Goal: Task Accomplishment & Management: Complete application form

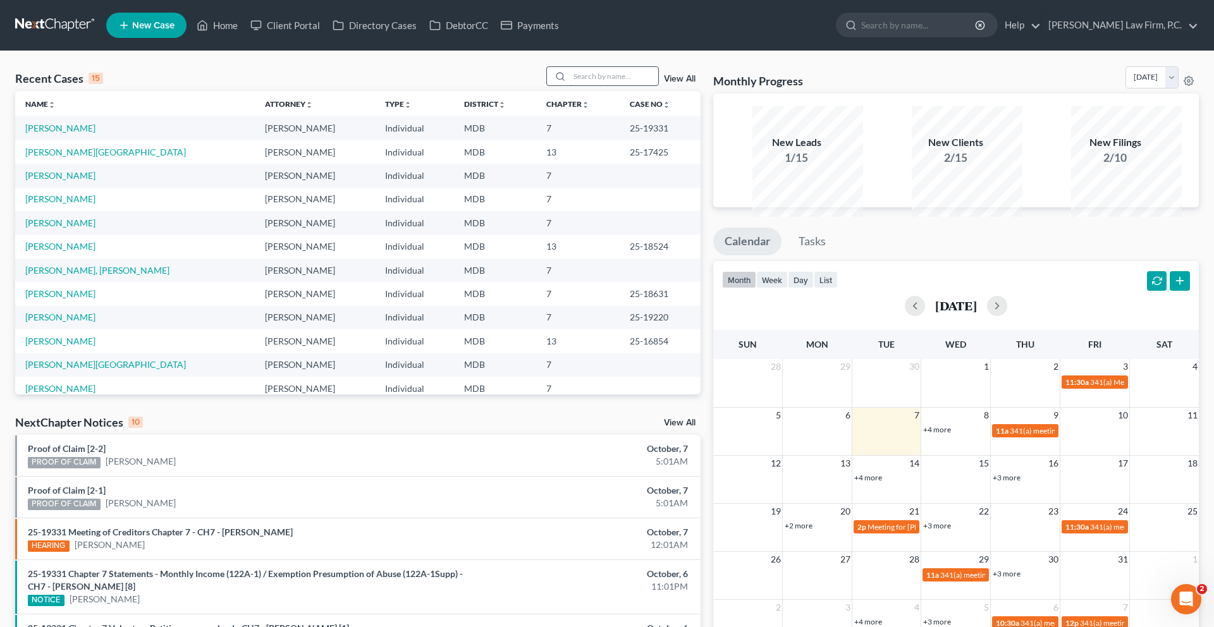
click at [570, 85] on input "search" at bounding box center [614, 76] width 89 height 18
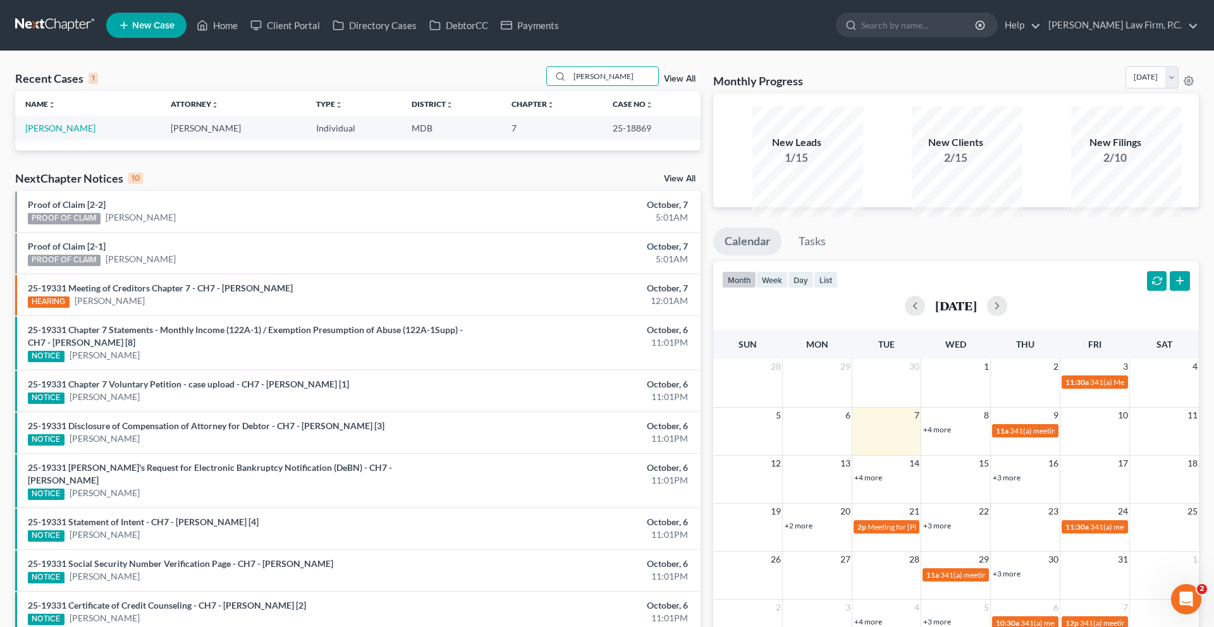
type input "[PERSON_NAME]"
click at [244, 32] on link "Home" at bounding box center [217, 25] width 54 height 23
click at [570, 85] on input "[PERSON_NAME]" at bounding box center [614, 76] width 89 height 18
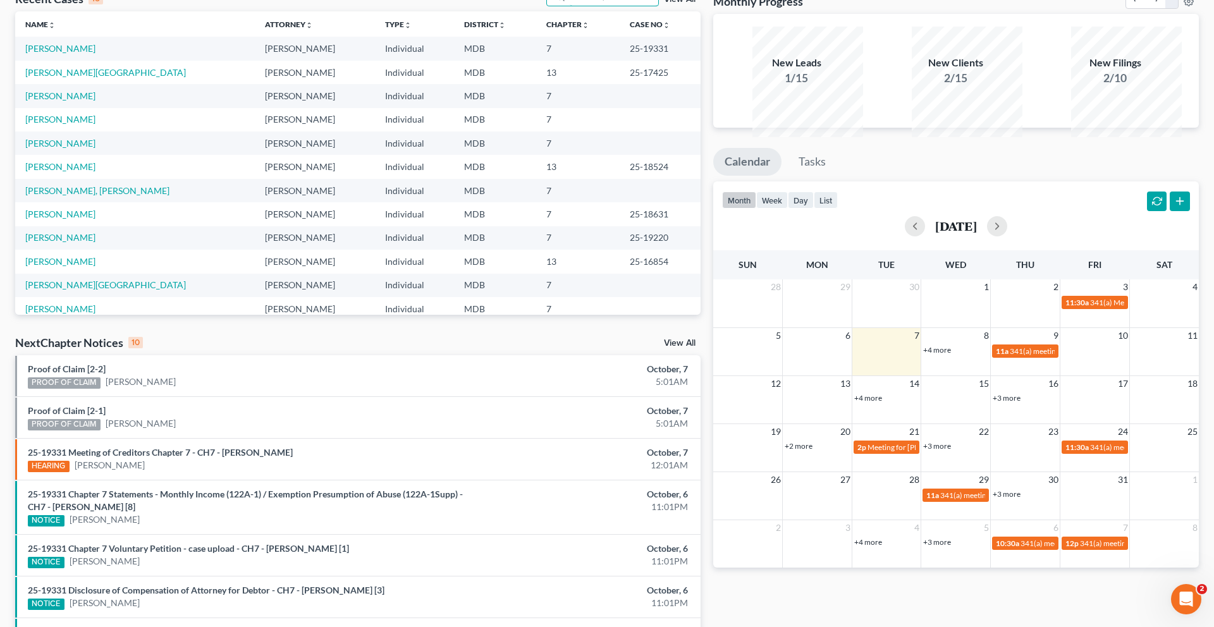
scroll to position [111, 0]
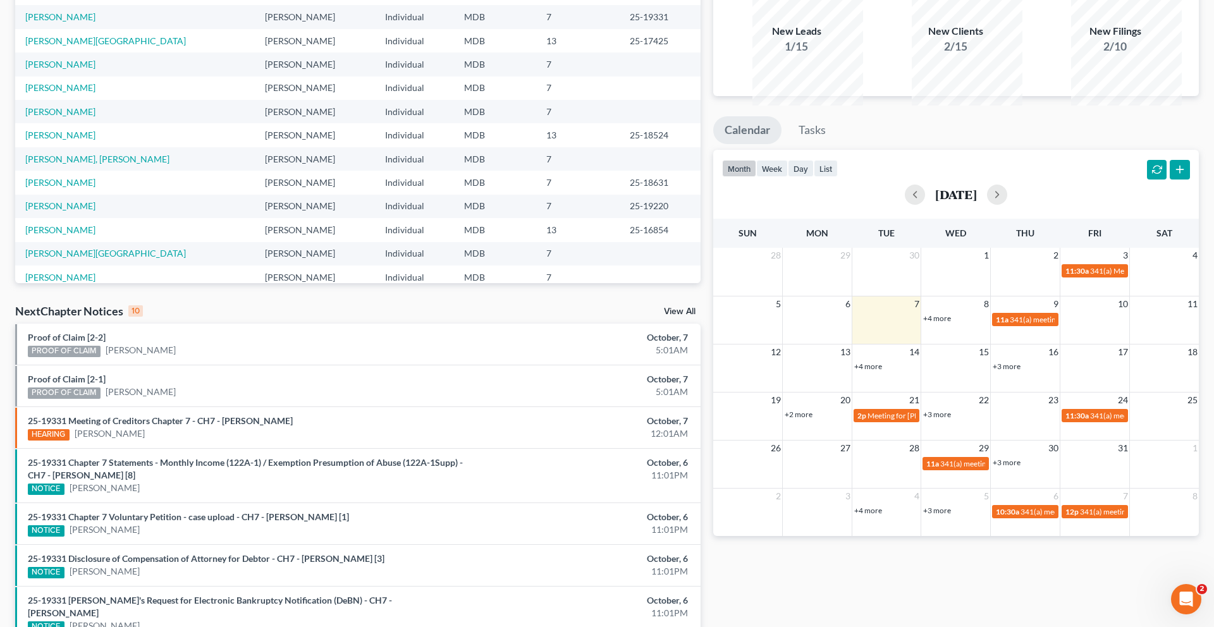
click at [947, 323] on link "+4 more" at bounding box center [937, 318] width 28 height 9
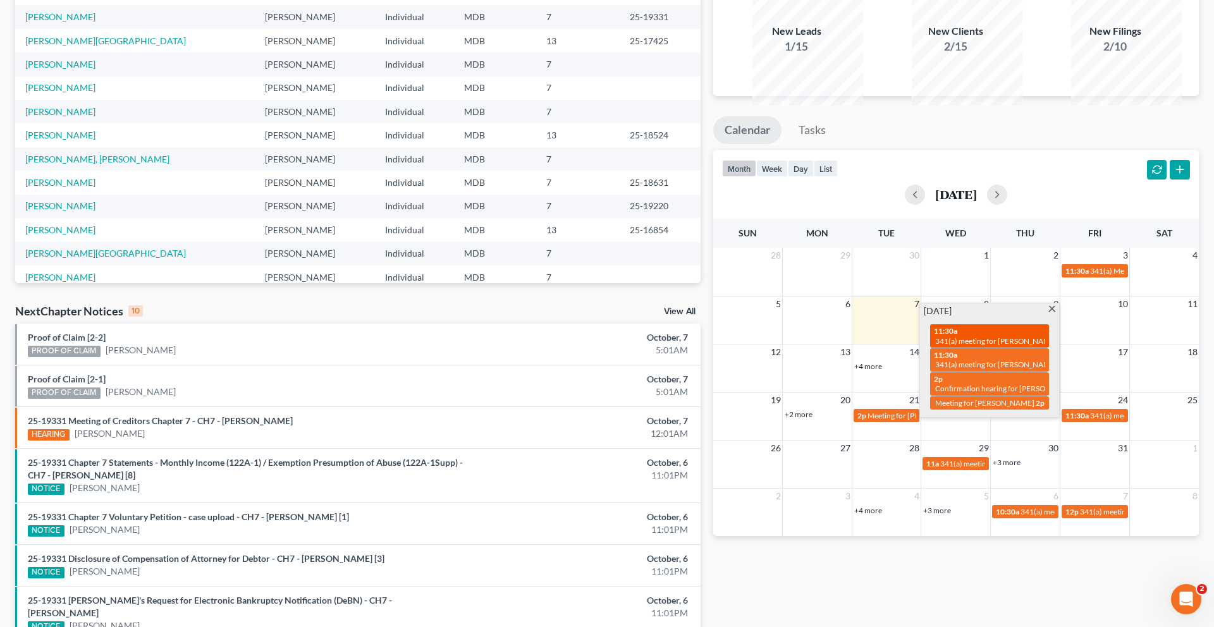
click at [993, 346] on span "341(a) meeting for [PERSON_NAME]" at bounding box center [996, 340] width 122 height 9
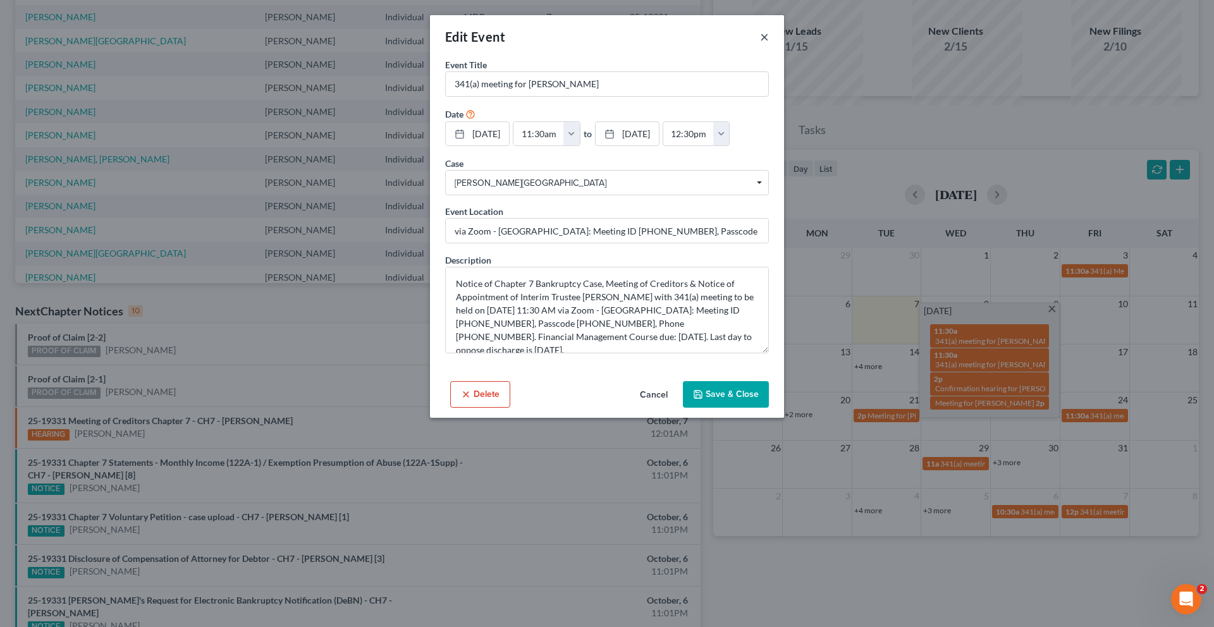
click at [769, 44] on button "×" at bounding box center [764, 36] width 9 height 15
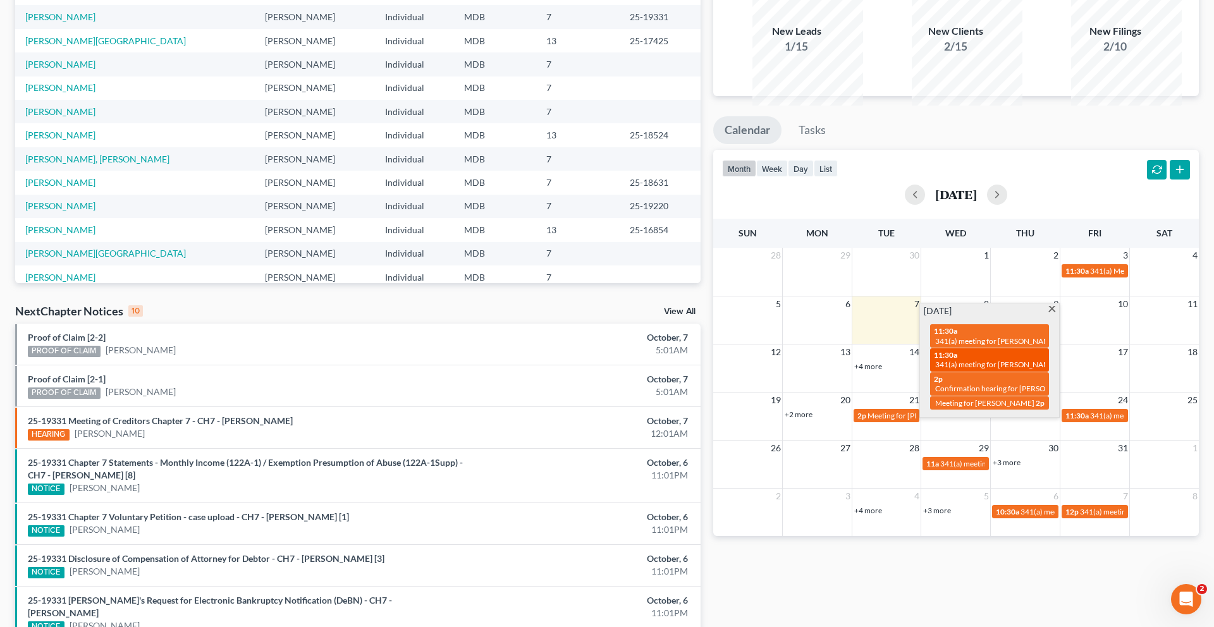
click at [1012, 369] on span "341(a) meeting for [PERSON_NAME]" at bounding box center [996, 364] width 122 height 9
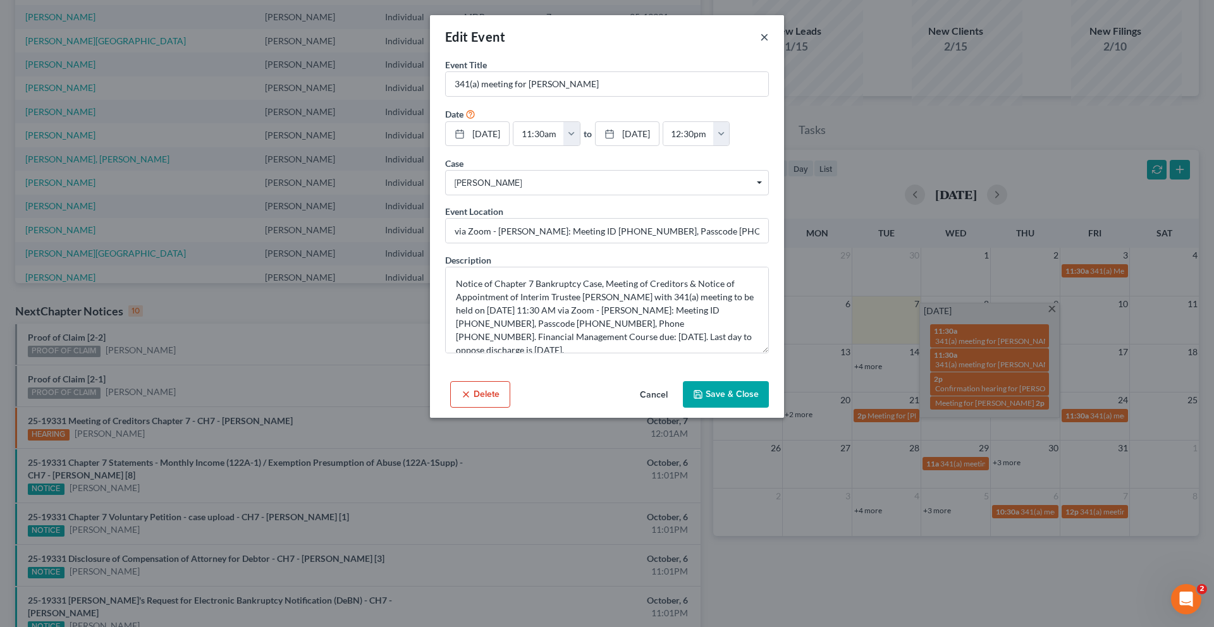
click at [769, 44] on button "×" at bounding box center [764, 36] width 9 height 15
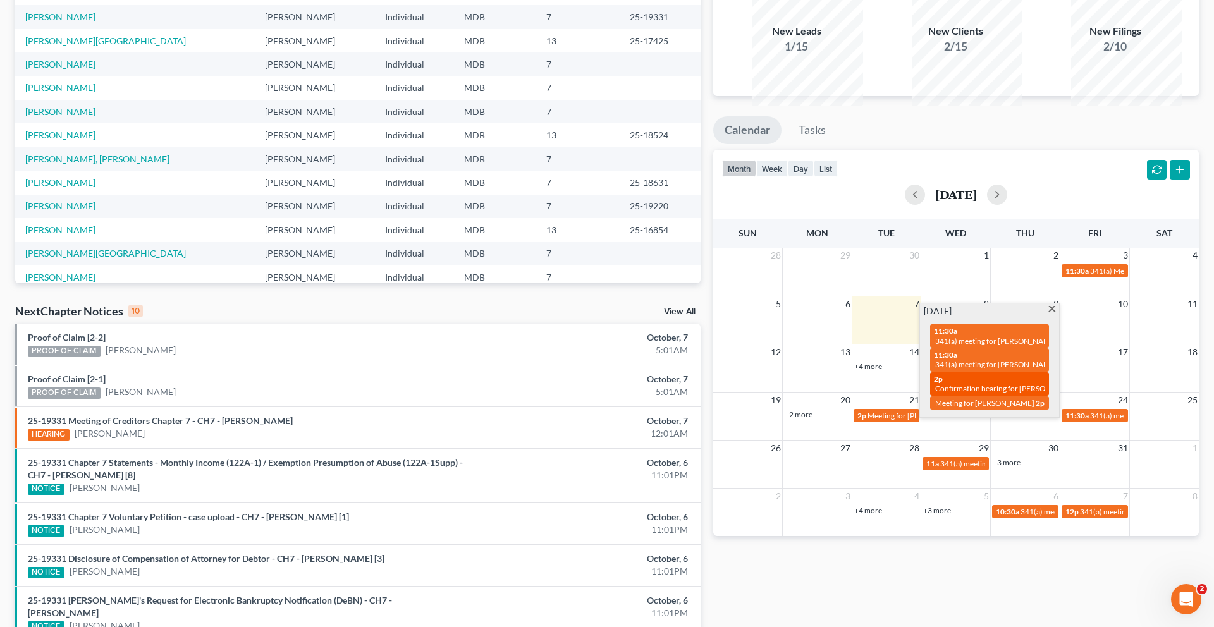
click at [986, 394] on div "2p Confirmation hearing for [PERSON_NAME]" at bounding box center [989, 384] width 111 height 20
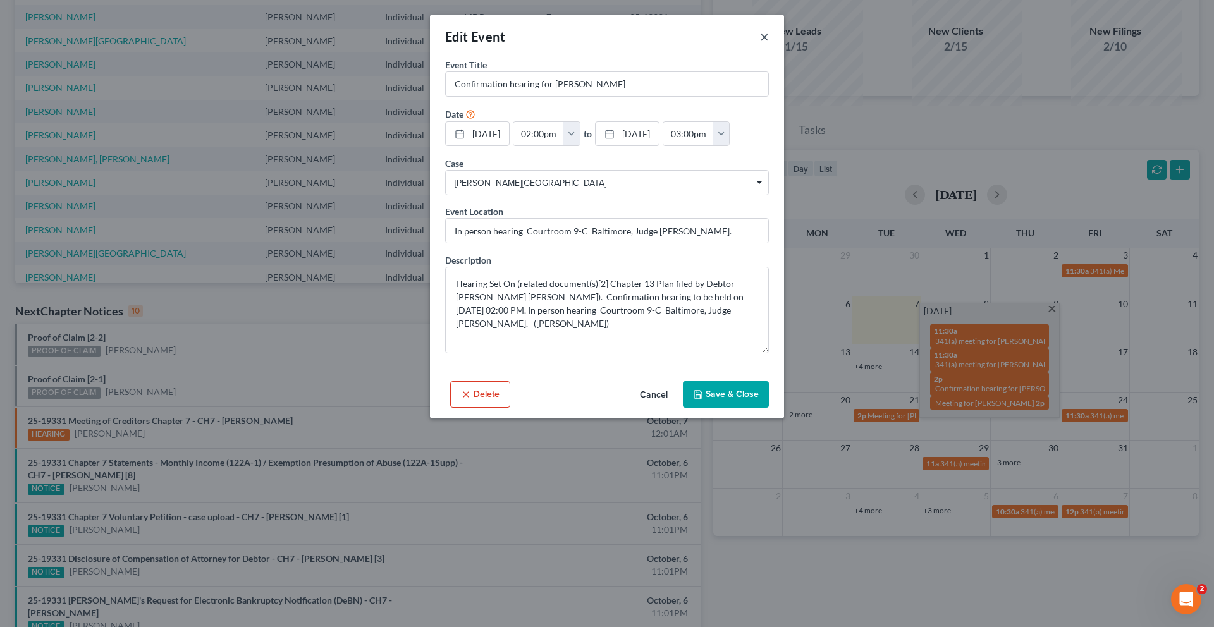
click at [769, 44] on button "×" at bounding box center [764, 36] width 9 height 15
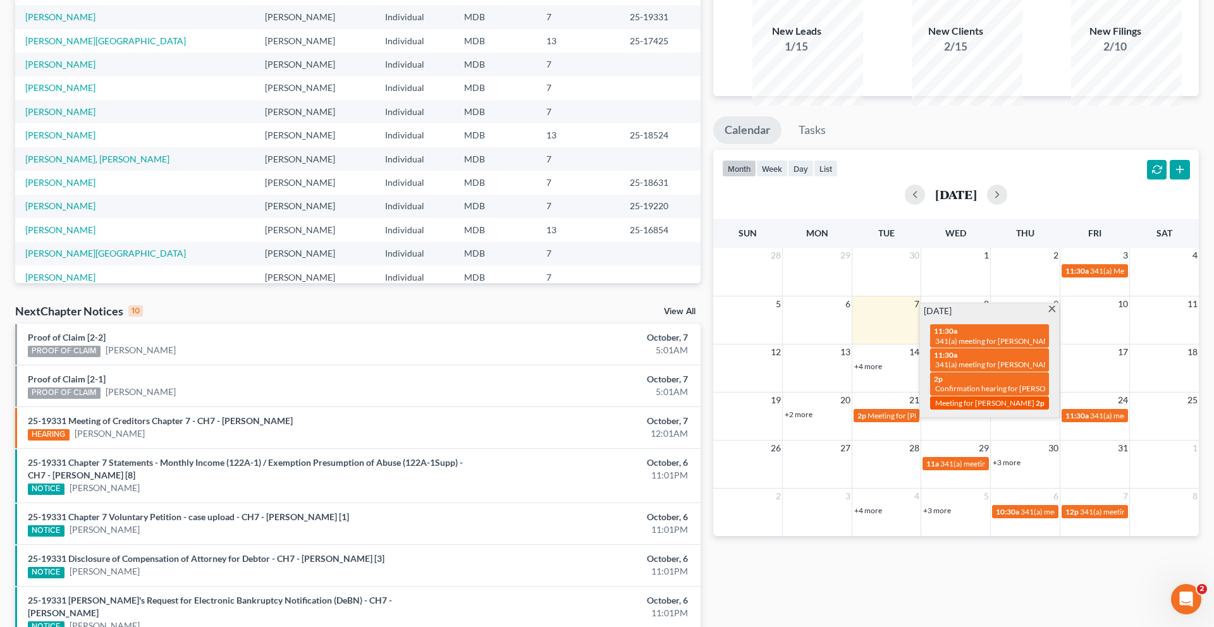
click at [995, 408] on span "Meeting for [PERSON_NAME]" at bounding box center [984, 402] width 99 height 9
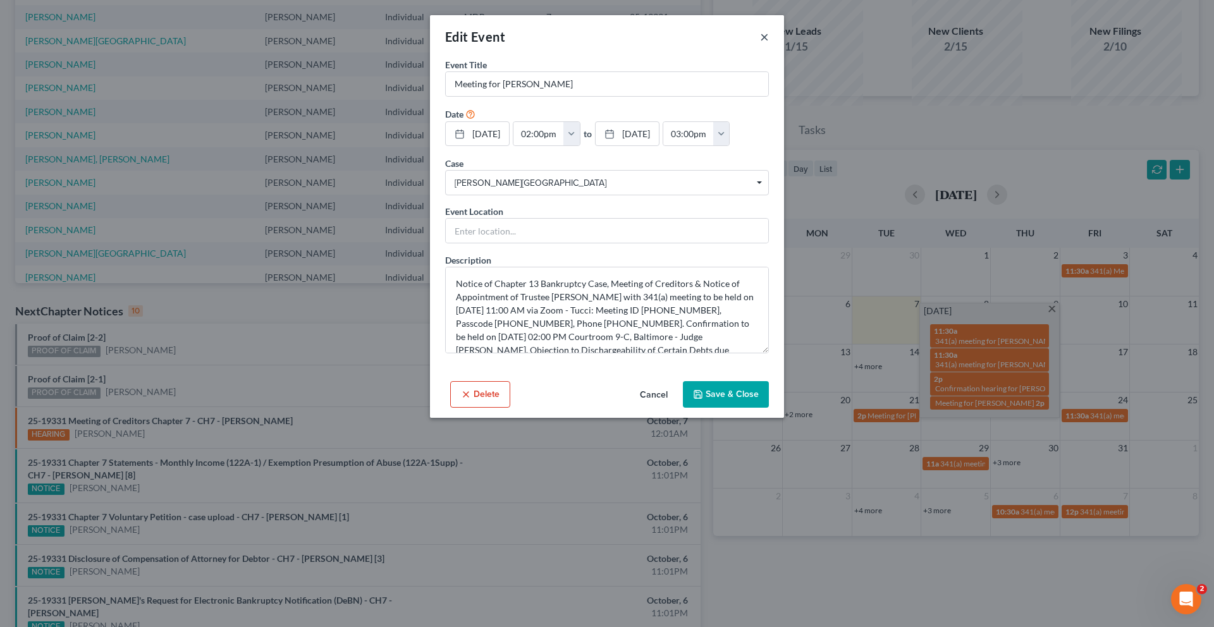
click at [769, 44] on button "×" at bounding box center [764, 36] width 9 height 15
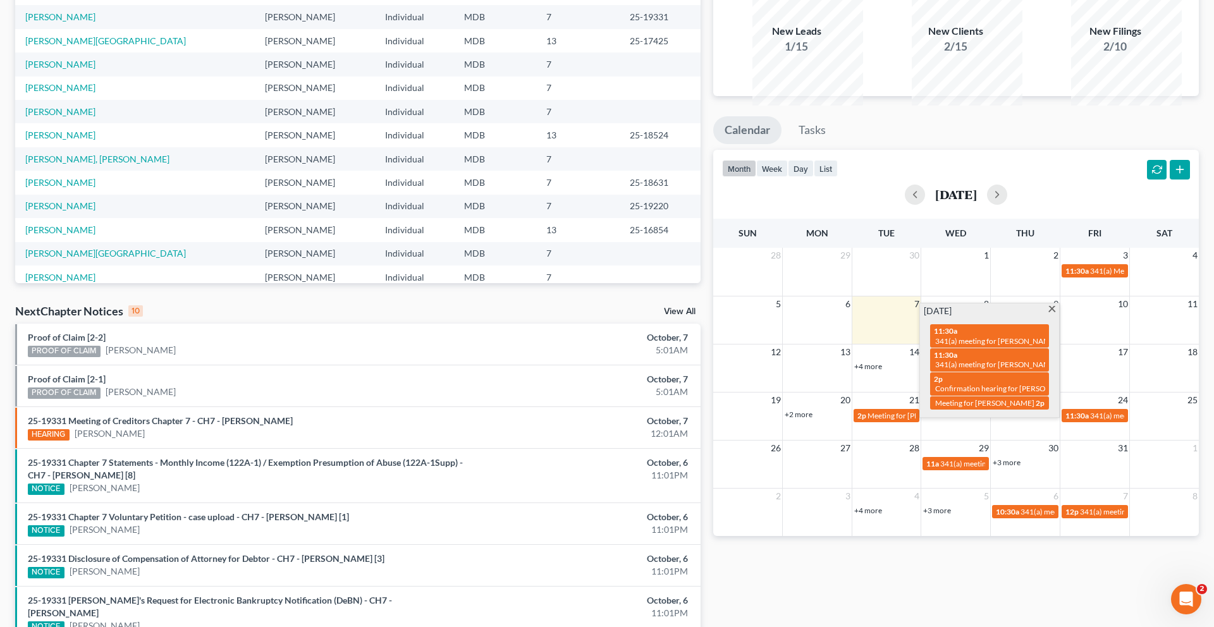
click at [940, 150] on ul "Calendar Tasks" at bounding box center [956, 133] width 486 height 34
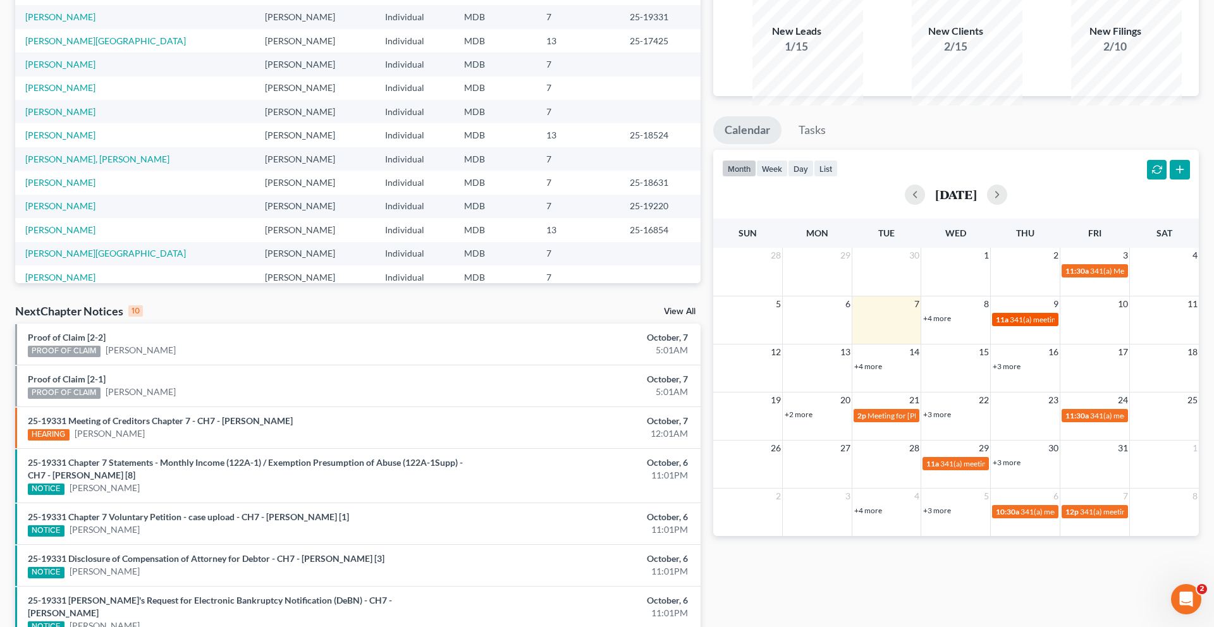
click at [1020, 324] on span "341(a) meeting for [PERSON_NAME]" at bounding box center [1071, 319] width 122 height 9
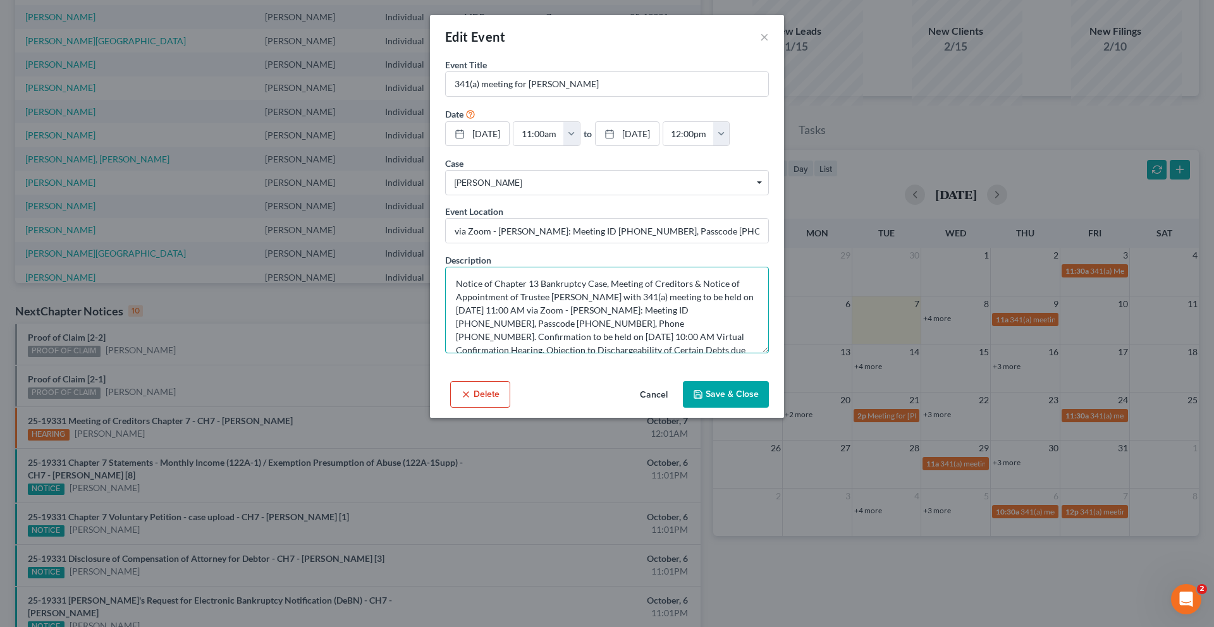
click at [769, 353] on textarea "Notice of Chapter 13 Bankruptcy Case, Meeting of Creditors & Notice of Appointm…" at bounding box center [607, 310] width 324 height 87
click at [769, 44] on button "×" at bounding box center [764, 36] width 9 height 15
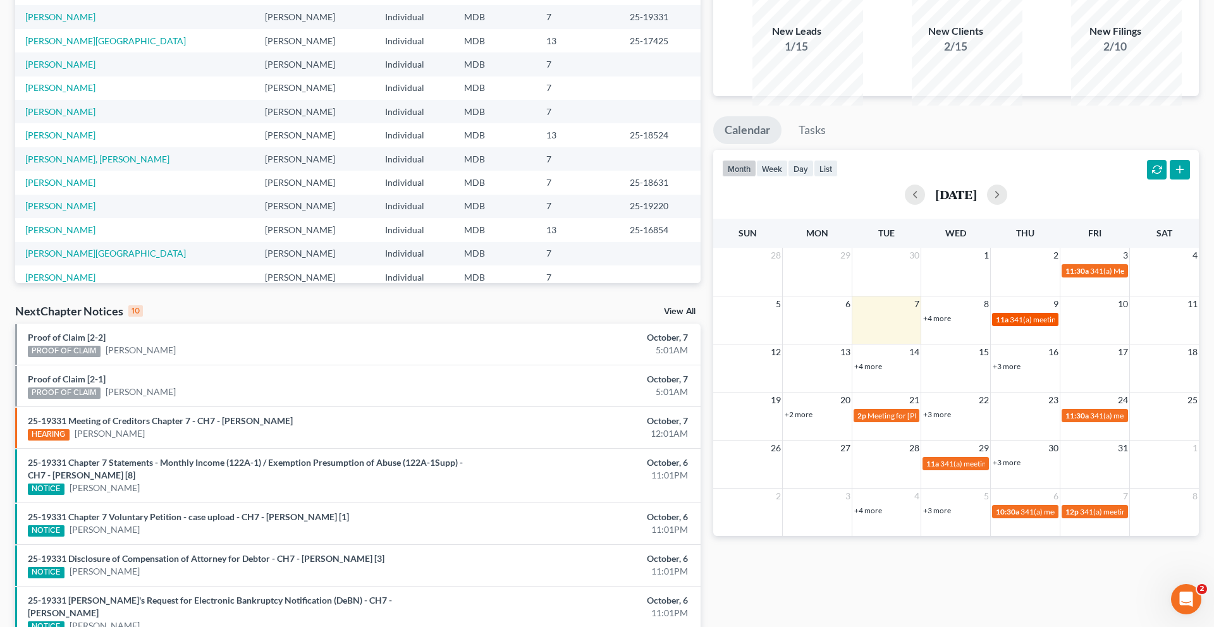
click at [1012, 324] on span "341(a) meeting for [PERSON_NAME]" at bounding box center [1071, 319] width 122 height 9
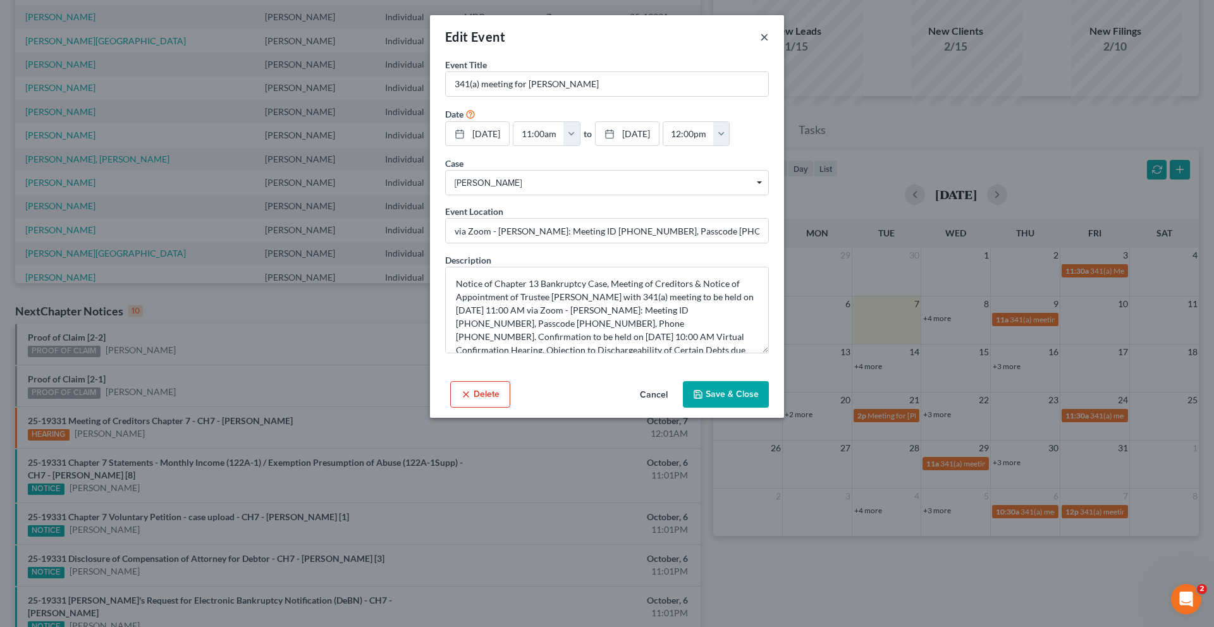
click at [769, 44] on button "×" at bounding box center [764, 36] width 9 height 15
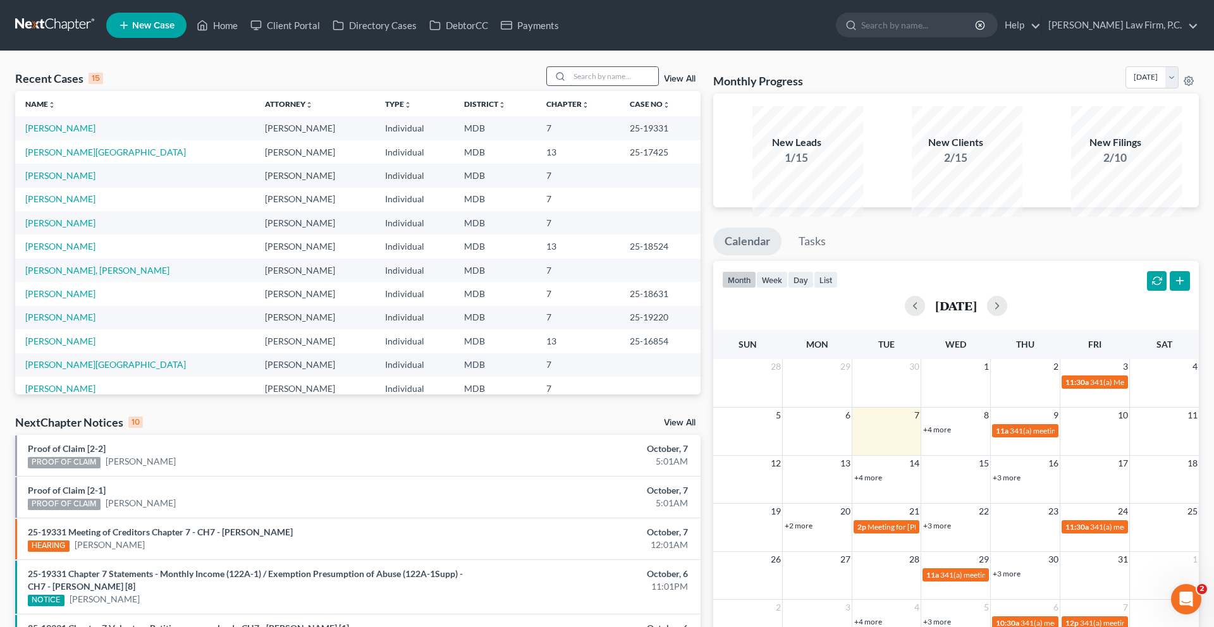
click at [574, 85] on input "search" at bounding box center [614, 76] width 89 height 18
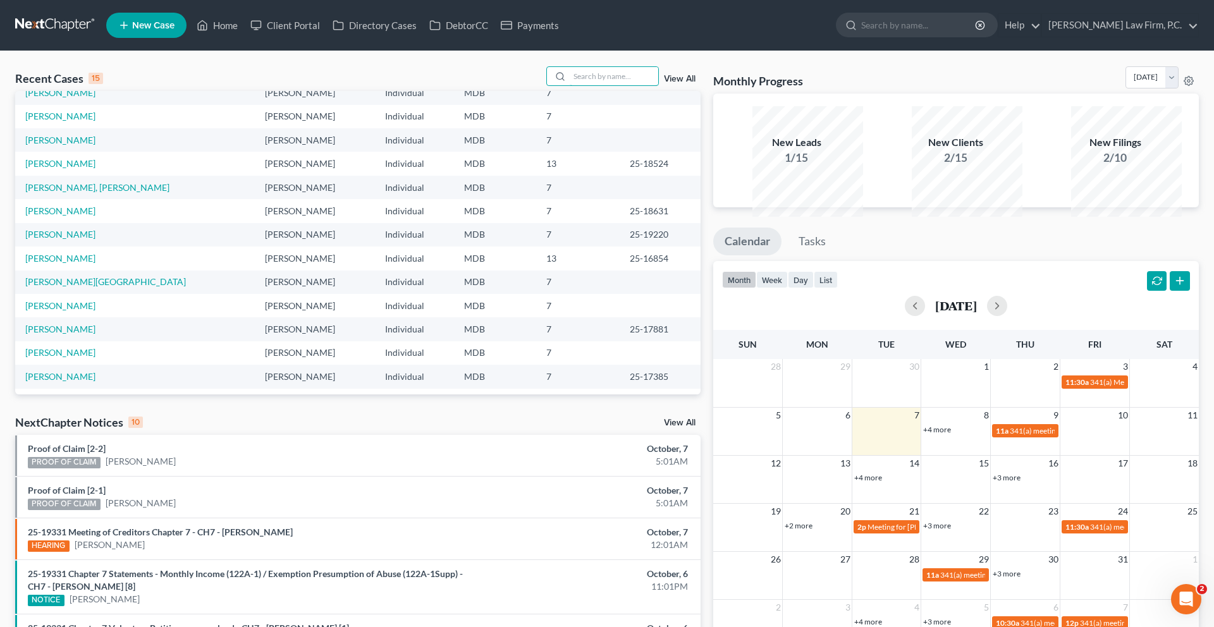
scroll to position [109, 0]
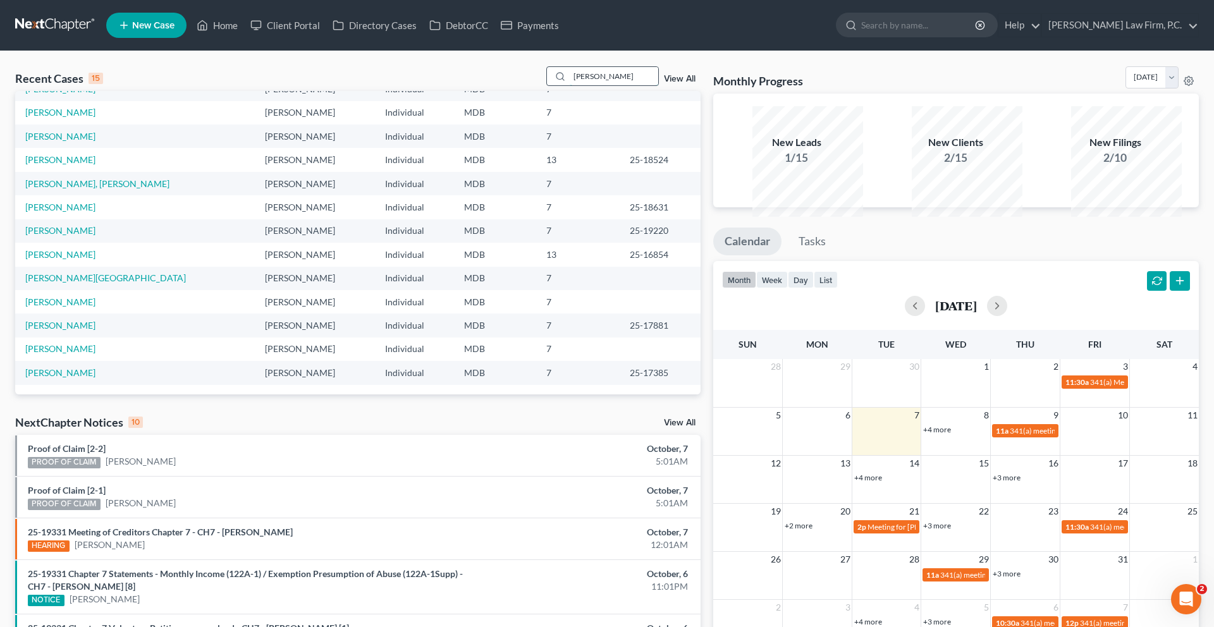
type input "[PERSON_NAME]"
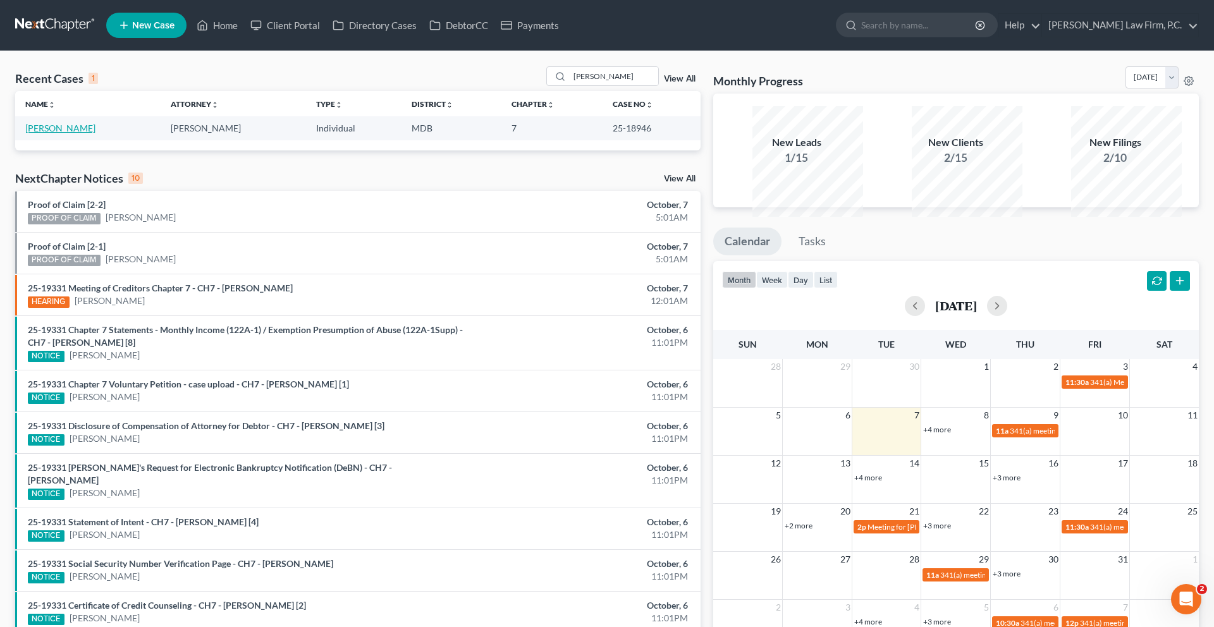
click at [91, 133] on link "[PERSON_NAME]" at bounding box center [60, 128] width 70 height 11
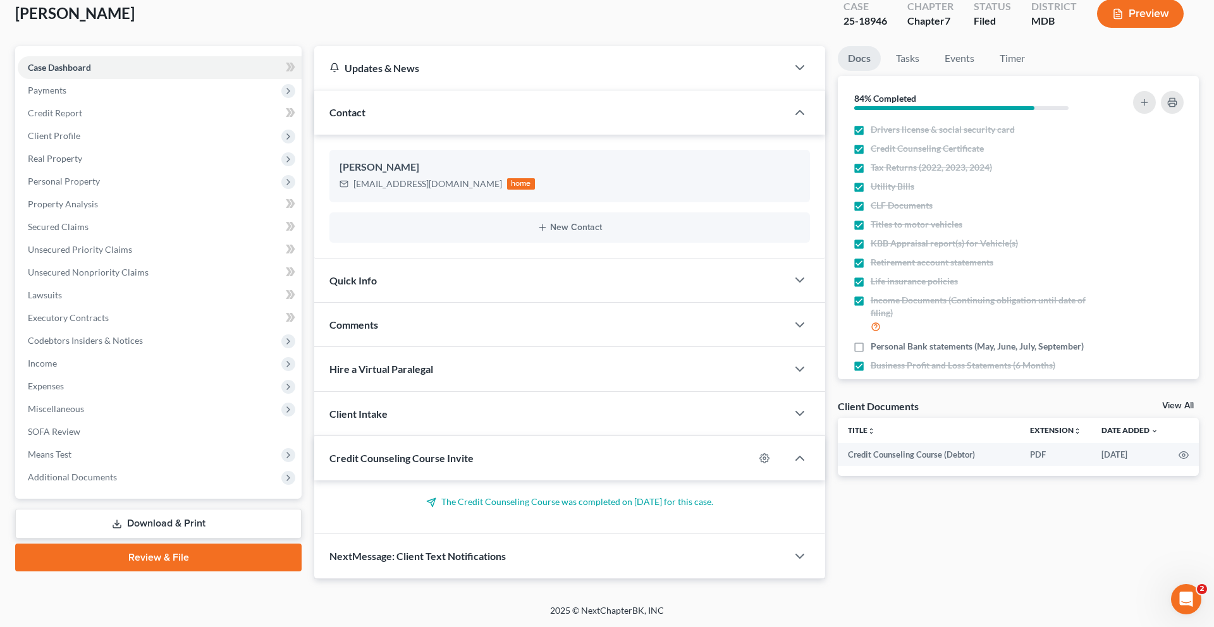
scroll to position [244, 0]
click at [94, 466] on span "Additional Documents" at bounding box center [160, 477] width 284 height 23
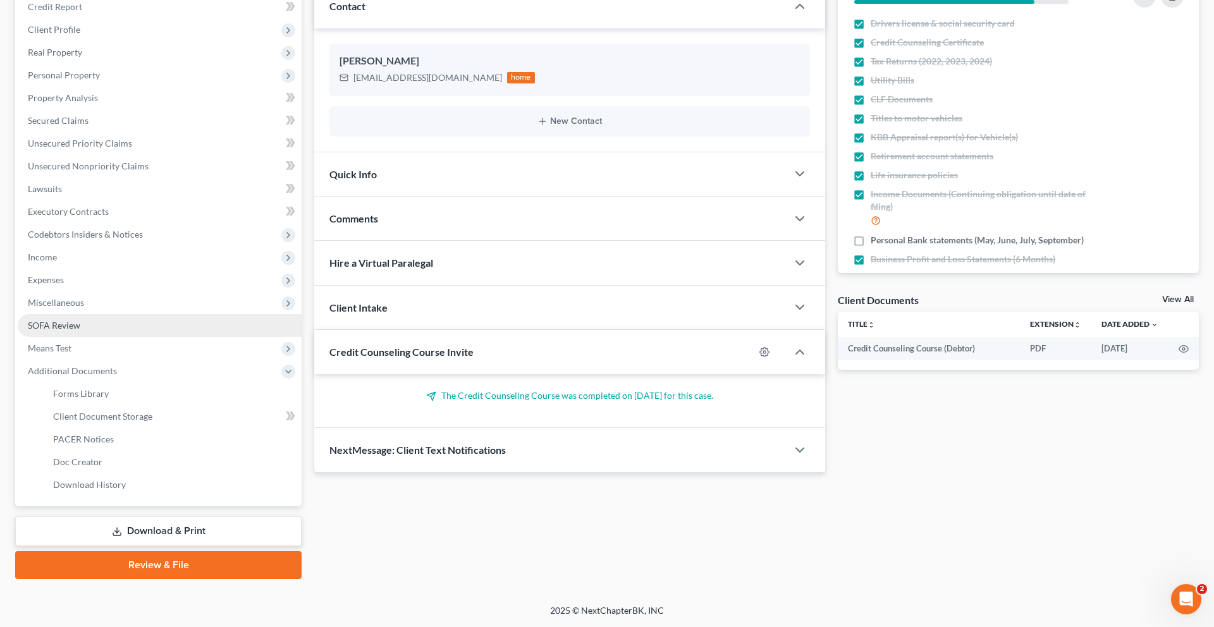
scroll to position [234, 0]
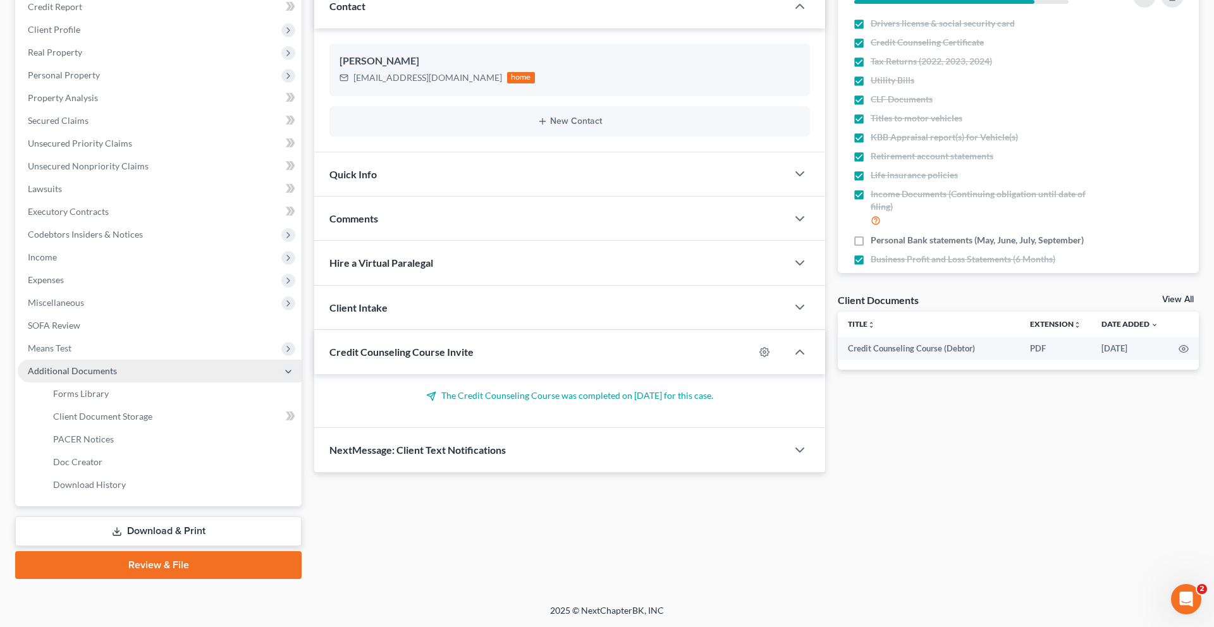
click at [117, 376] on span "Additional Documents" at bounding box center [72, 370] width 89 height 11
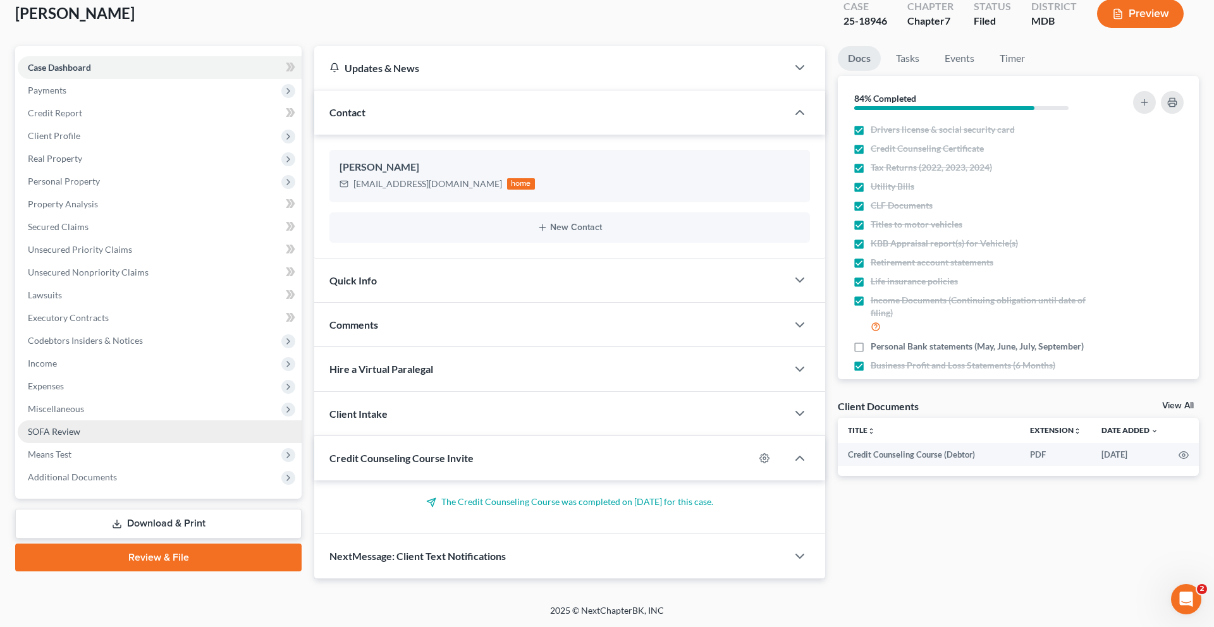
scroll to position [244, 0]
click at [164, 544] on link "Review & File" at bounding box center [158, 558] width 286 height 28
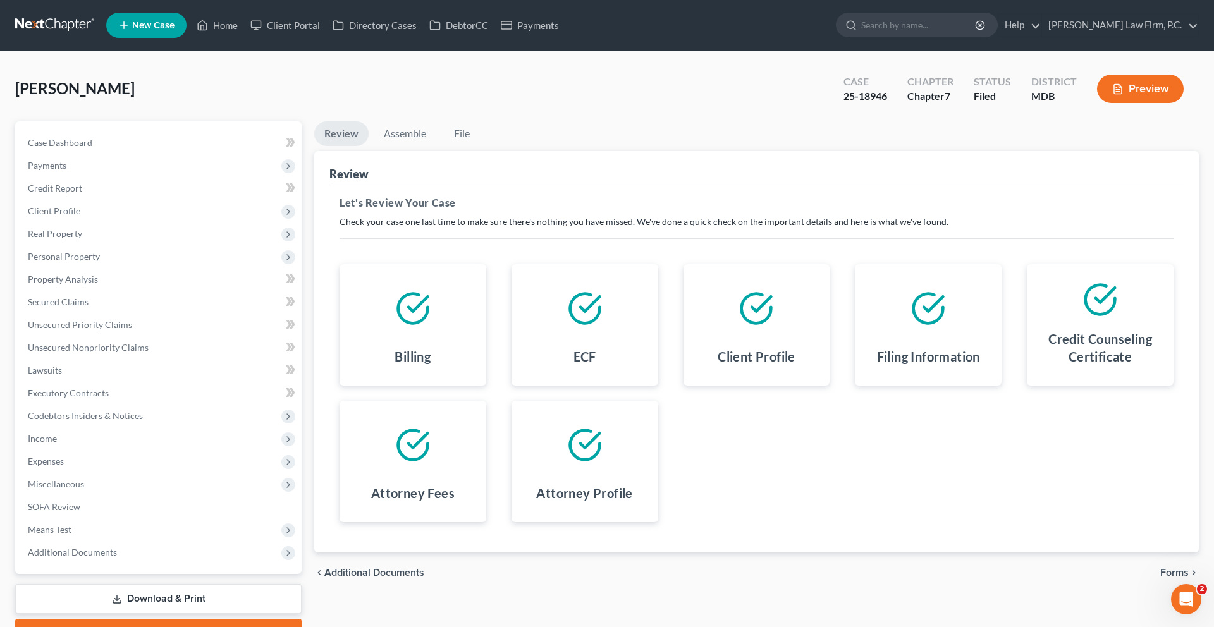
scroll to position [238, 0]
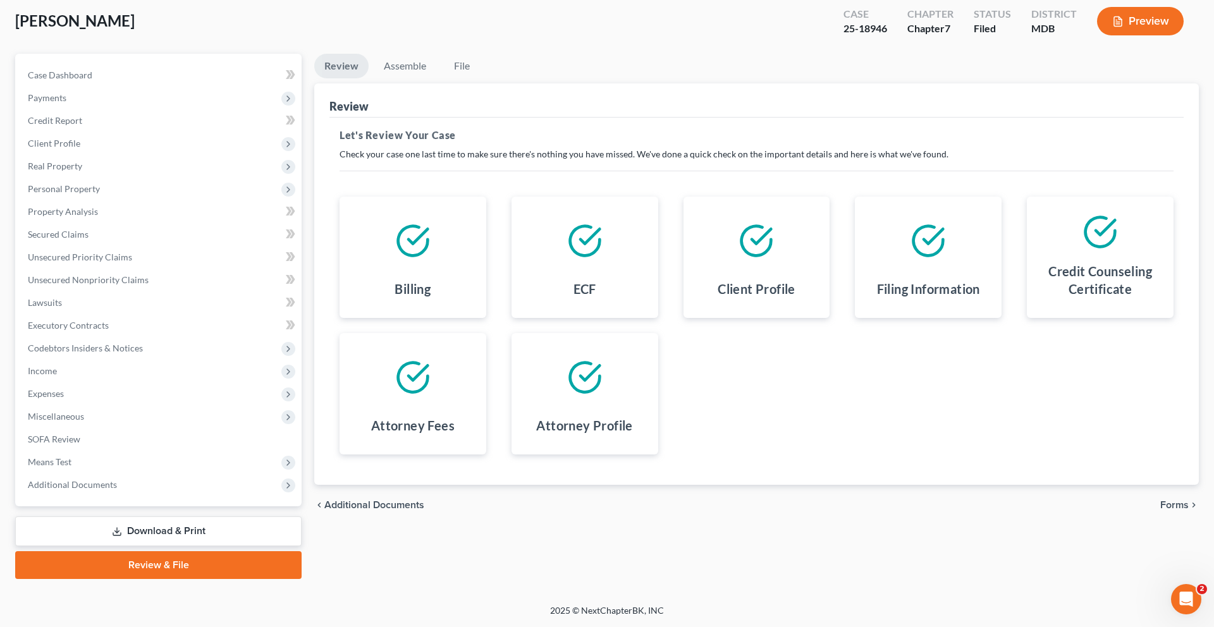
click at [175, 517] on link "Download & Print" at bounding box center [158, 532] width 286 height 30
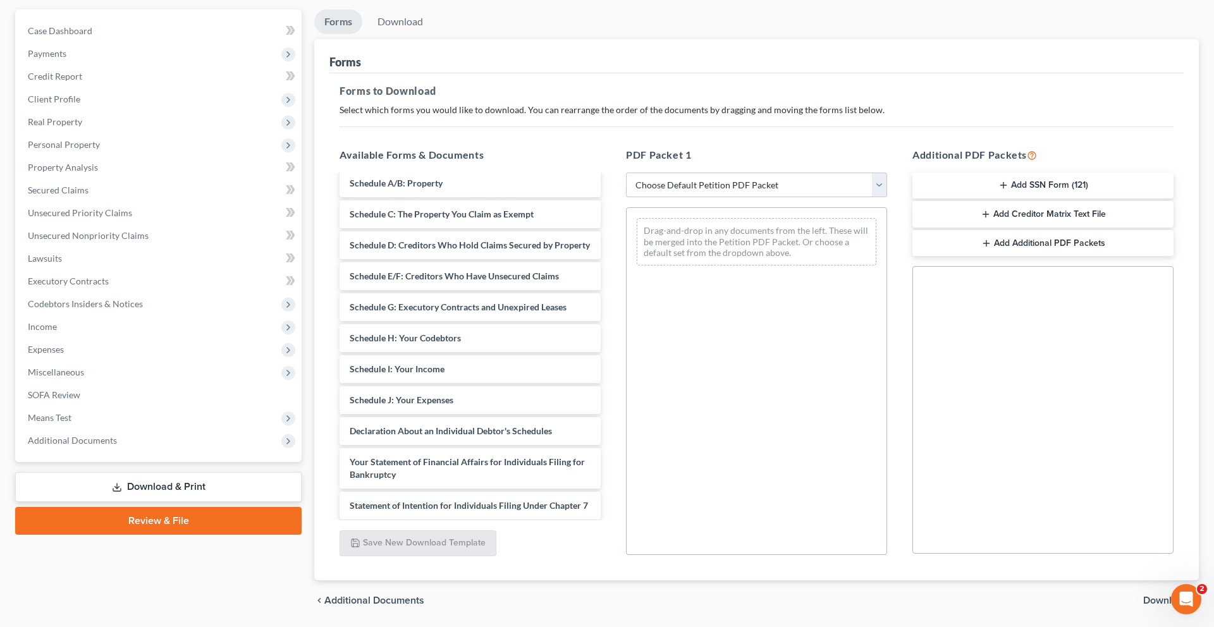
scroll to position [227, 0]
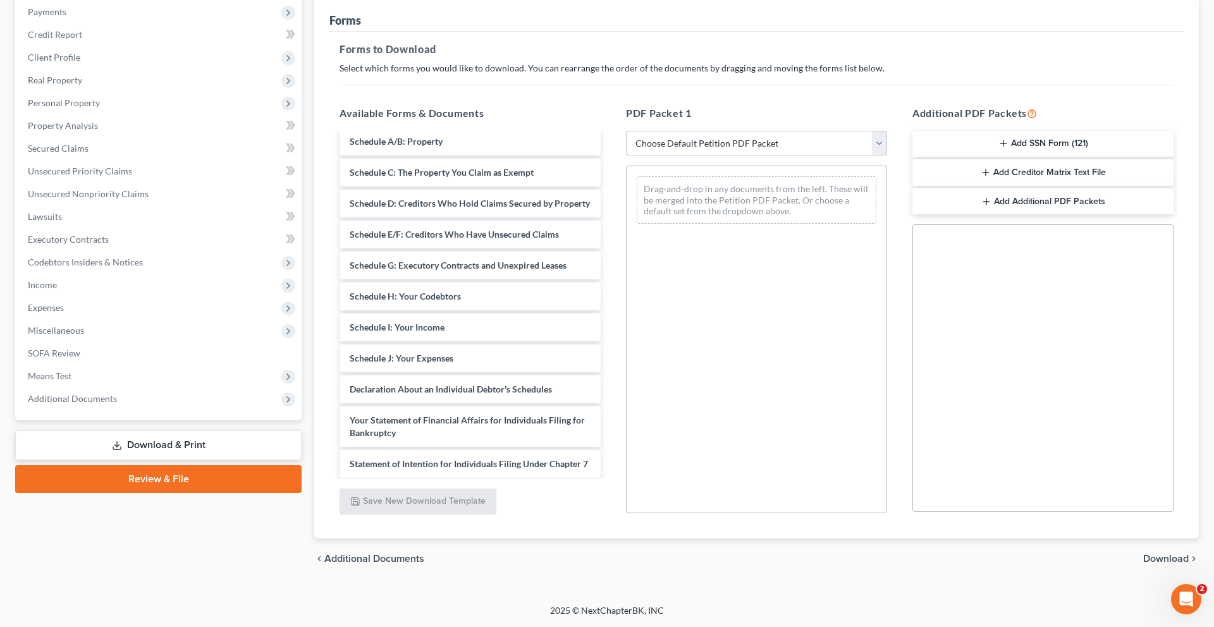
click at [747, 140] on select "Choose Default Petition PDF Packet Complete Bankruptcy Petition (all forms and …" at bounding box center [756, 143] width 261 height 25
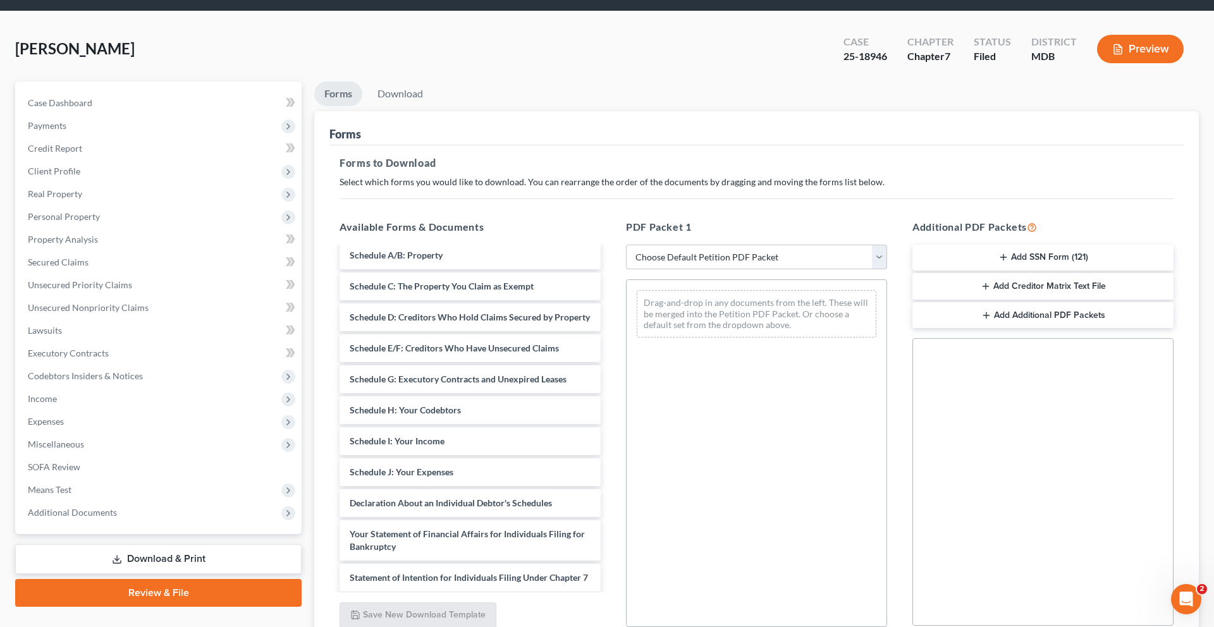
scroll to position [29, 0]
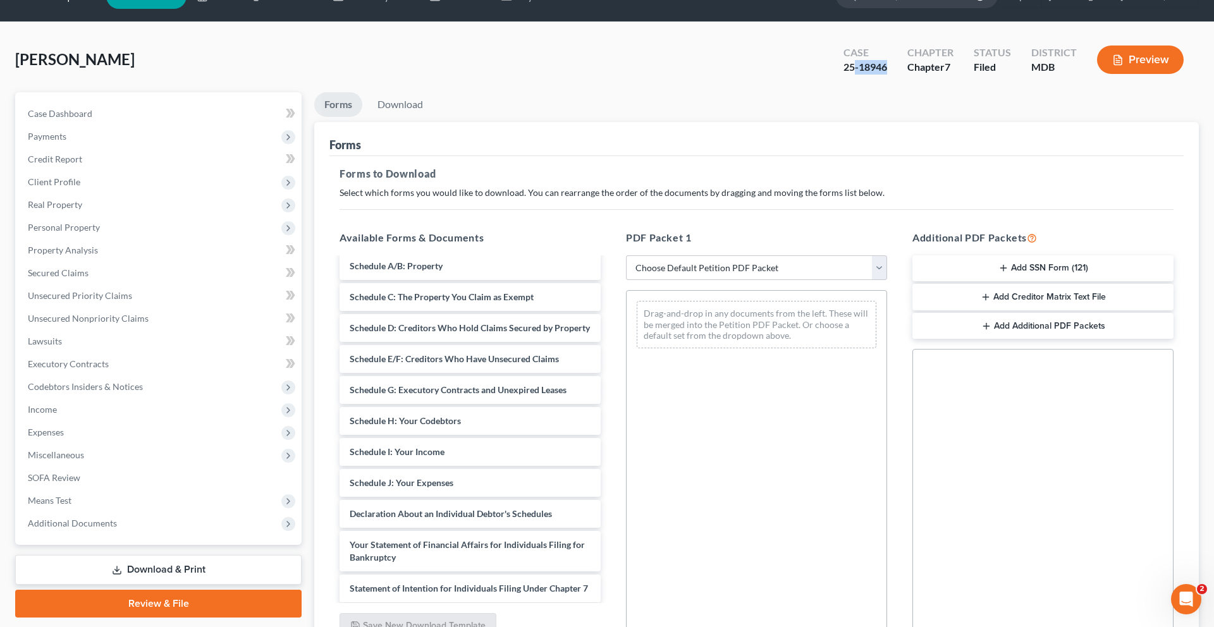
drag, startPoint x: 809, startPoint y: 89, endPoint x: 768, endPoint y: 90, distance: 41.1
click at [843, 75] on div "25-18946" at bounding box center [865, 67] width 44 height 15
click at [706, 122] on ul "Forms Download" at bounding box center [756, 107] width 885 height 30
click at [136, 193] on span "Client Profile" at bounding box center [160, 182] width 284 height 23
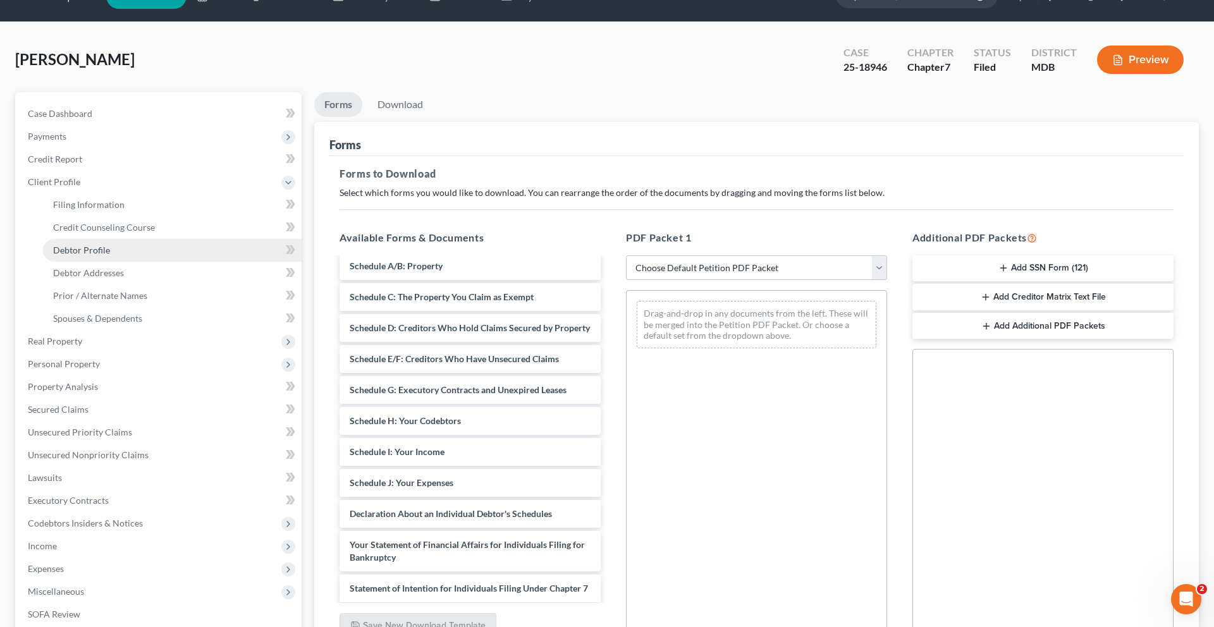
click at [110, 255] on span "Debtor Profile" at bounding box center [81, 250] width 57 height 11
select select "3"
select select "0"
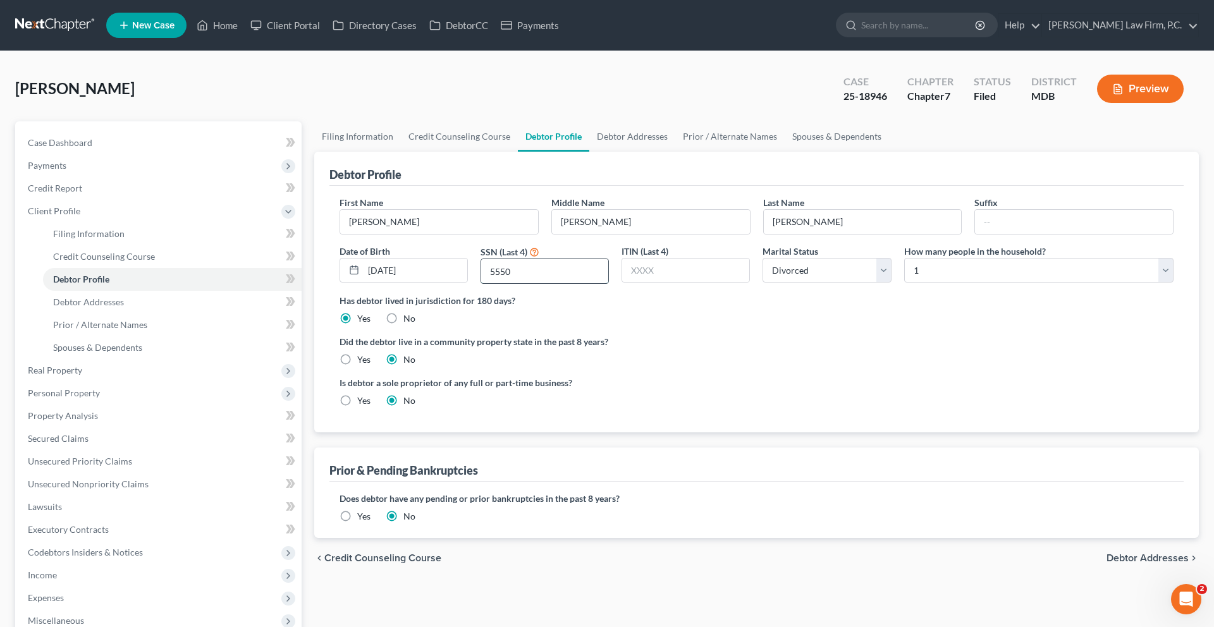
click at [557, 283] on input "5550" at bounding box center [544, 271] width 127 height 24
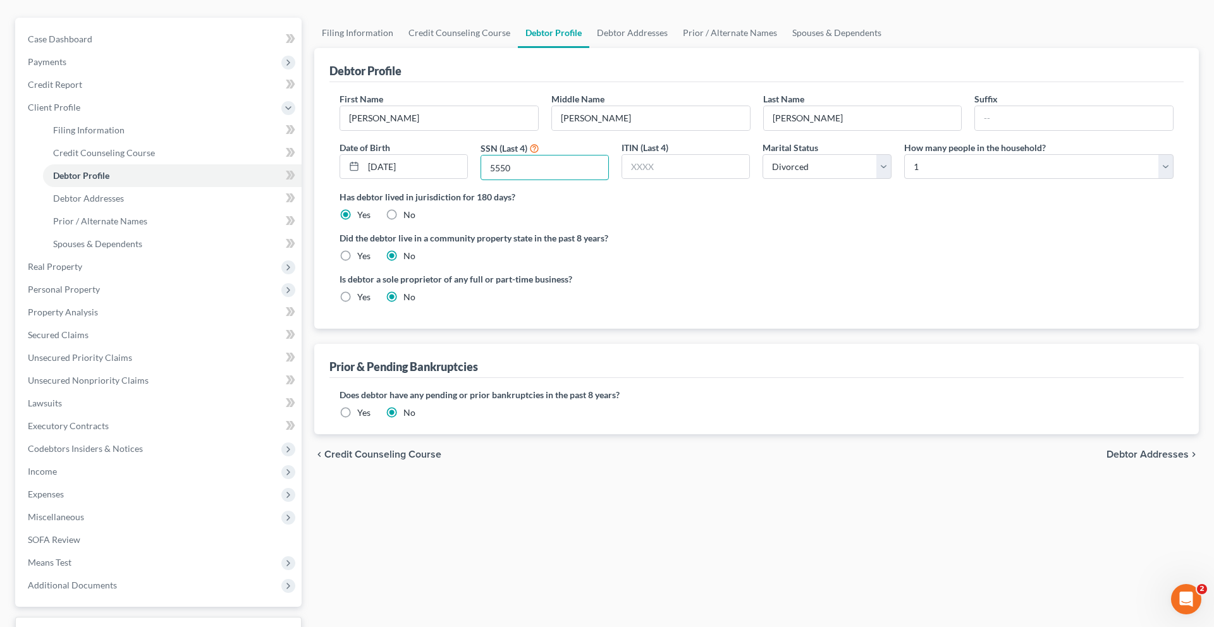
scroll to position [27, 0]
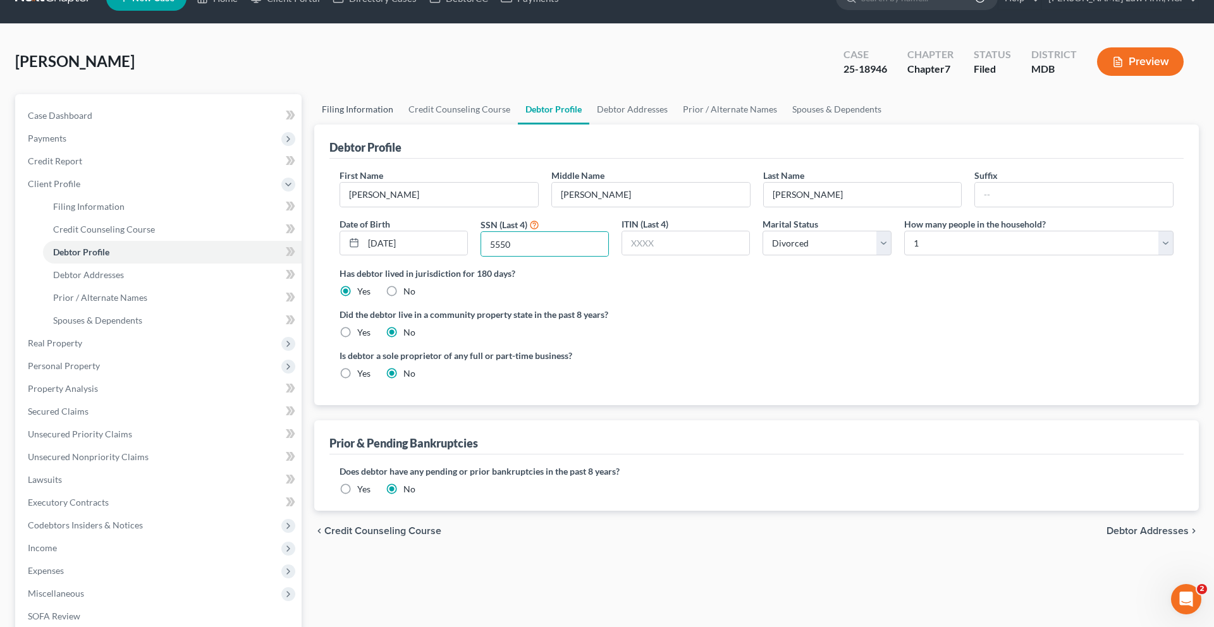
click at [360, 125] on link "Filing Information" at bounding box center [357, 109] width 87 height 30
select select "1"
select select "0"
select select "21"
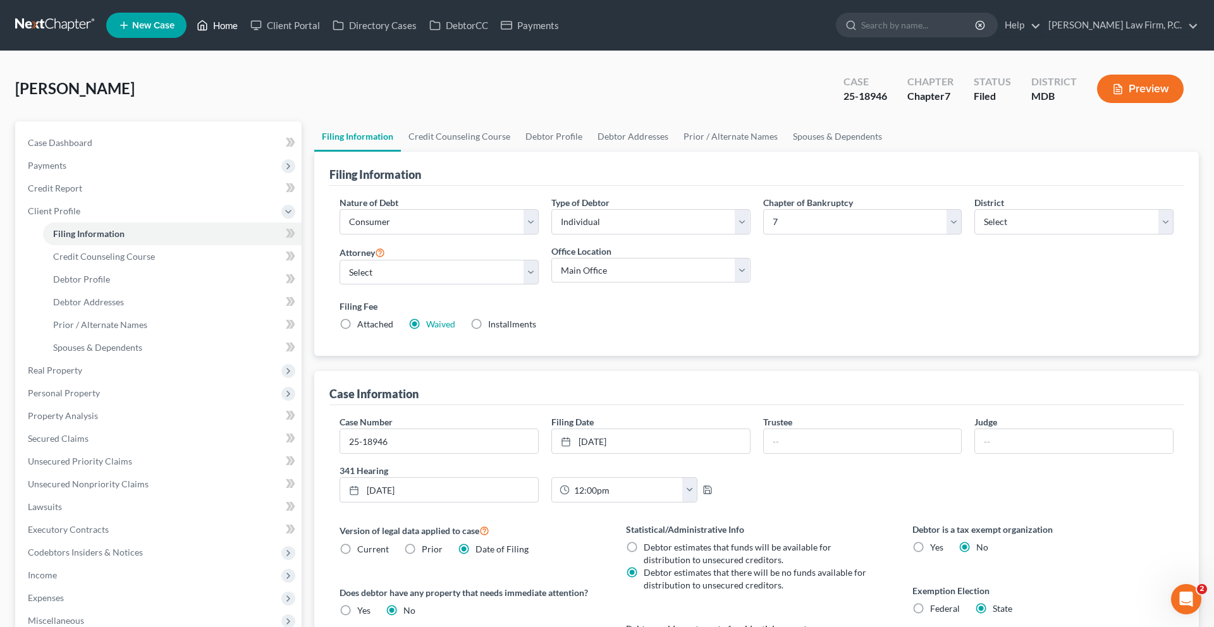
click at [244, 35] on link "Home" at bounding box center [217, 25] width 54 height 23
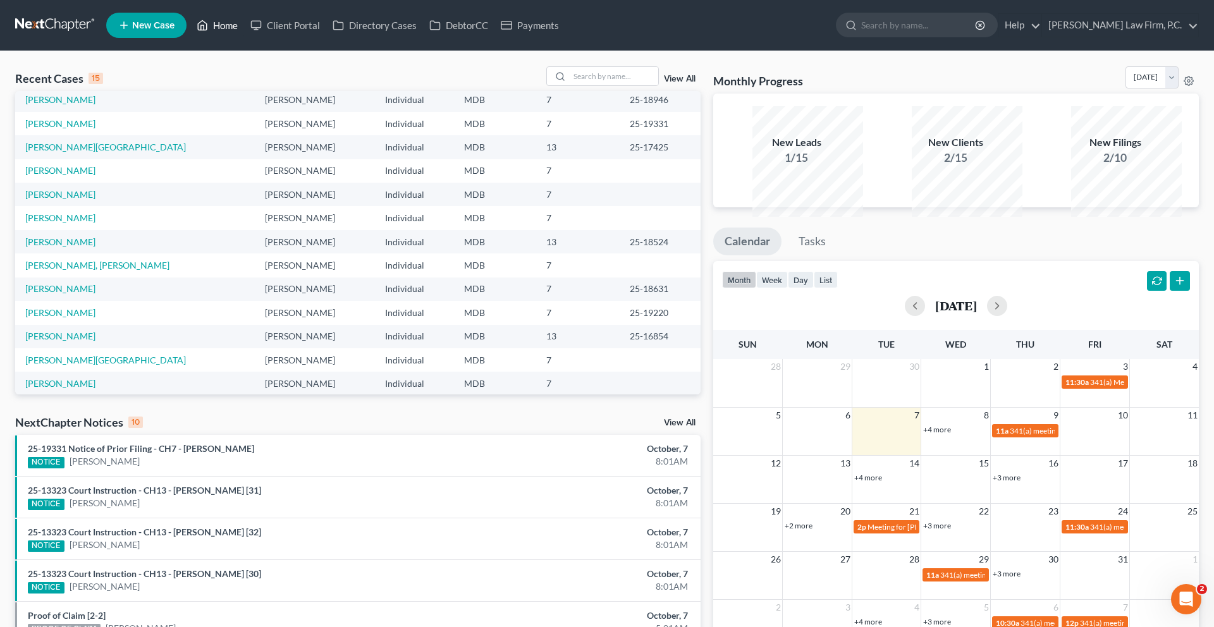
scroll to position [29, 0]
click at [570, 85] on input "search" at bounding box center [614, 76] width 89 height 18
type input "dior"
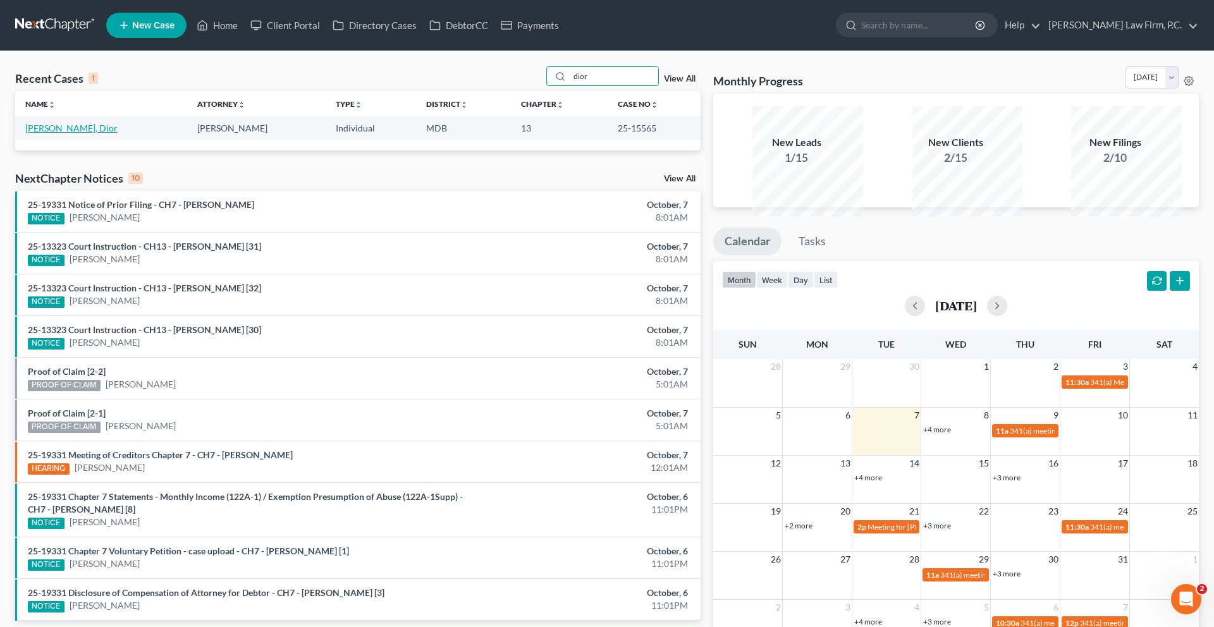
click at [60, 133] on link "[PERSON_NAME], Dior" at bounding box center [71, 128] width 92 height 11
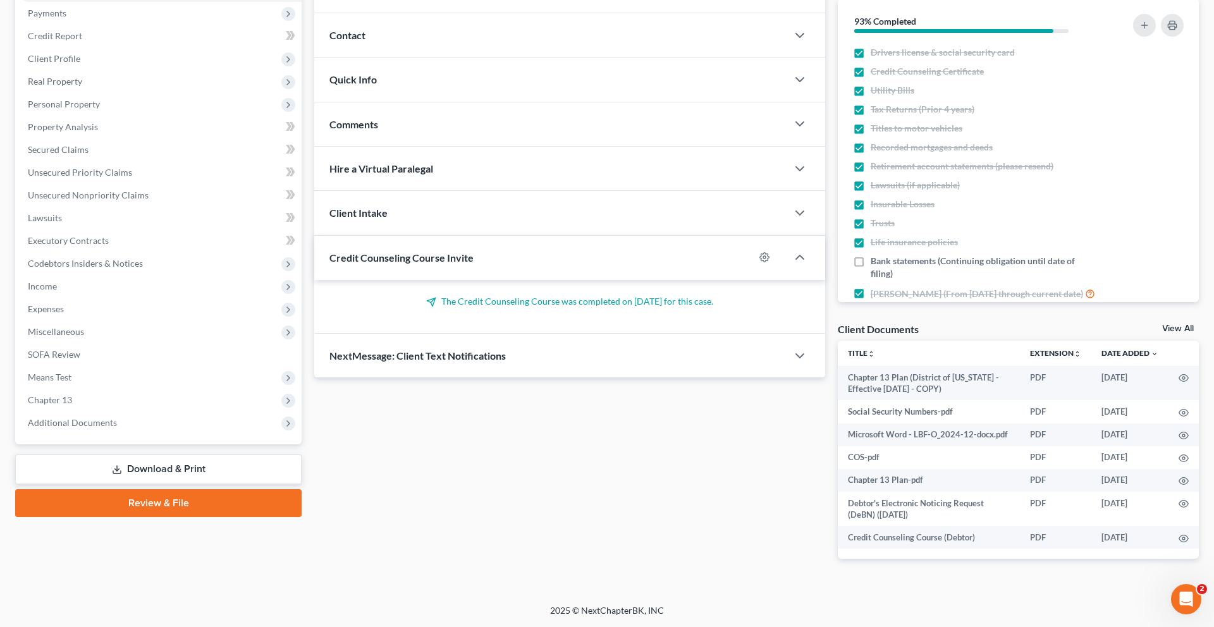
scroll to position [331, 0]
click at [100, 417] on span "Additional Documents" at bounding box center [72, 422] width 89 height 11
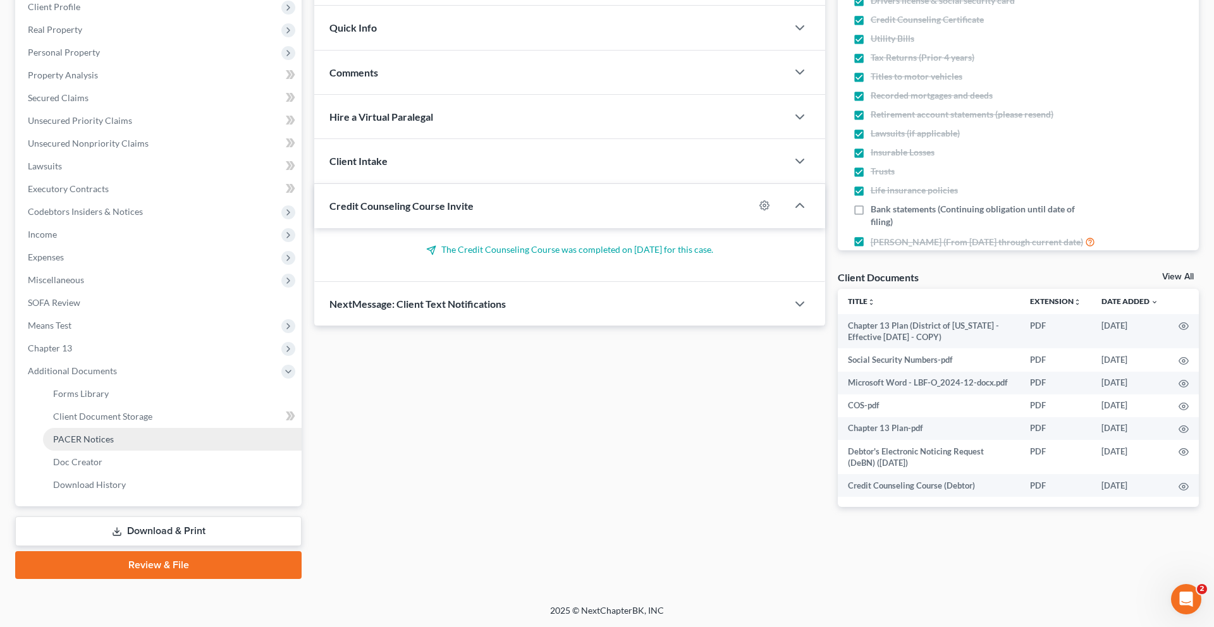
click at [111, 444] on span "PACER Notices" at bounding box center [83, 439] width 61 height 11
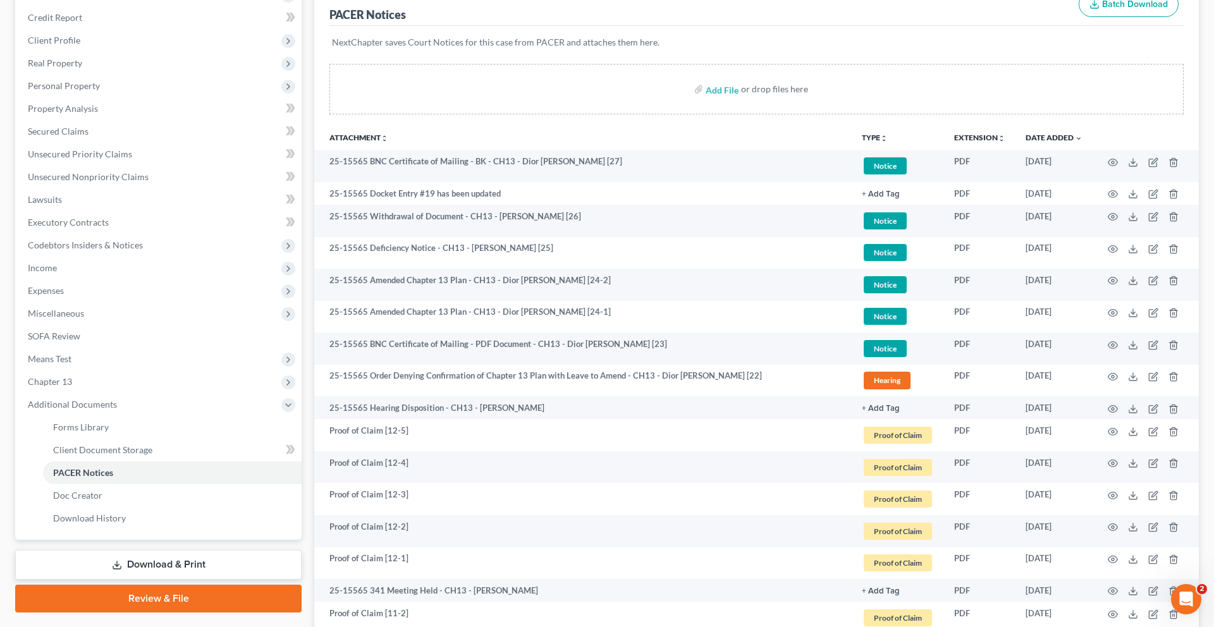
scroll to position [172, 0]
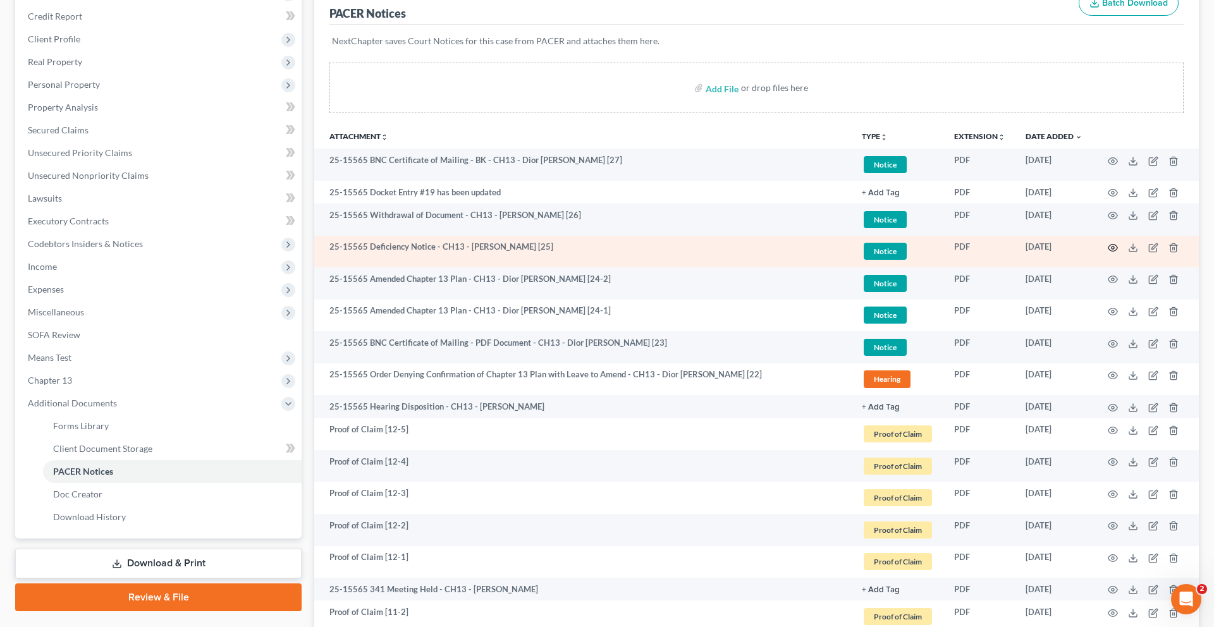
click at [1108, 253] on icon "button" at bounding box center [1113, 248] width 10 height 10
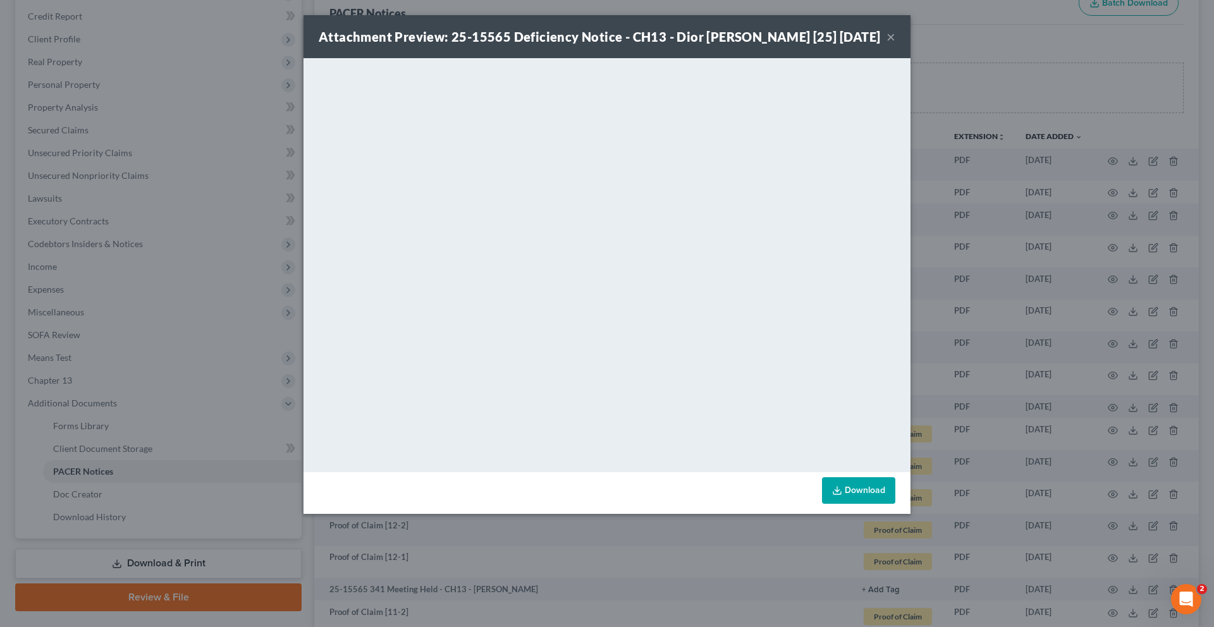
click at [895, 44] on button "×" at bounding box center [890, 36] width 9 height 15
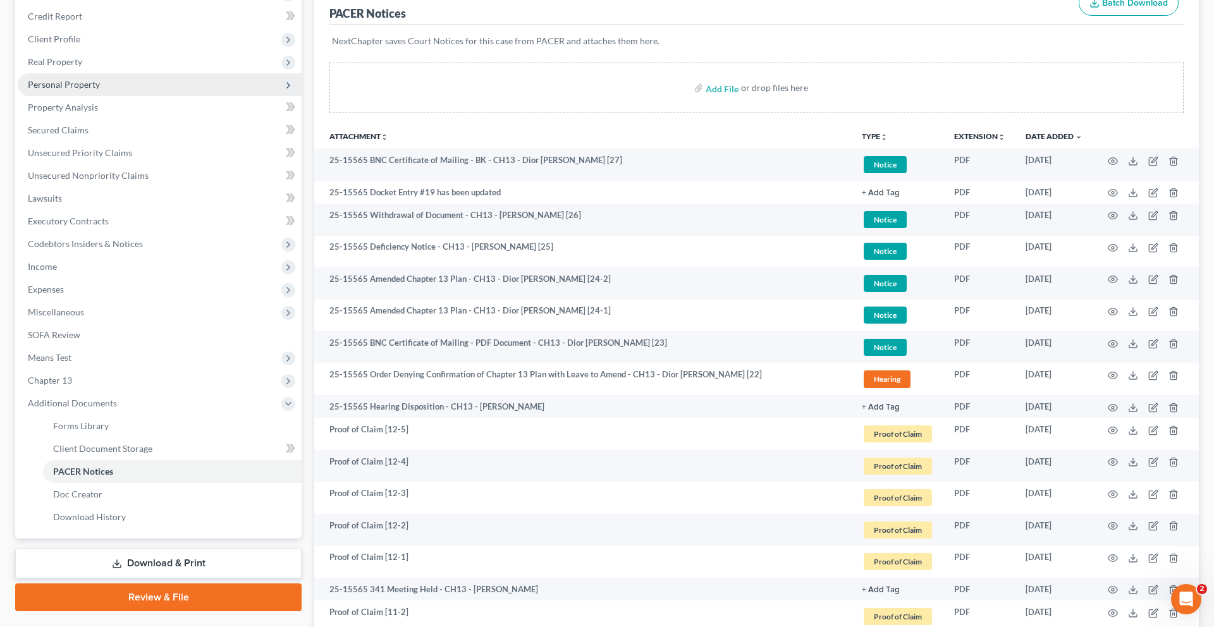
scroll to position [0, 0]
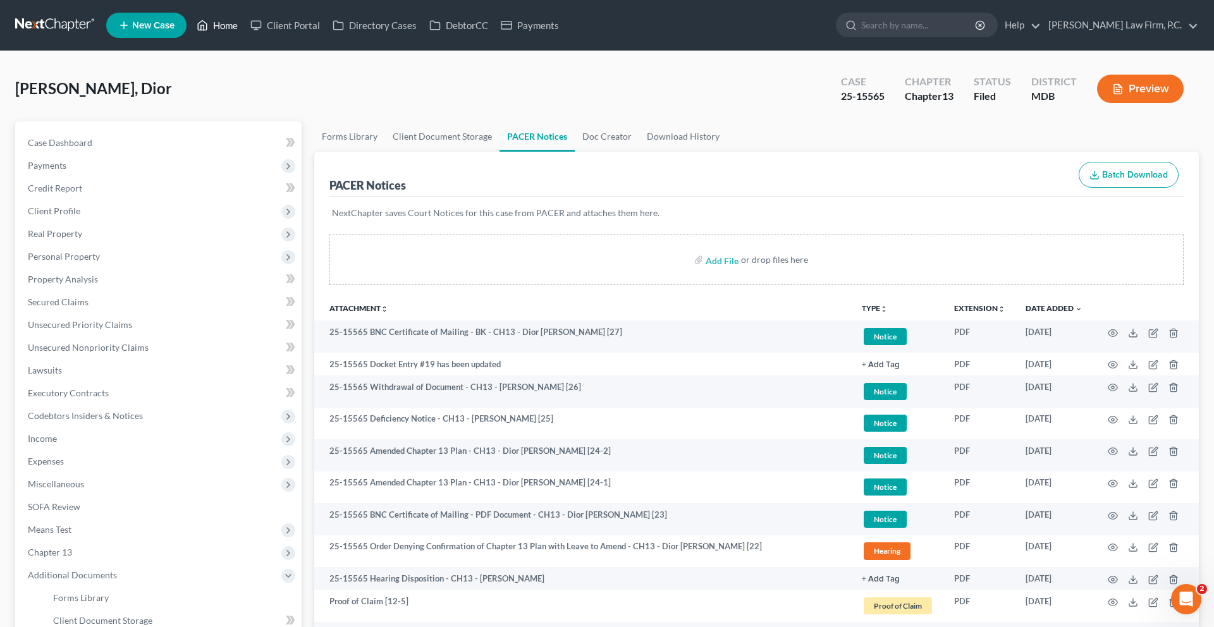
click at [244, 34] on link "Home" at bounding box center [217, 25] width 54 height 23
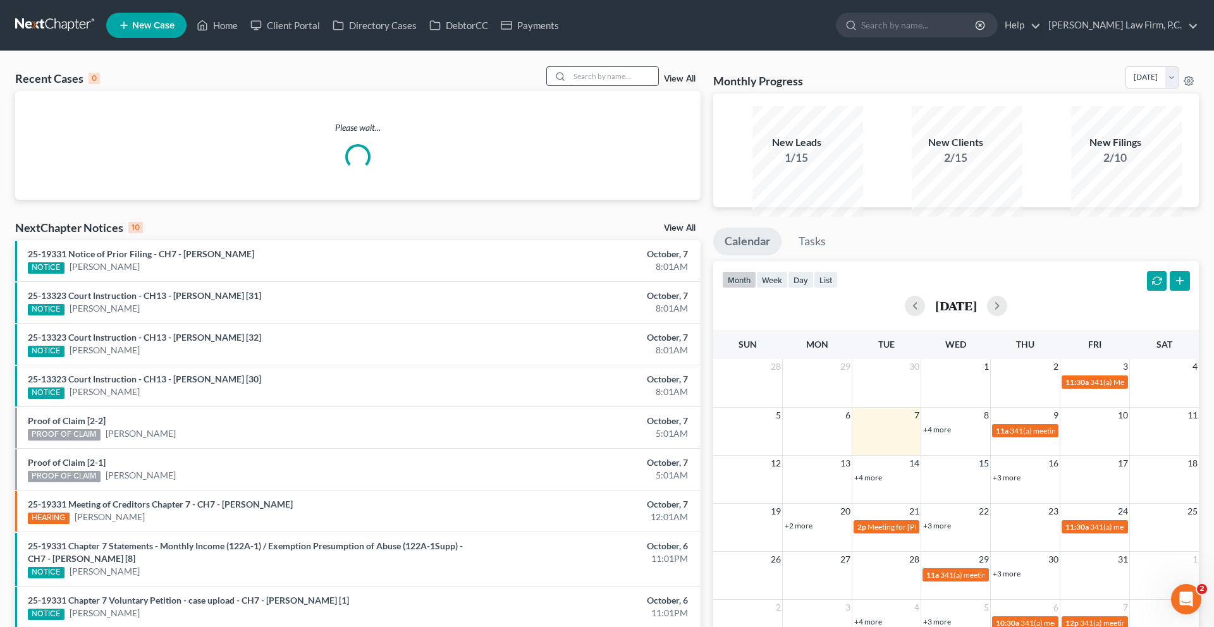
click at [622, 85] on input "search" at bounding box center [614, 76] width 89 height 18
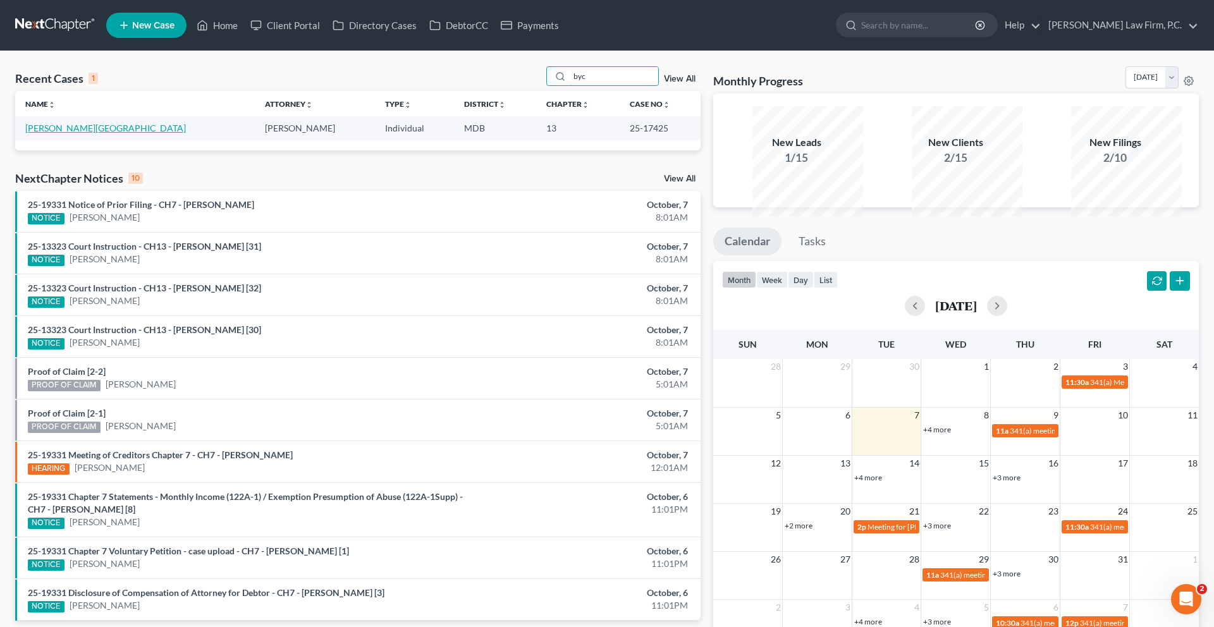
type input "byc"
click at [68, 133] on link "[PERSON_NAME][GEOGRAPHIC_DATA]" at bounding box center [105, 128] width 161 height 11
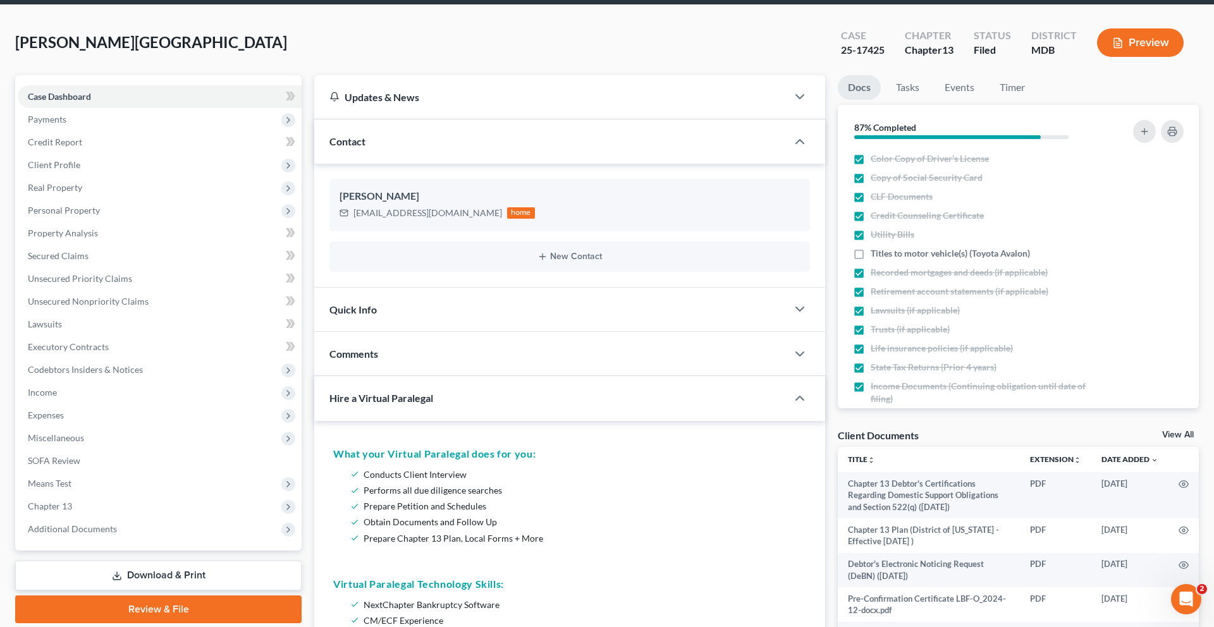
scroll to position [640, 0]
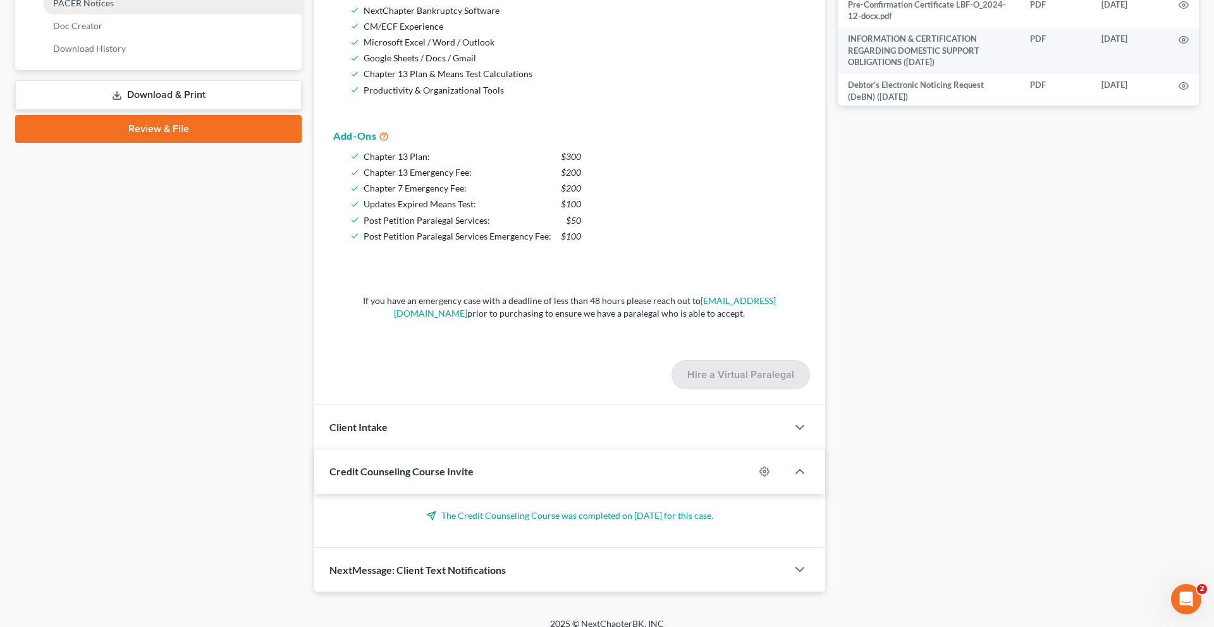
click at [97, 8] on span "PACER Notices" at bounding box center [83, 2] width 61 height 11
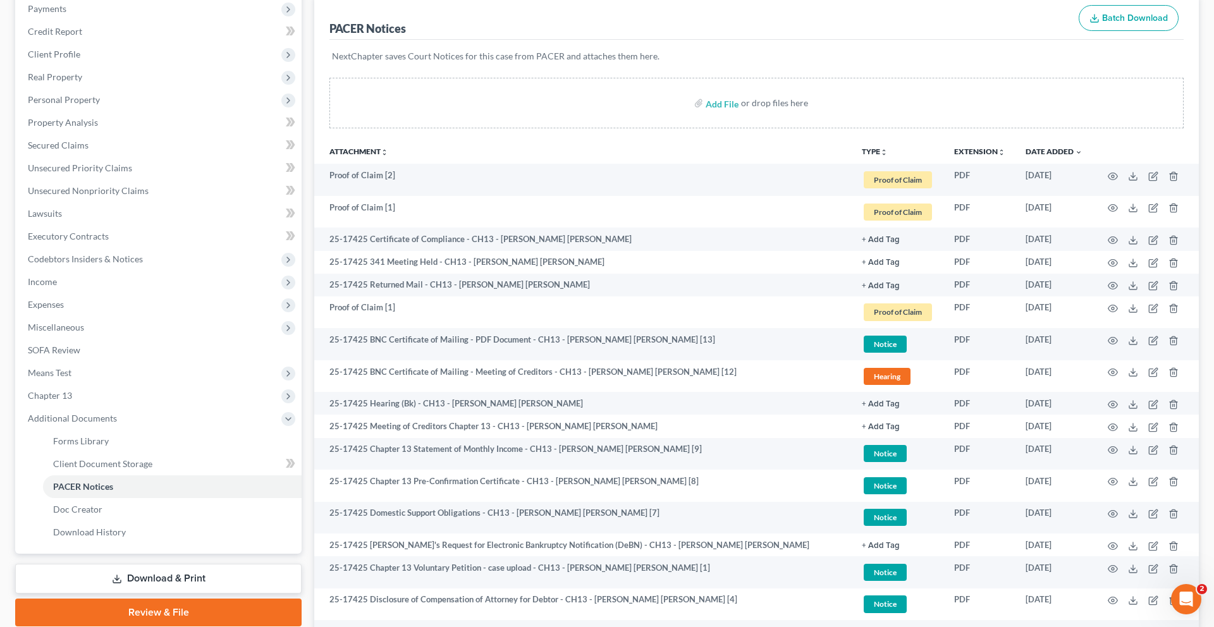
scroll to position [158, 0]
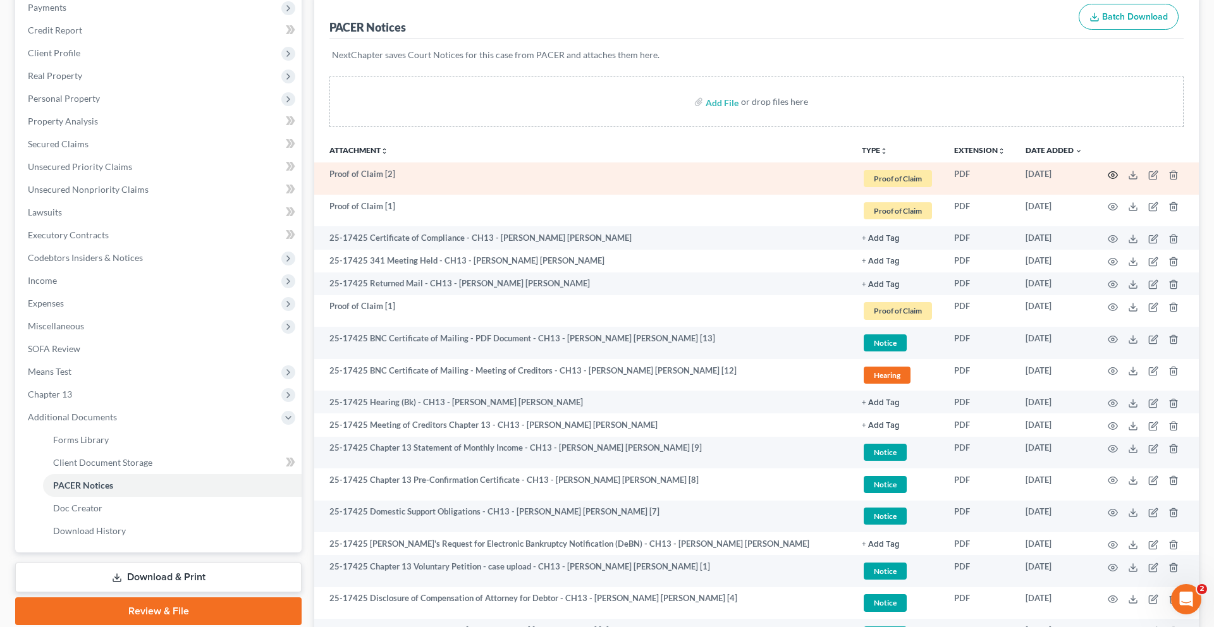
click at [1108, 178] on icon "button" at bounding box center [1112, 174] width 9 height 7
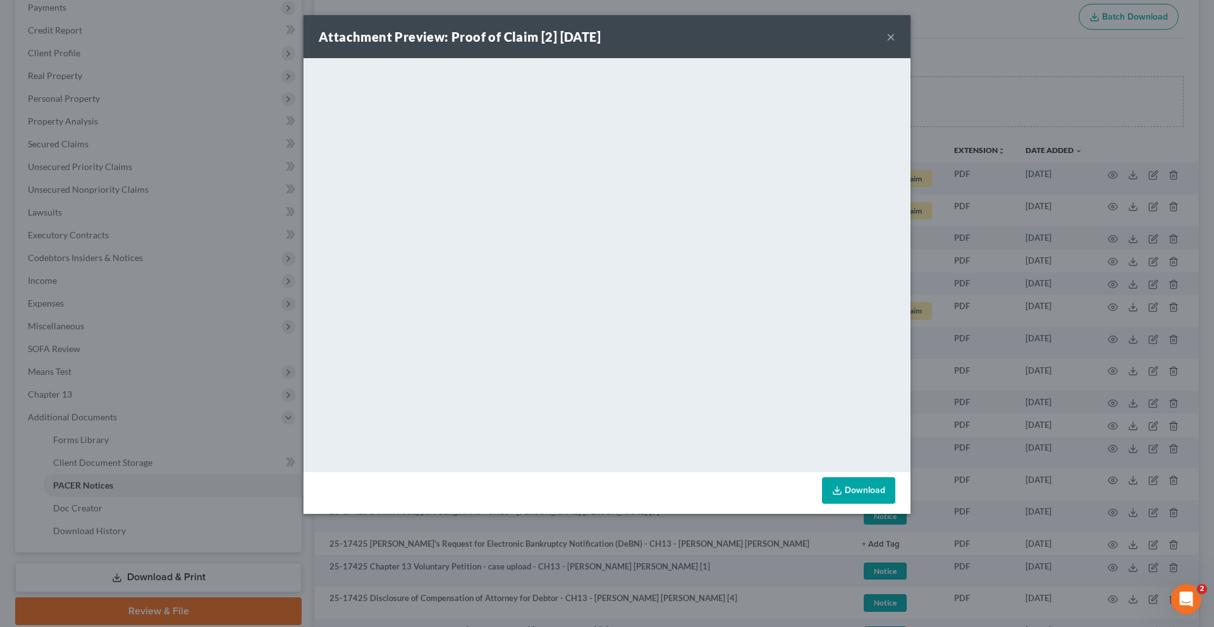
click at [895, 44] on button "×" at bounding box center [890, 36] width 9 height 15
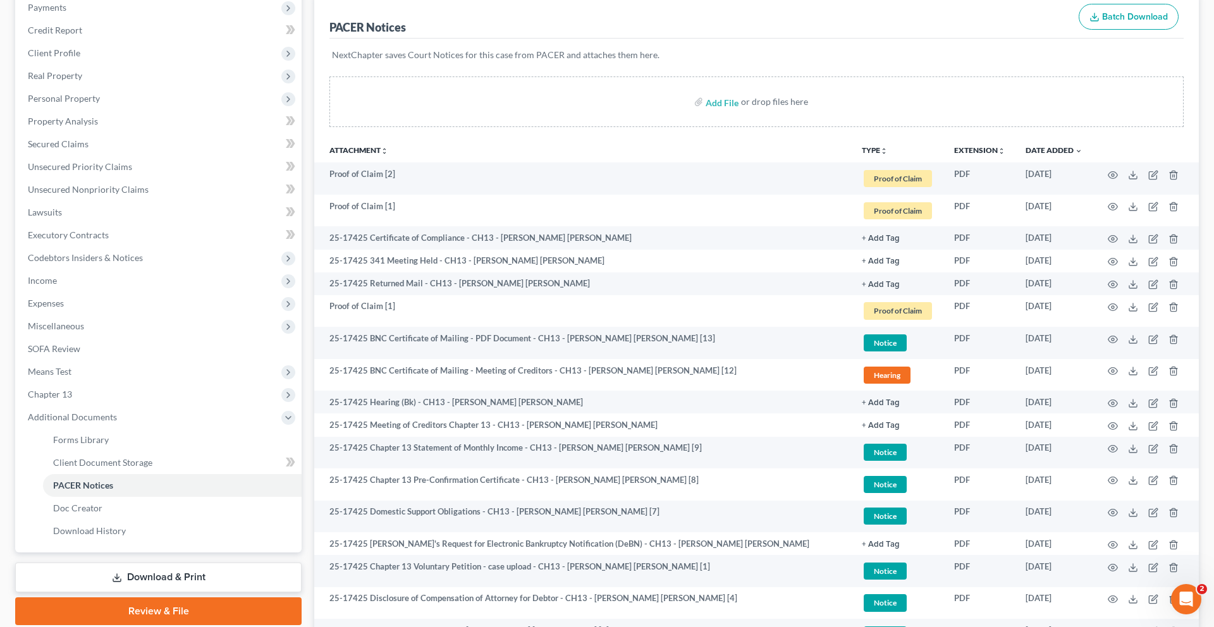
scroll to position [0, 0]
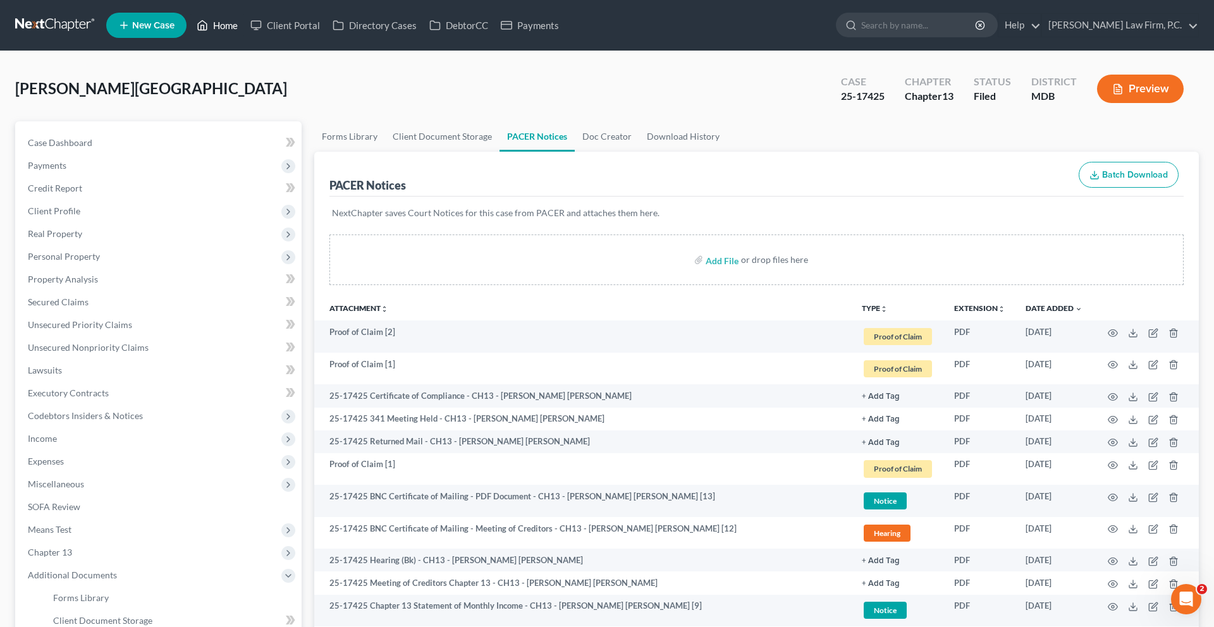
click at [244, 28] on link "Home" at bounding box center [217, 25] width 54 height 23
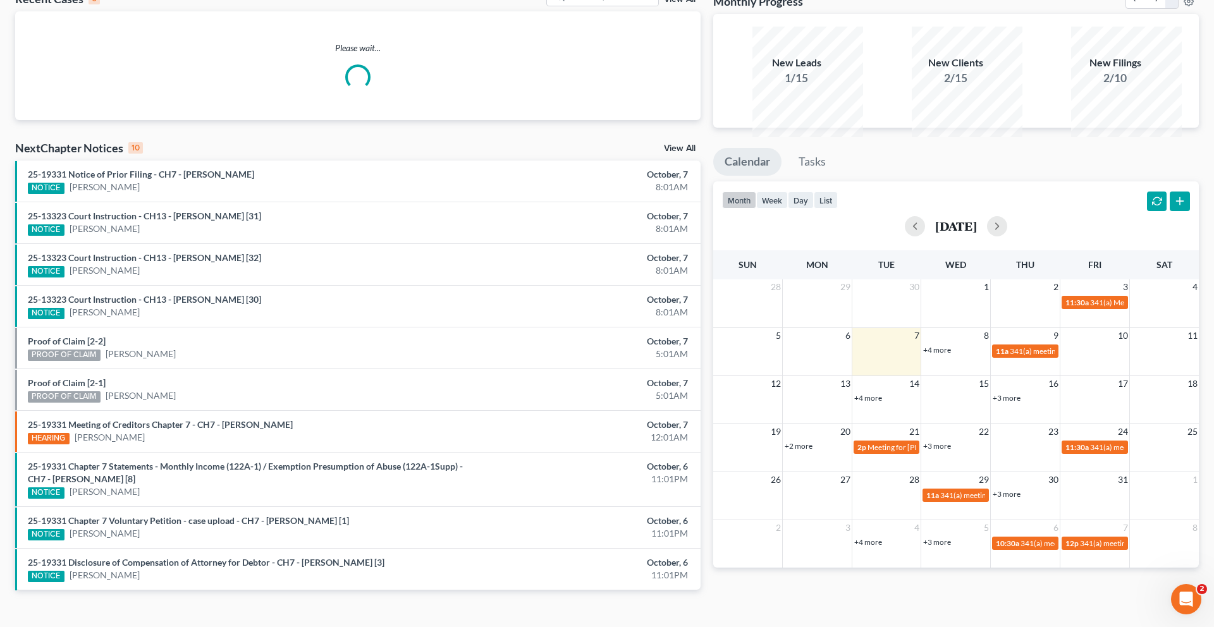
scroll to position [88, 0]
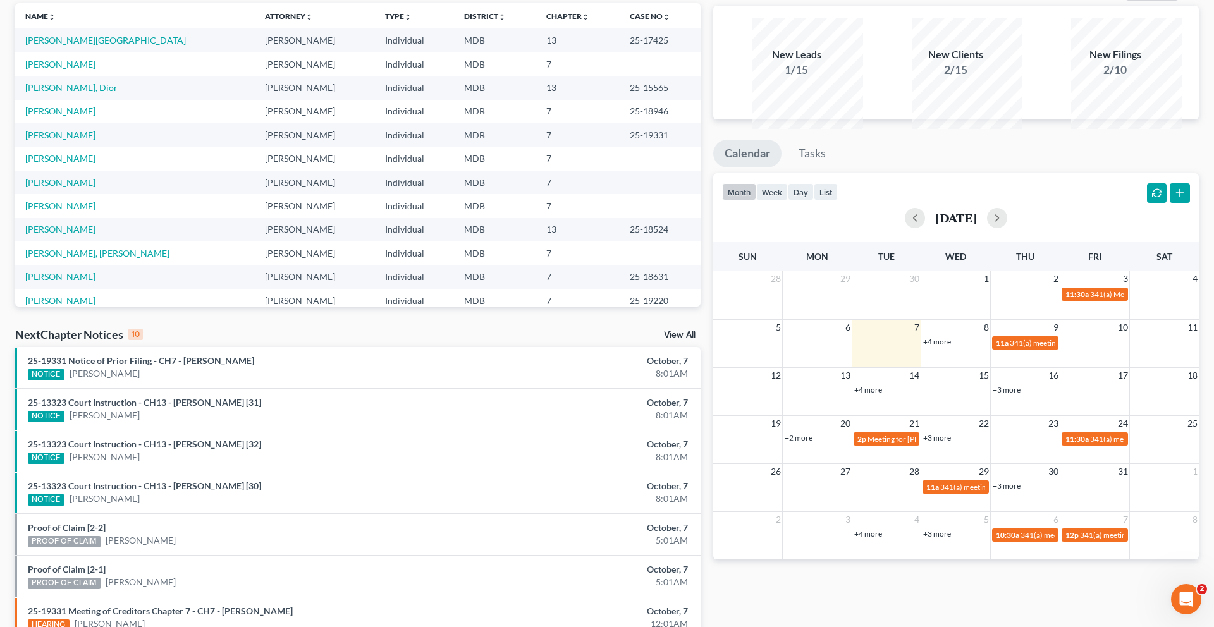
click at [938, 346] on link "+4 more" at bounding box center [937, 341] width 28 height 9
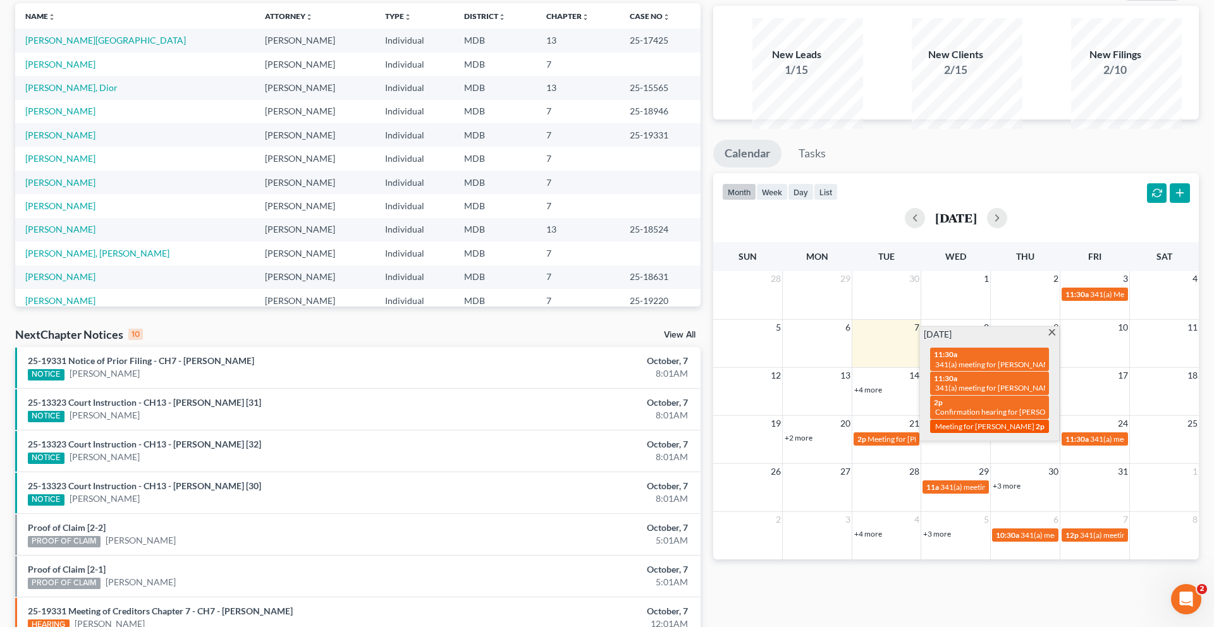
click at [981, 431] on div "2p Meeting for [PERSON_NAME]" at bounding box center [989, 426] width 111 height 9
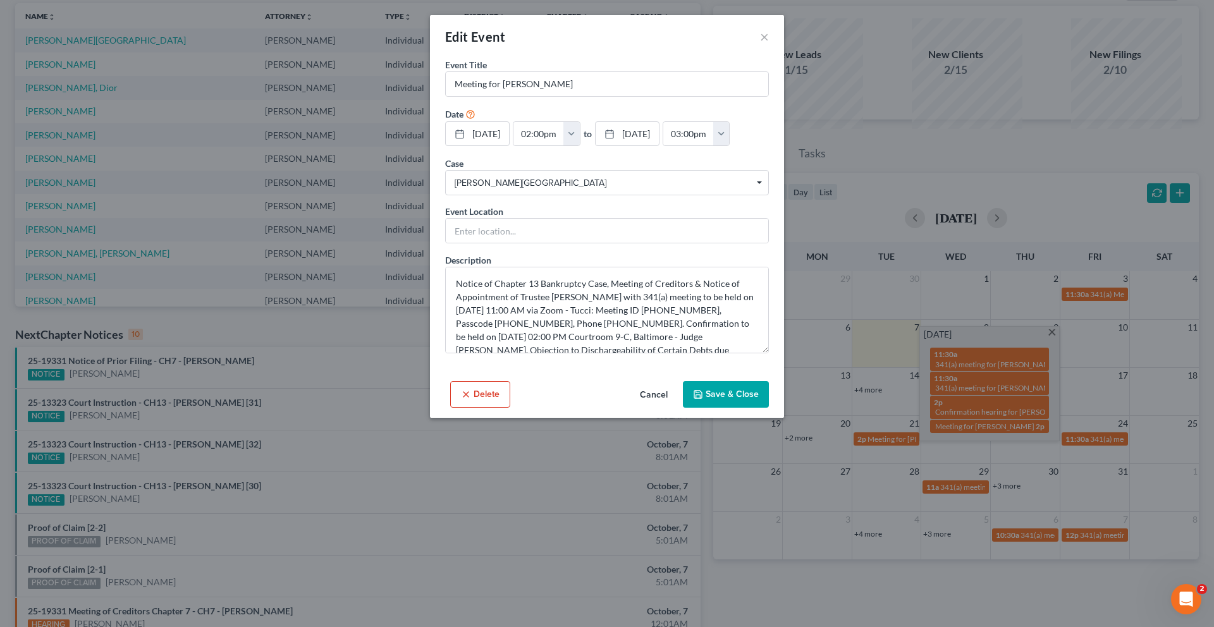
click at [451, 408] on button "Delete" at bounding box center [480, 394] width 60 height 27
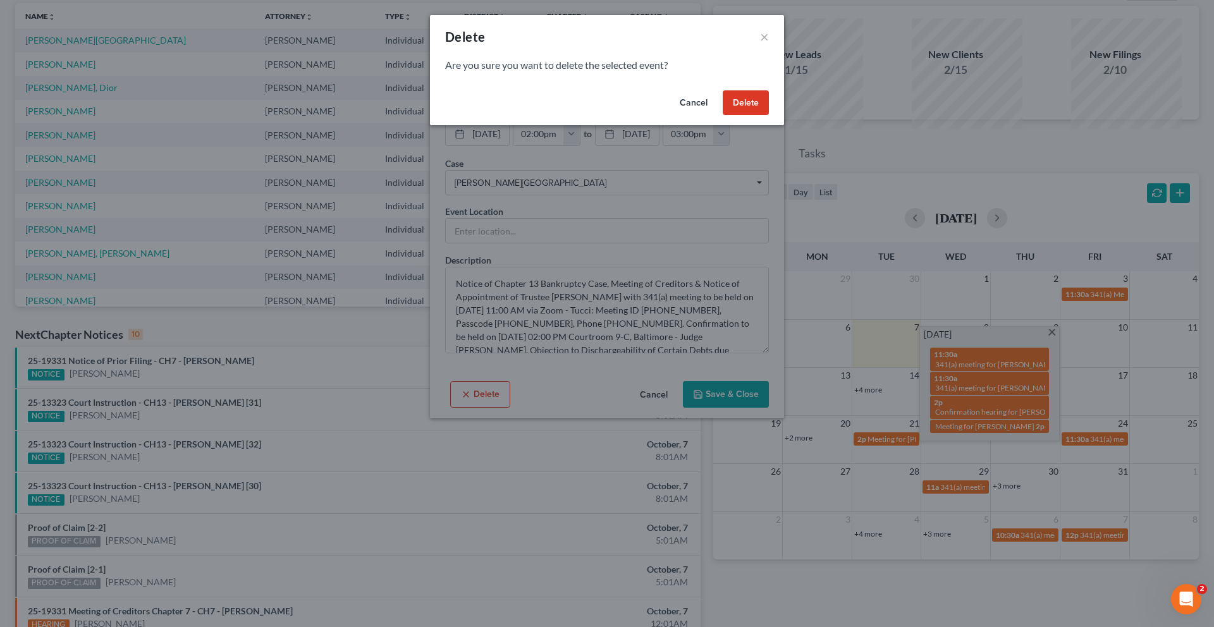
click at [764, 116] on button "Delete" at bounding box center [746, 102] width 46 height 25
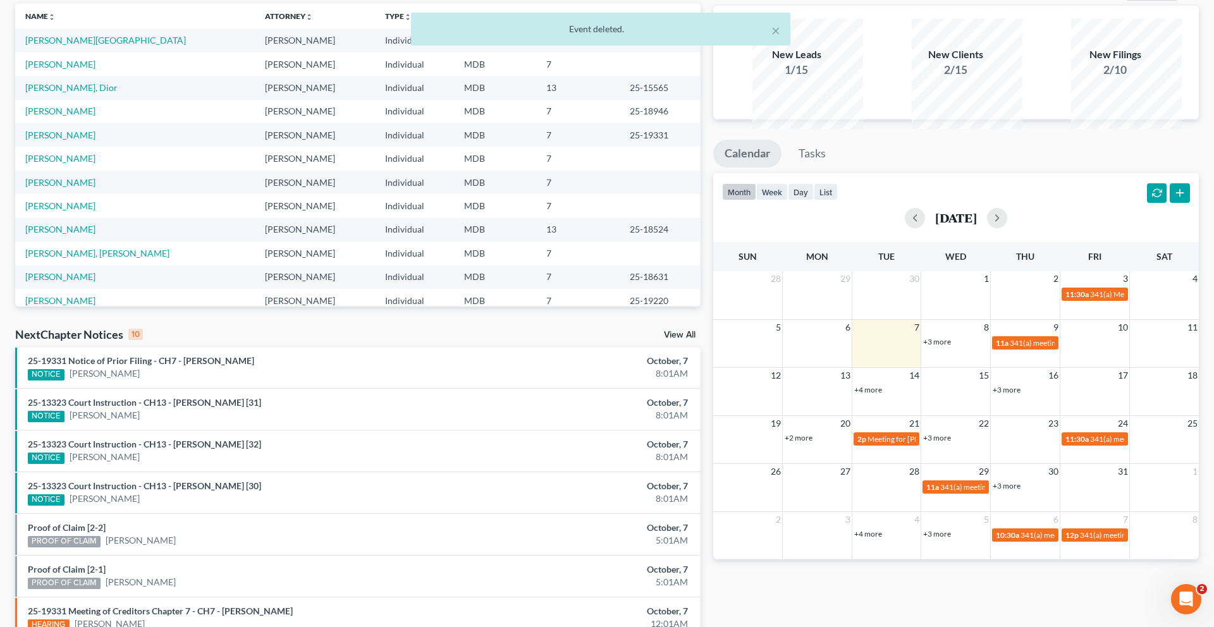
click at [943, 346] on link "+3 more" at bounding box center [937, 341] width 28 height 9
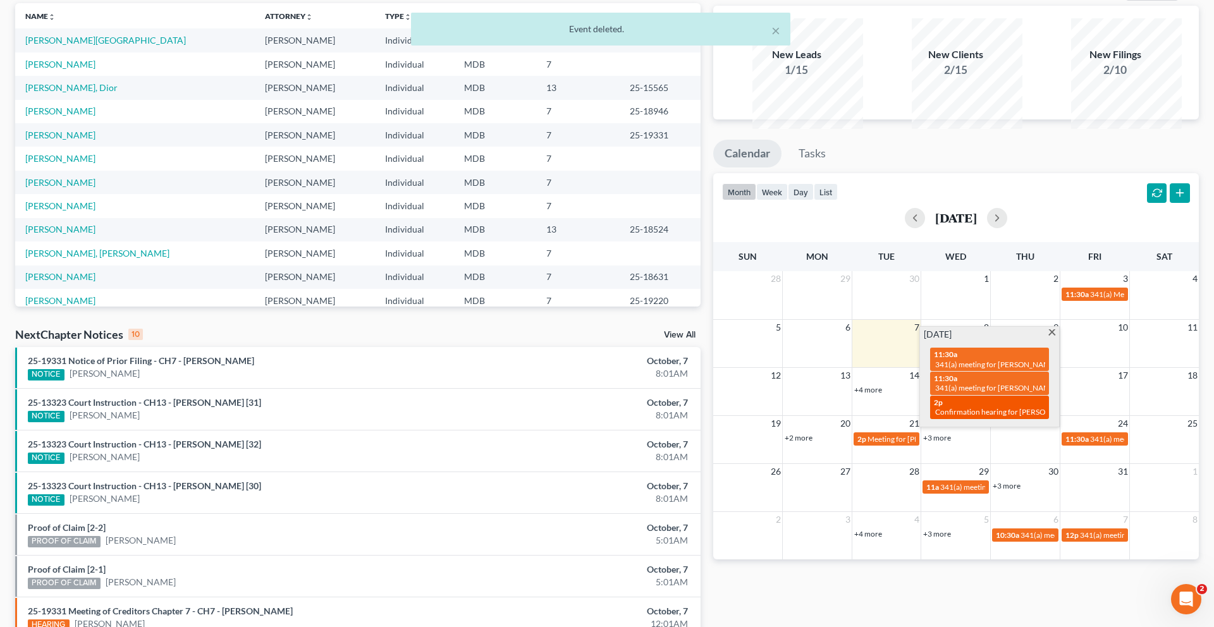
click at [965, 417] on span "Confirmation hearing for [PERSON_NAME]" at bounding box center [1007, 411] width 144 height 9
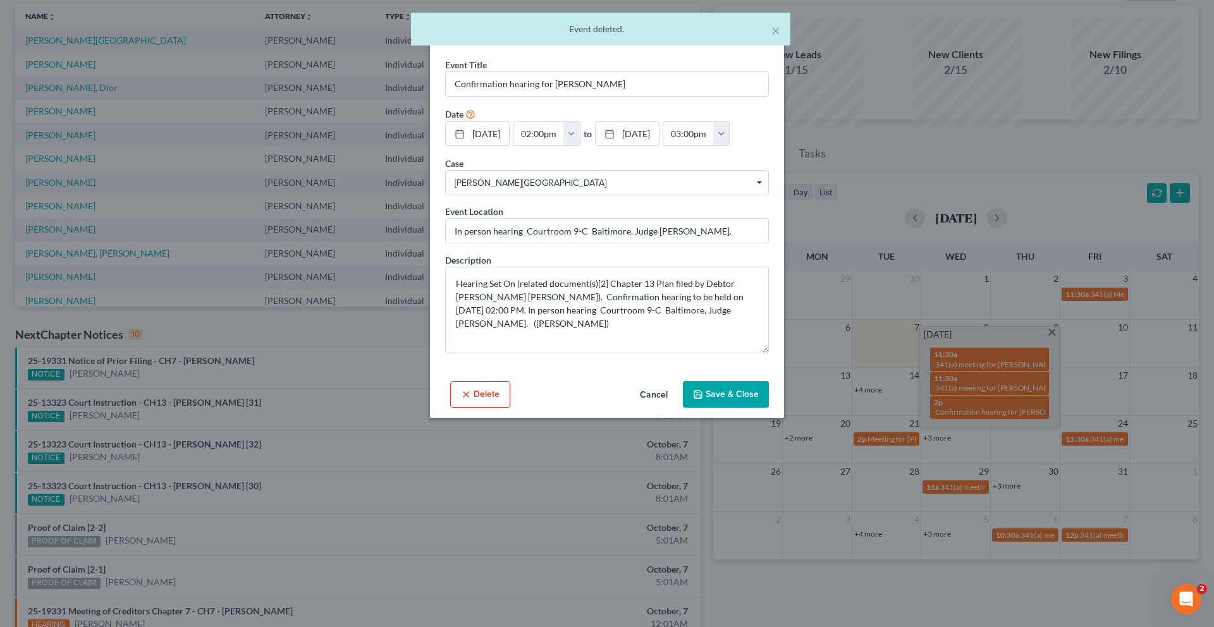
click at [456, 408] on button "Delete" at bounding box center [480, 394] width 60 height 27
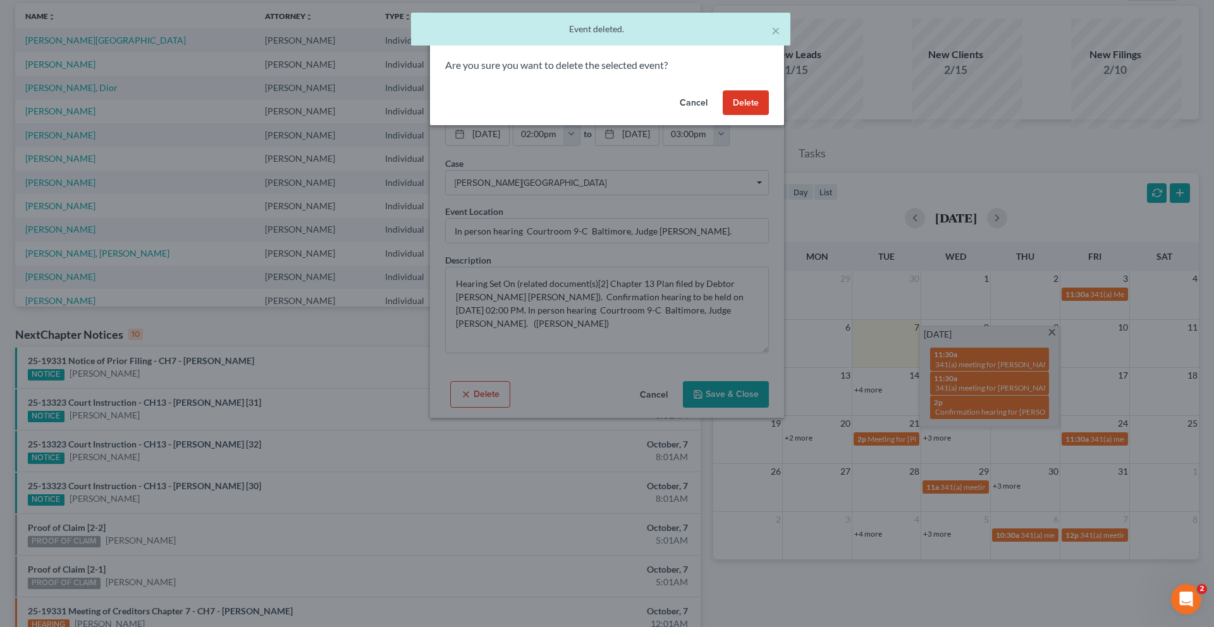
click at [769, 116] on button "Delete" at bounding box center [746, 102] width 46 height 25
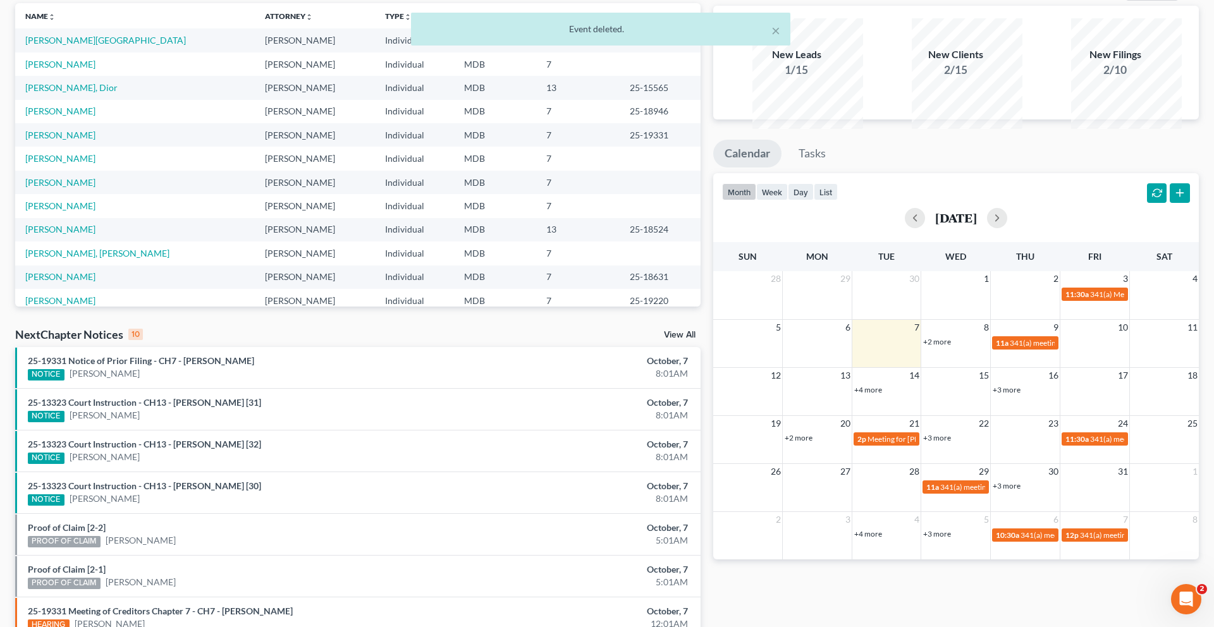
click at [948, 346] on link "+2 more" at bounding box center [937, 341] width 28 height 9
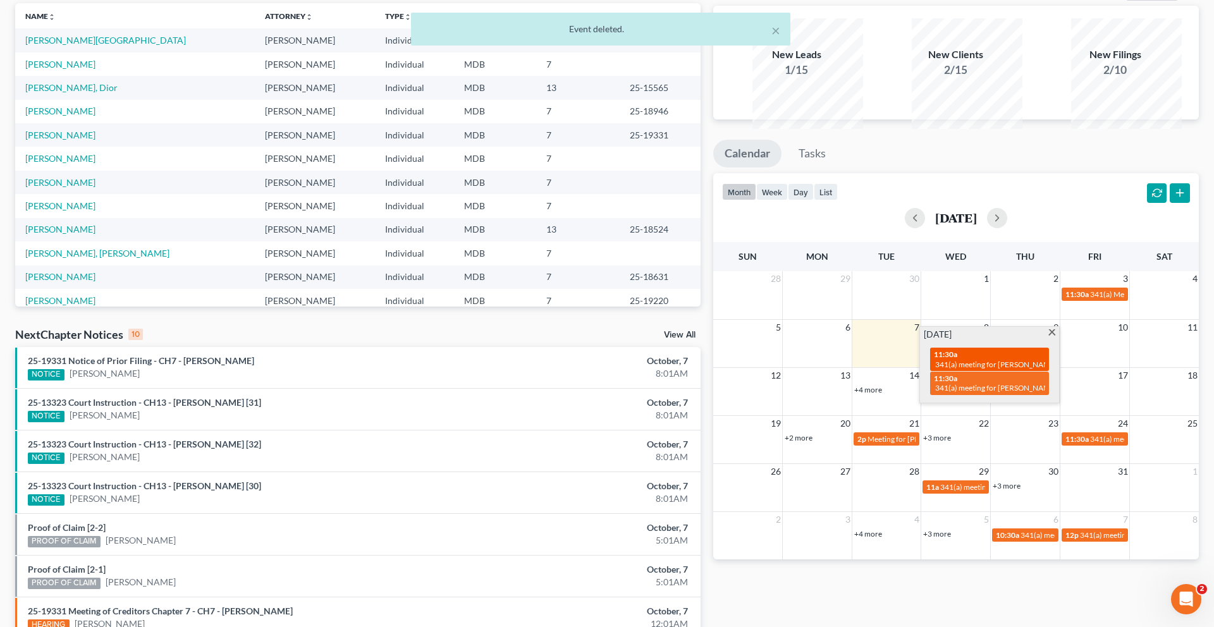
click at [967, 369] on div "11:30a 341(a) meeting for [PERSON_NAME]" at bounding box center [989, 360] width 111 height 20
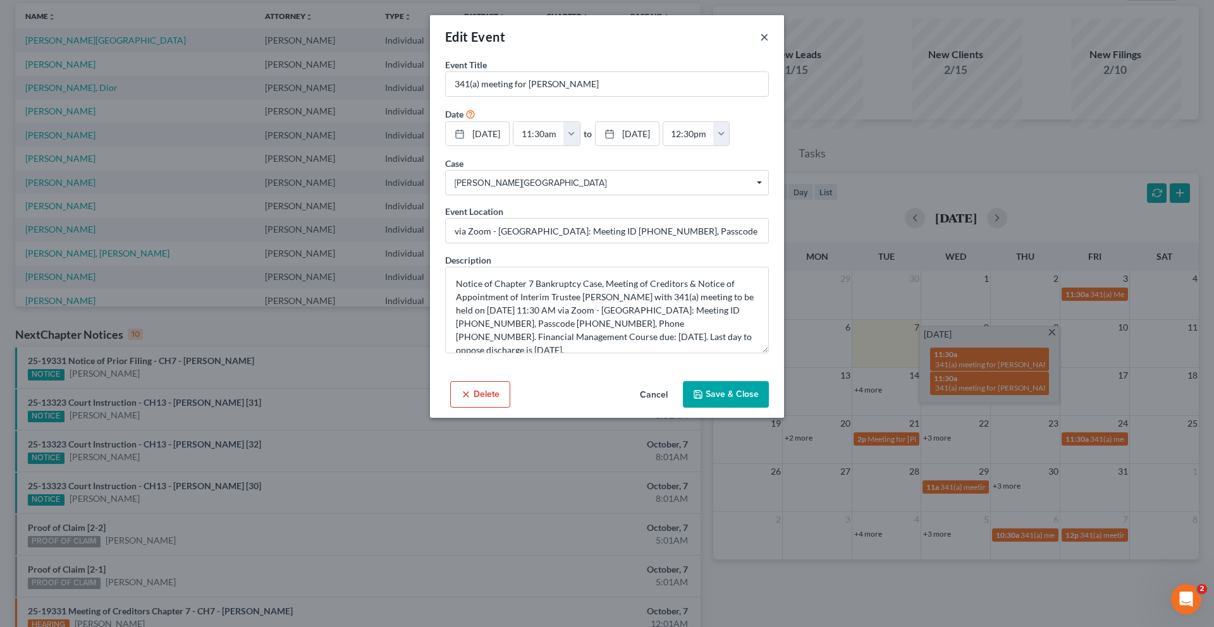
click at [769, 44] on button "×" at bounding box center [764, 36] width 9 height 15
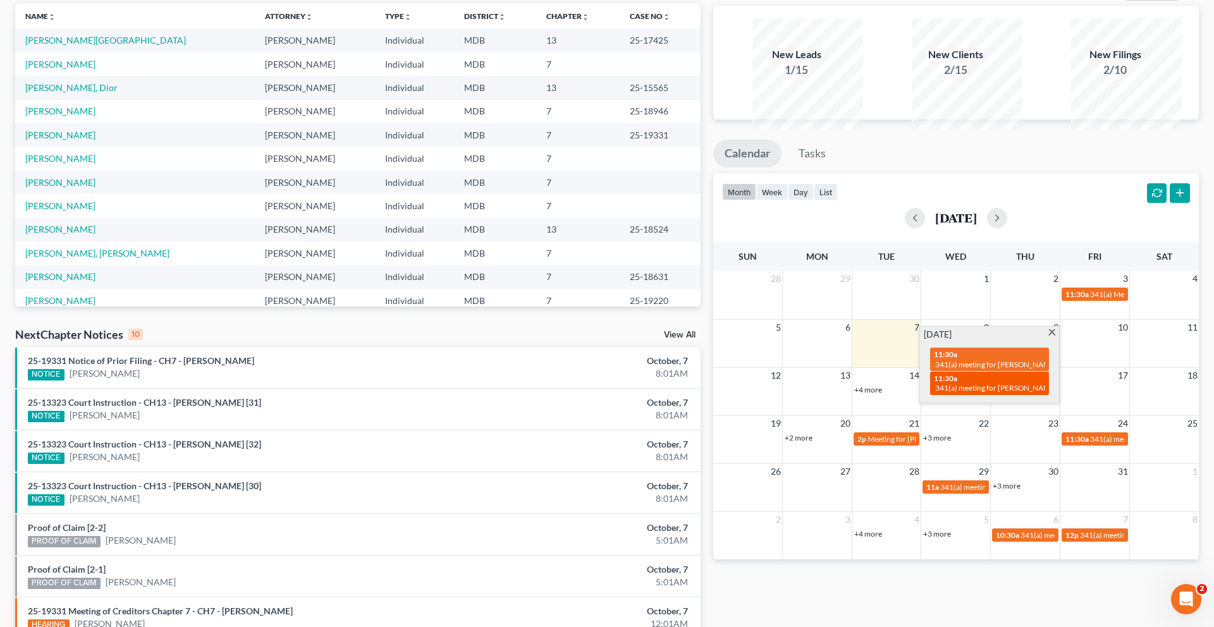
click at [994, 393] on div "11:30a 341(a) meeting for [PERSON_NAME]" at bounding box center [989, 384] width 111 height 20
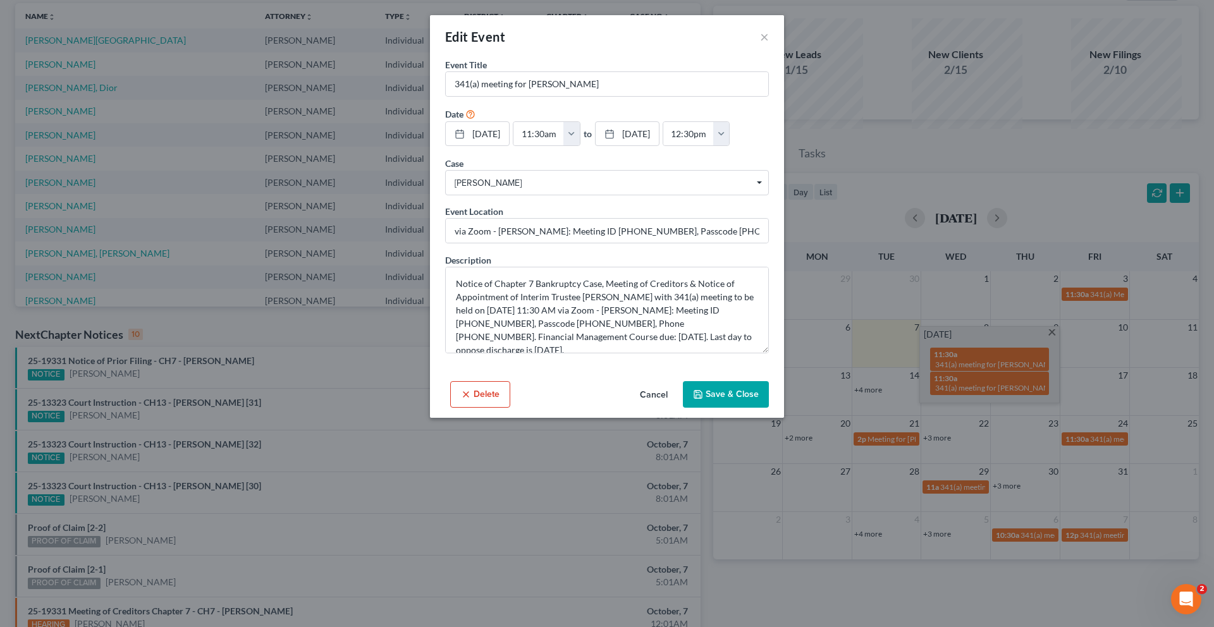
click at [784, 46] on div "Edit Event ×" at bounding box center [607, 36] width 354 height 43
click at [769, 44] on button "×" at bounding box center [764, 36] width 9 height 15
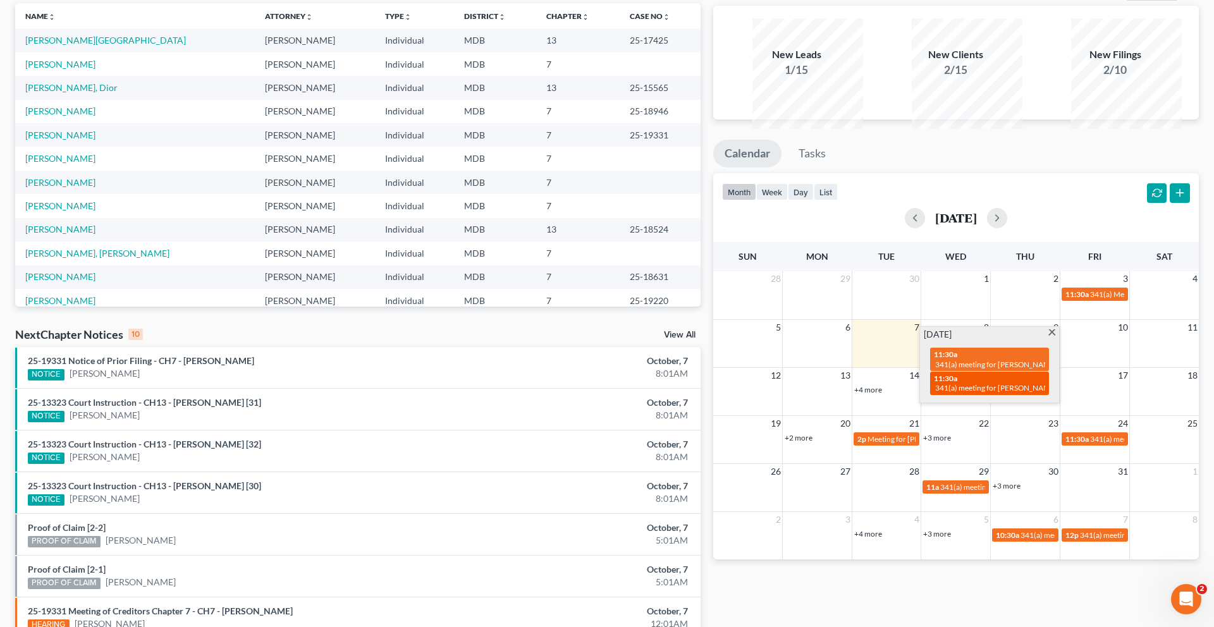
click at [992, 393] on div "11:30a 341(a) meeting for [PERSON_NAME]" at bounding box center [989, 384] width 111 height 20
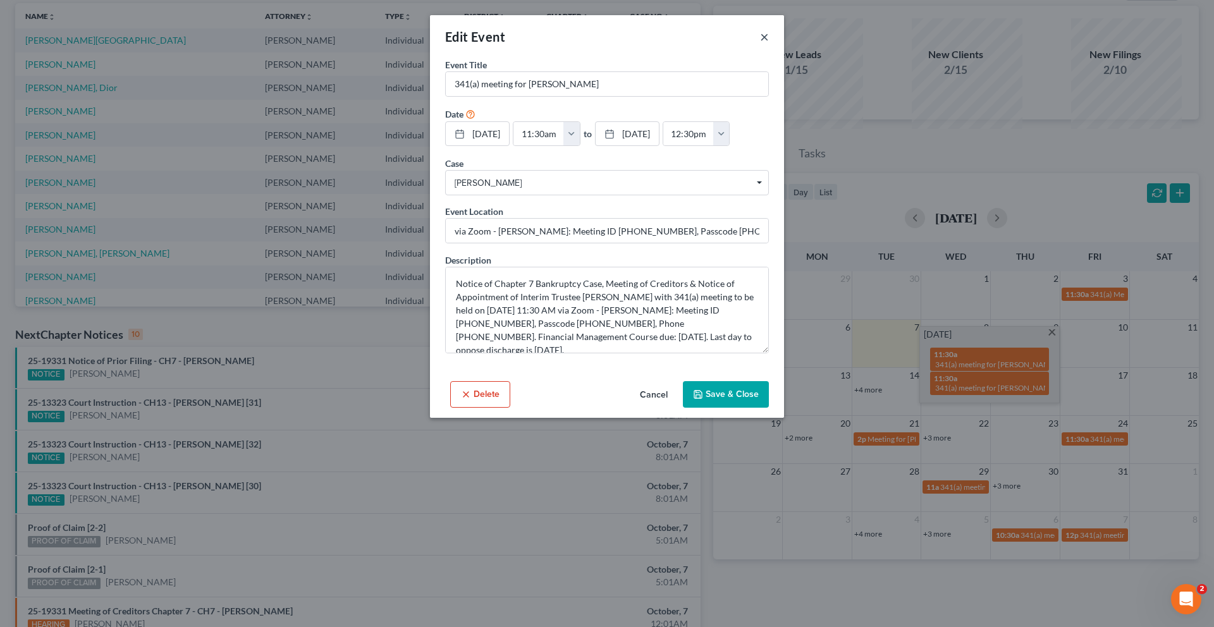
click at [769, 44] on button "×" at bounding box center [764, 36] width 9 height 15
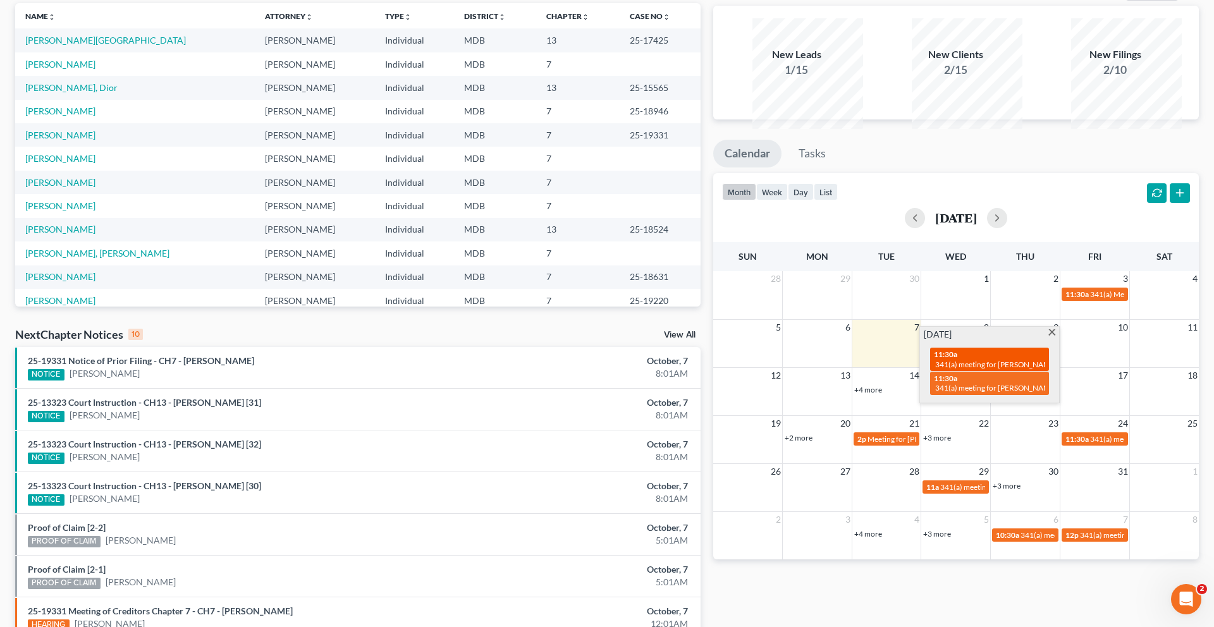
click at [966, 369] on span "341(a) meeting for [PERSON_NAME]" at bounding box center [996, 364] width 122 height 9
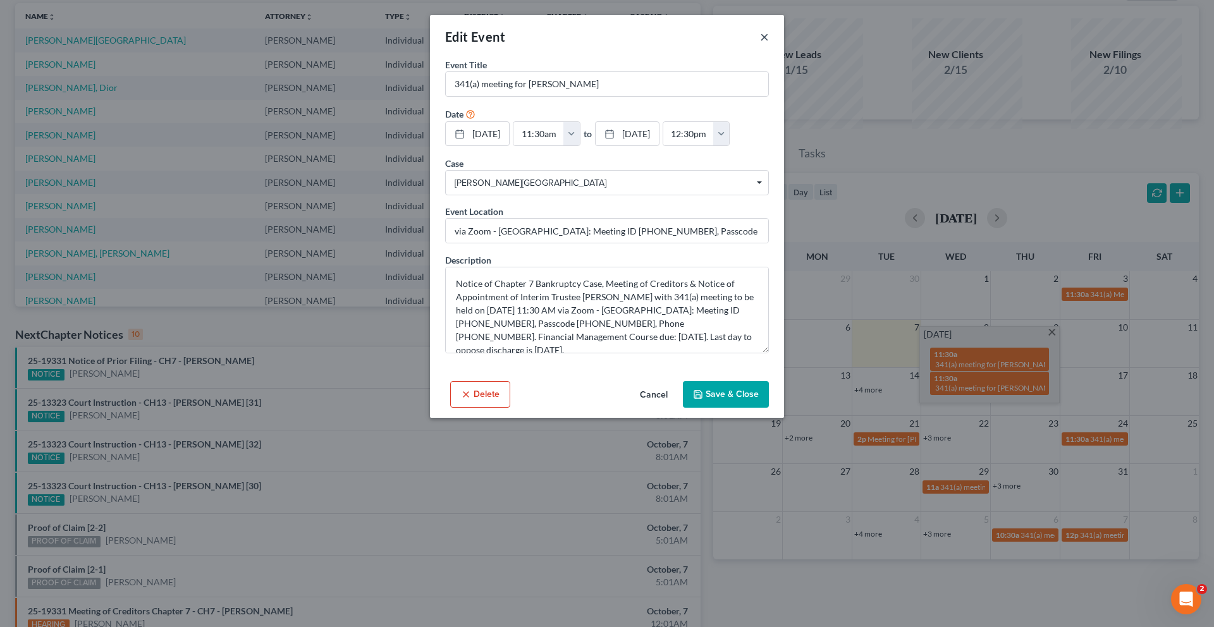
click at [769, 44] on button "×" at bounding box center [764, 36] width 9 height 15
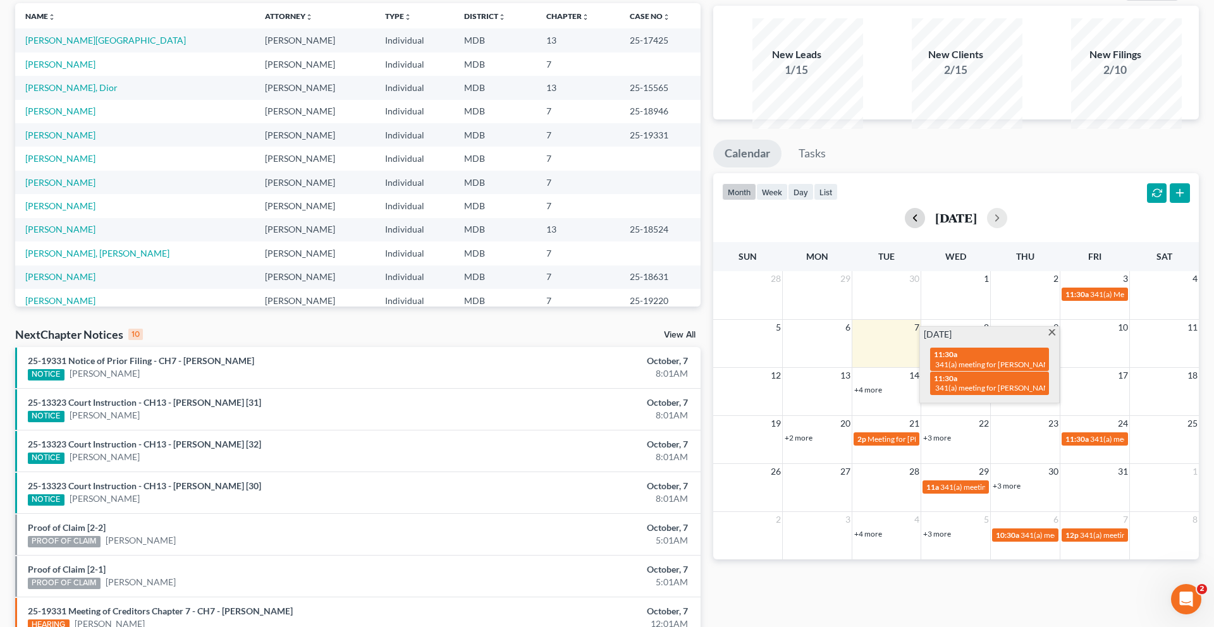
scroll to position [0, 0]
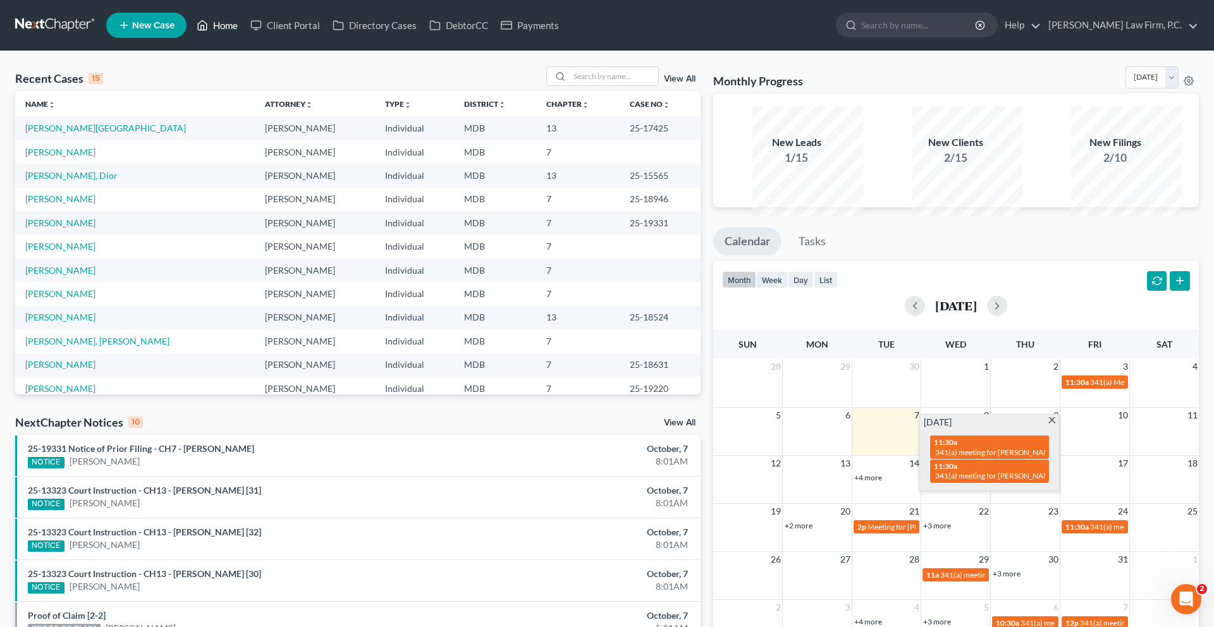
click at [207, 30] on icon at bounding box center [203, 25] width 9 height 9
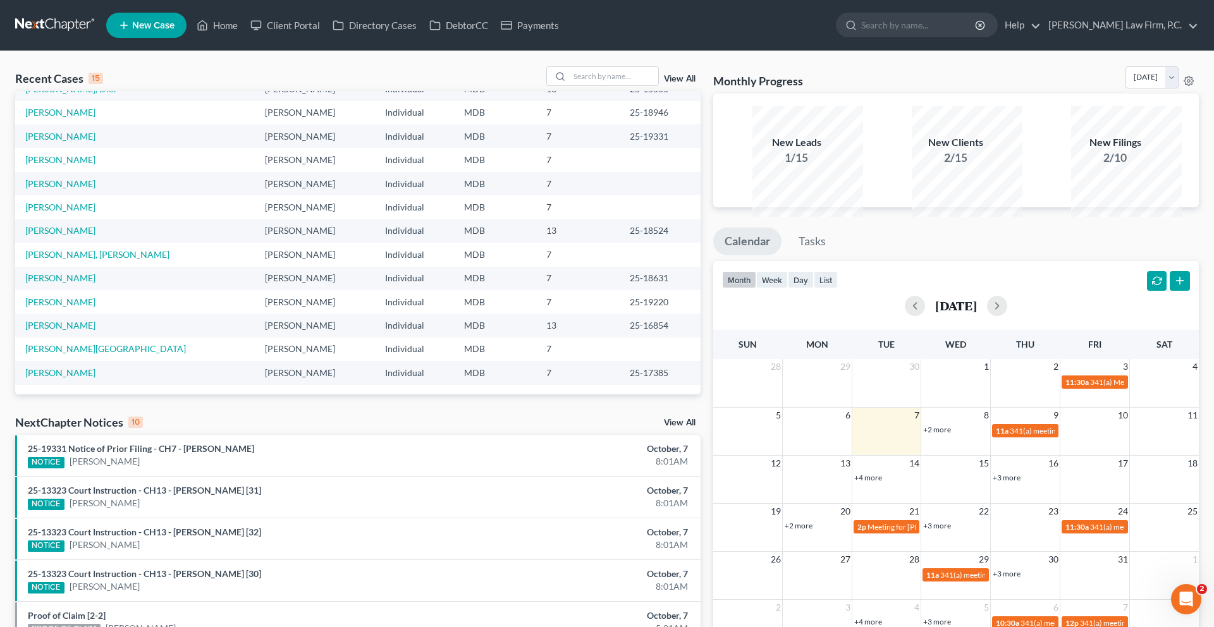
click at [602, 91] on div "Recent Cases 15 View All" at bounding box center [357, 78] width 685 height 25
click at [601, 85] on input "search" at bounding box center [614, 76] width 89 height 18
type input "[PERSON_NAME]"
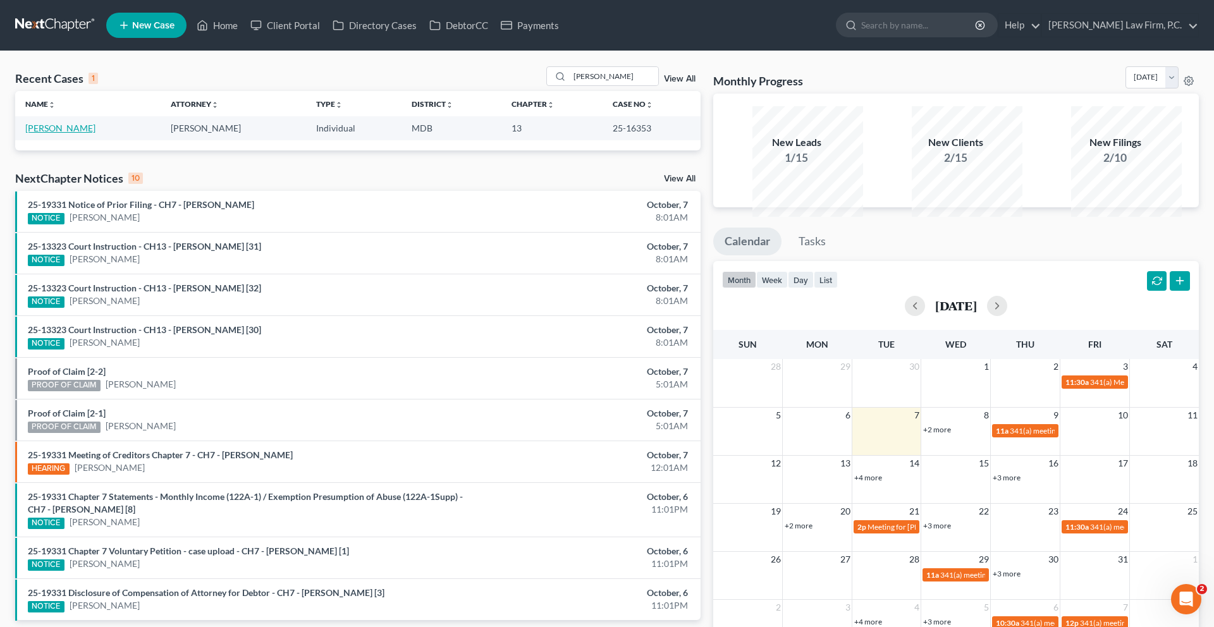
click at [69, 133] on link "[PERSON_NAME]" at bounding box center [60, 128] width 70 height 11
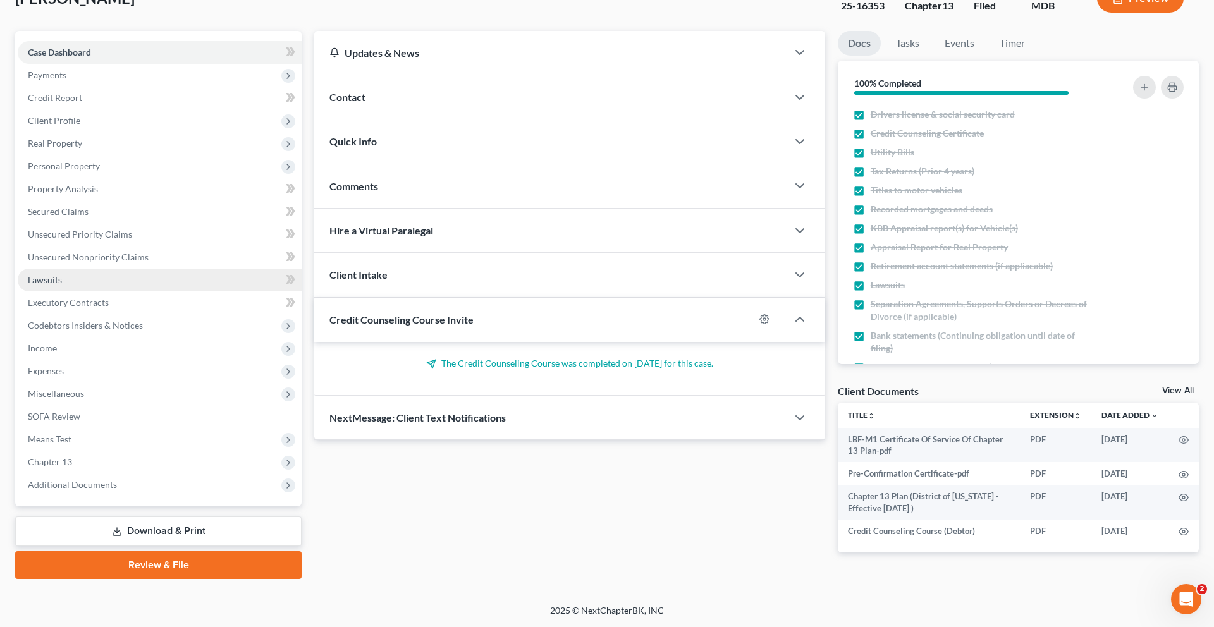
scroll to position [318, 0]
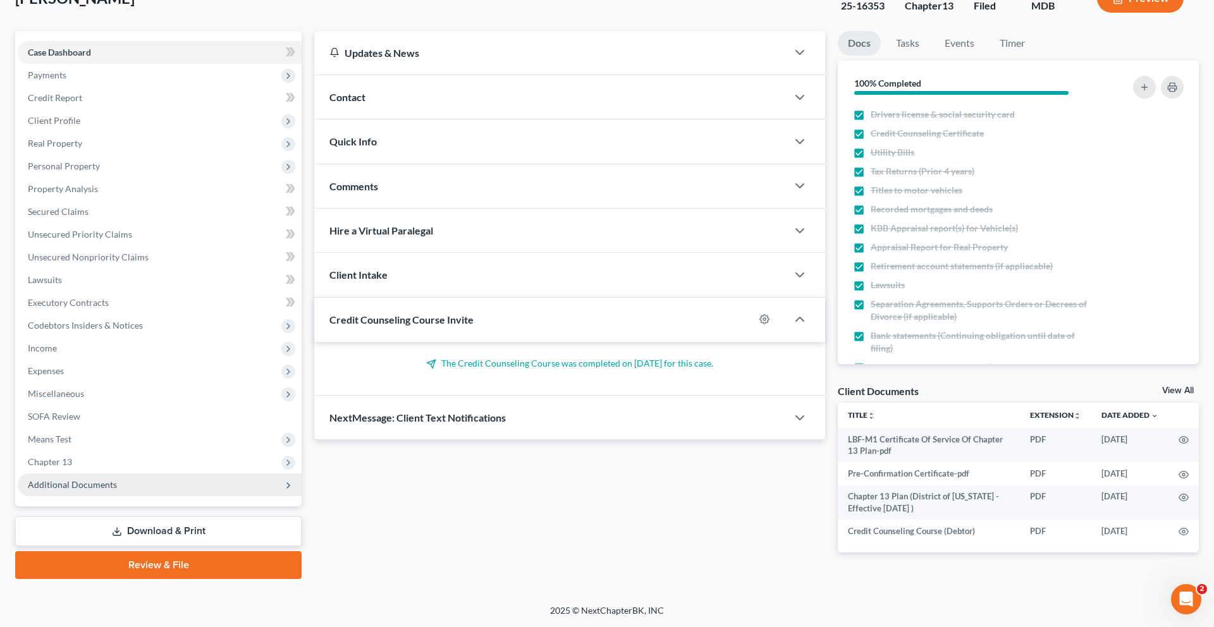
click at [117, 479] on span "Additional Documents" at bounding box center [72, 484] width 89 height 11
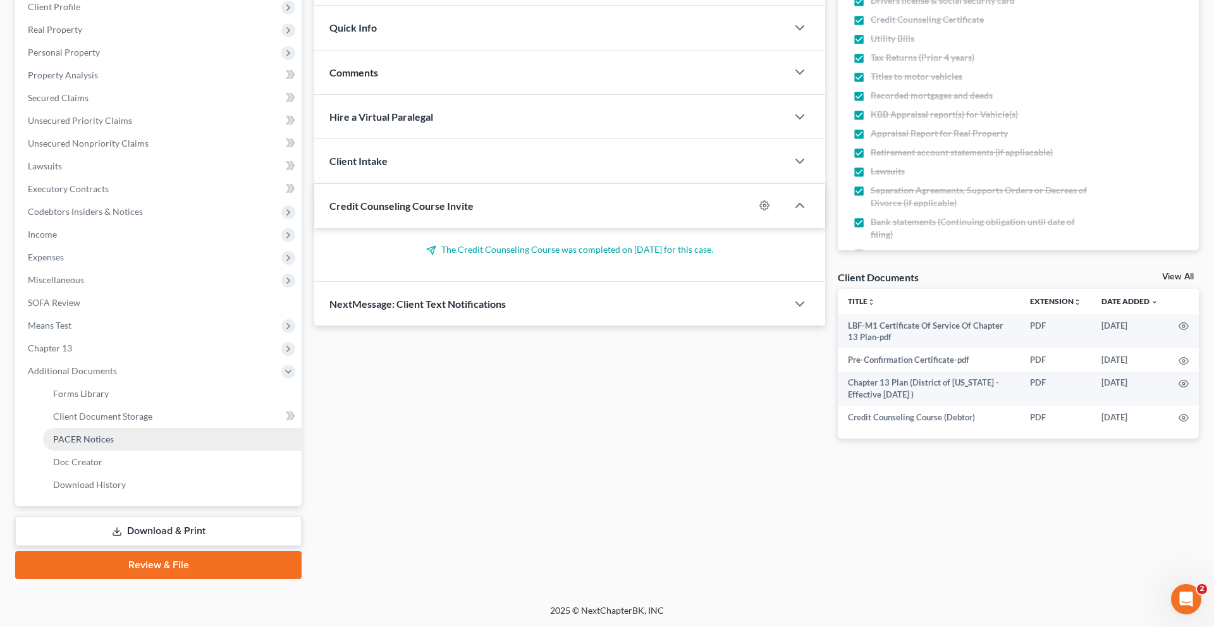
click at [114, 444] on span "PACER Notices" at bounding box center [83, 439] width 61 height 11
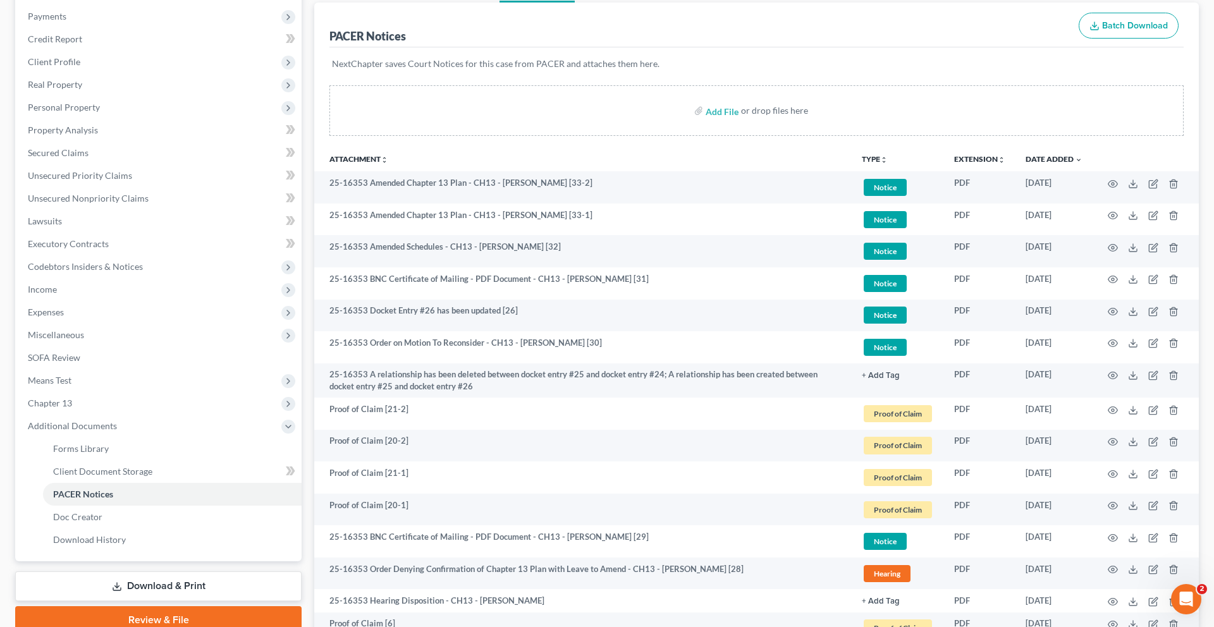
scroll to position [150, 0]
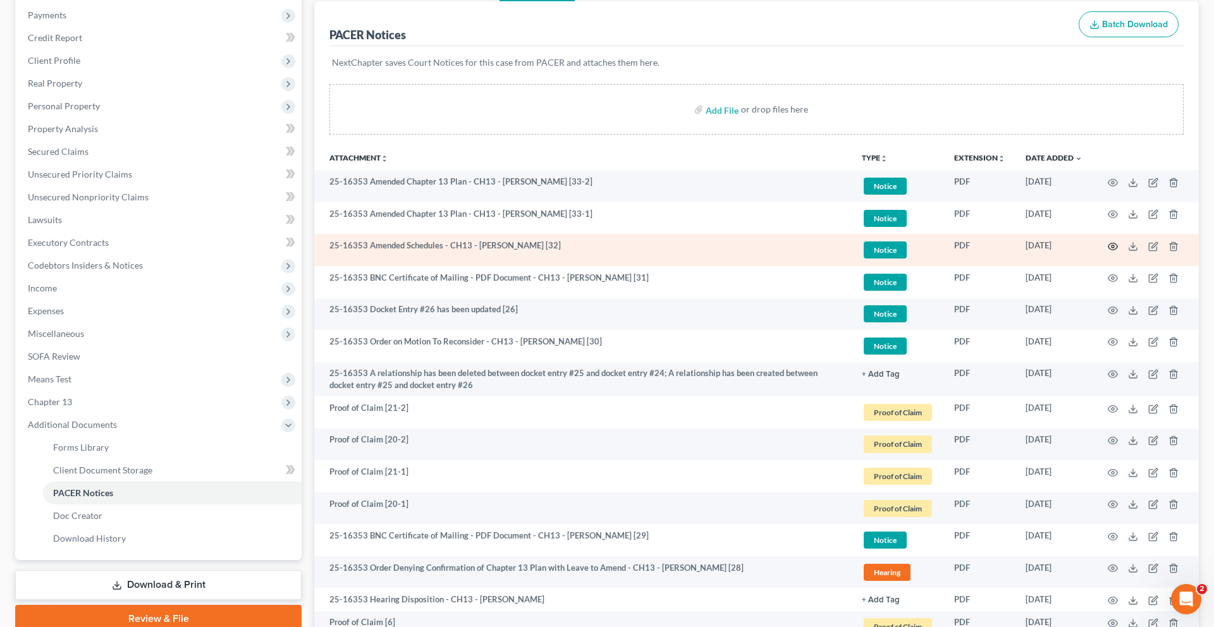
click at [1112, 248] on circle "button" at bounding box center [1113, 246] width 3 height 3
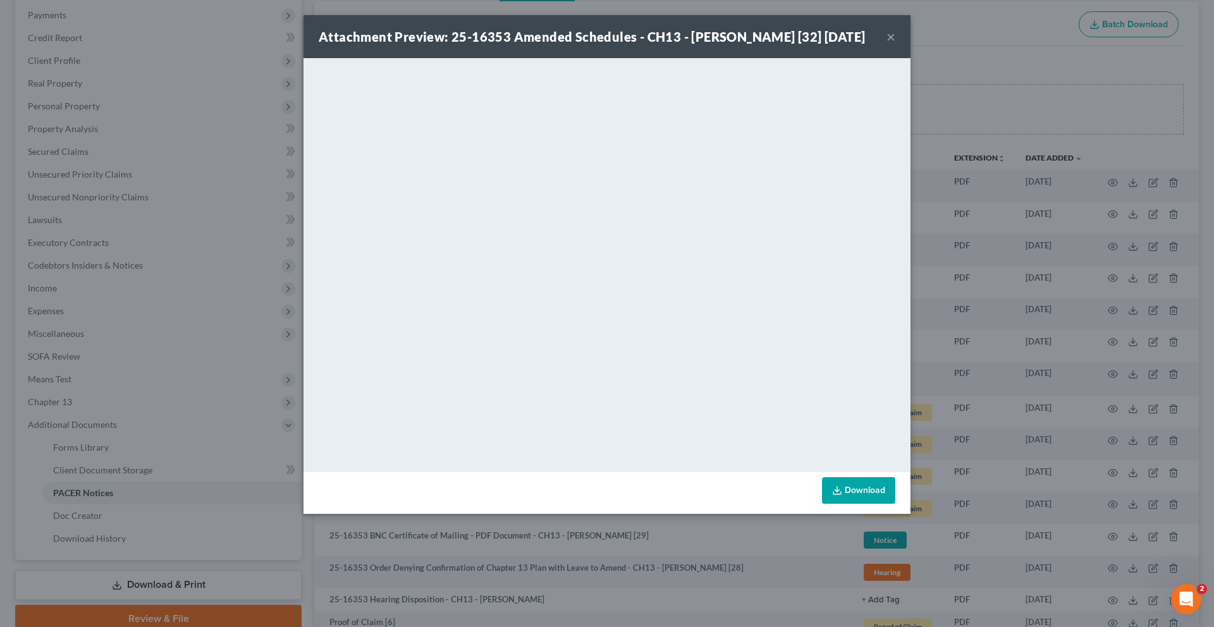
click at [895, 44] on button "×" at bounding box center [890, 36] width 9 height 15
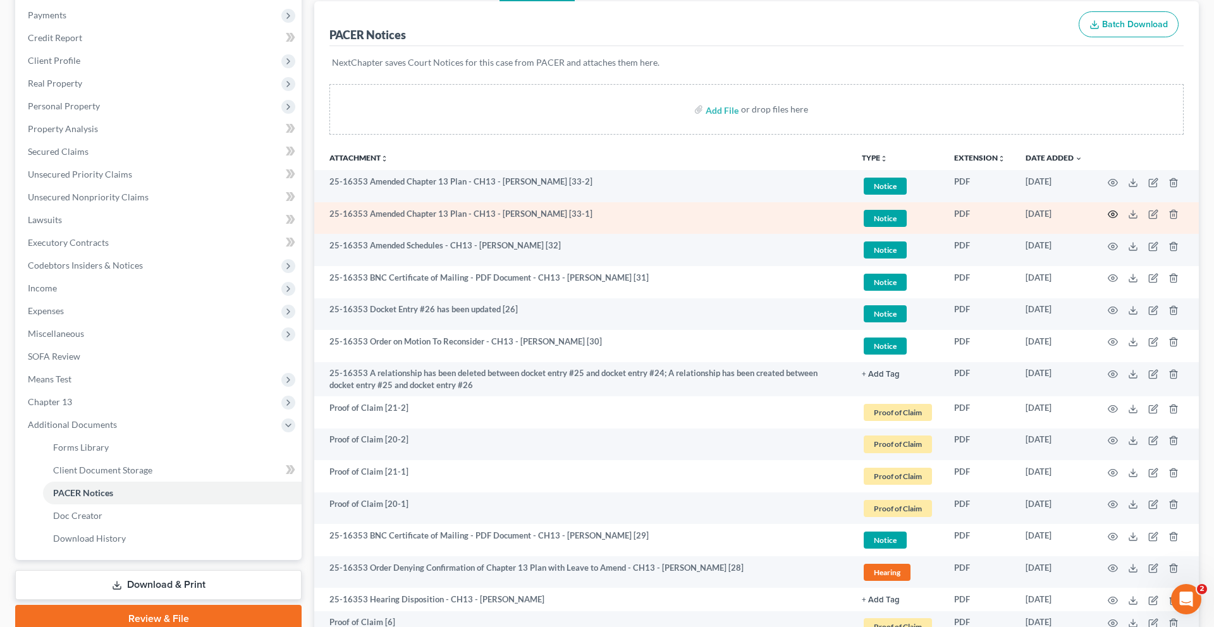
click at [1112, 216] on circle "button" at bounding box center [1113, 214] width 3 height 3
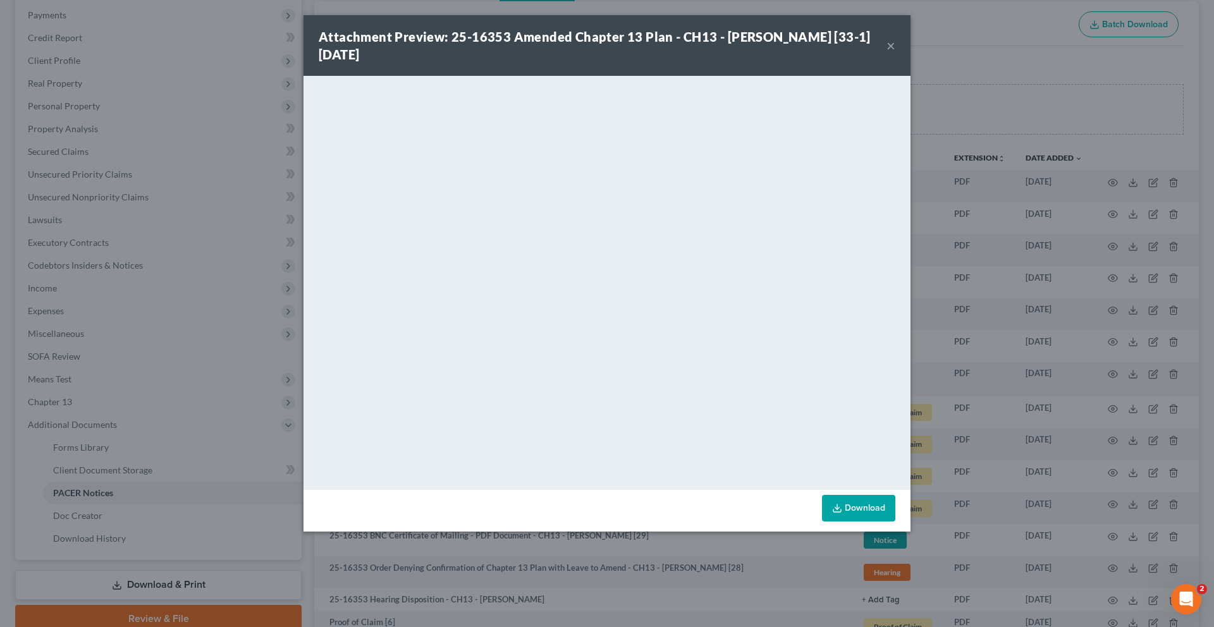
click at [895, 53] on button "×" at bounding box center [890, 45] width 9 height 15
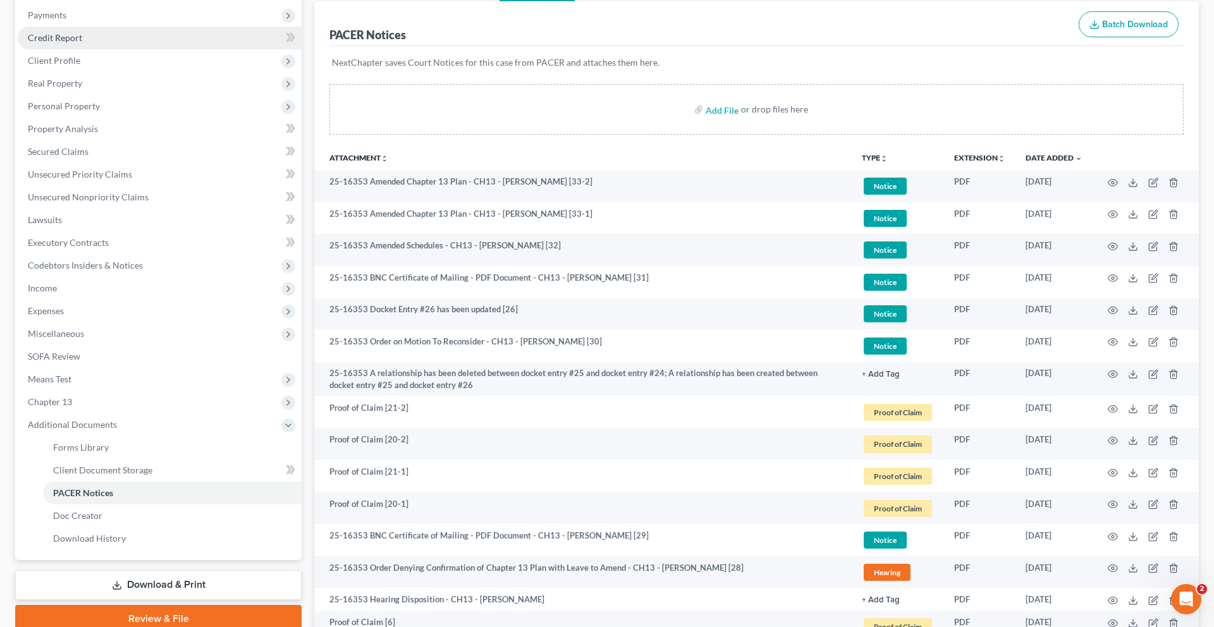
scroll to position [0, 0]
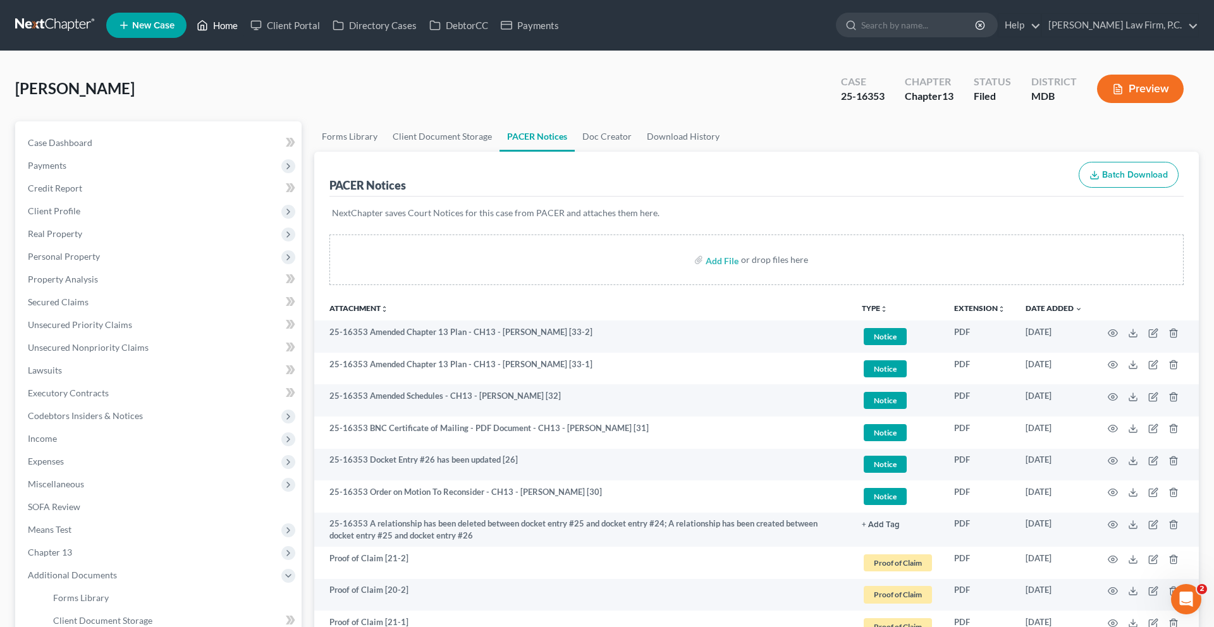
click at [244, 30] on link "Home" at bounding box center [217, 25] width 54 height 23
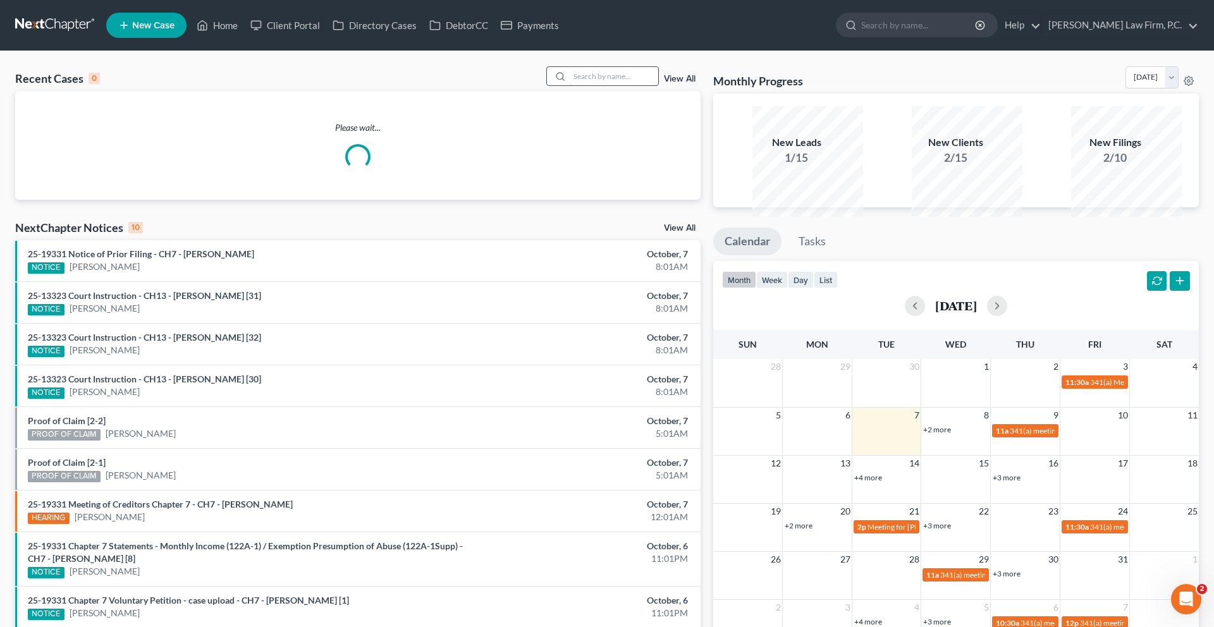
click at [614, 85] on input "search" at bounding box center [614, 76] width 89 height 18
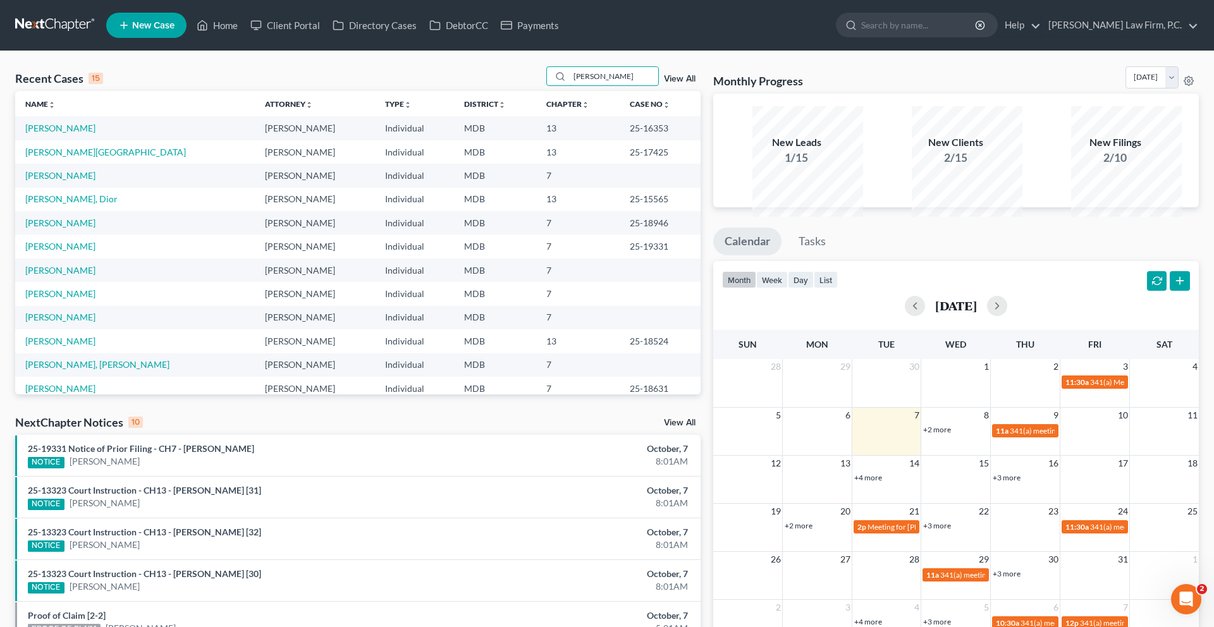
type input "[PERSON_NAME]"
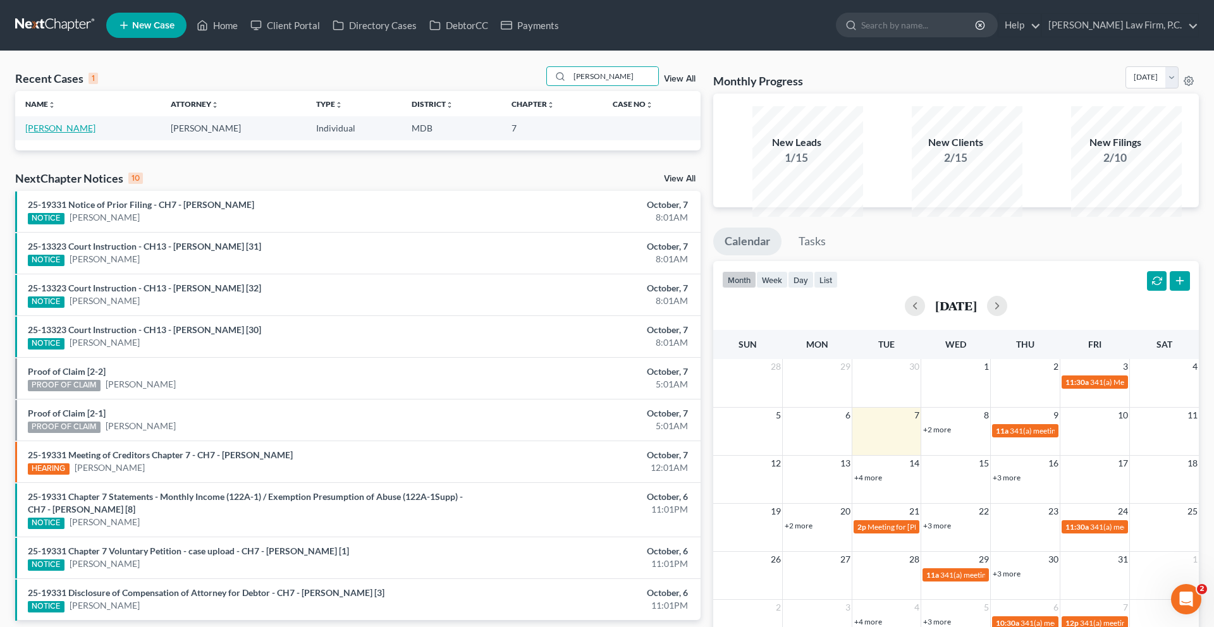
click at [77, 133] on link "[PERSON_NAME]" at bounding box center [60, 128] width 70 height 11
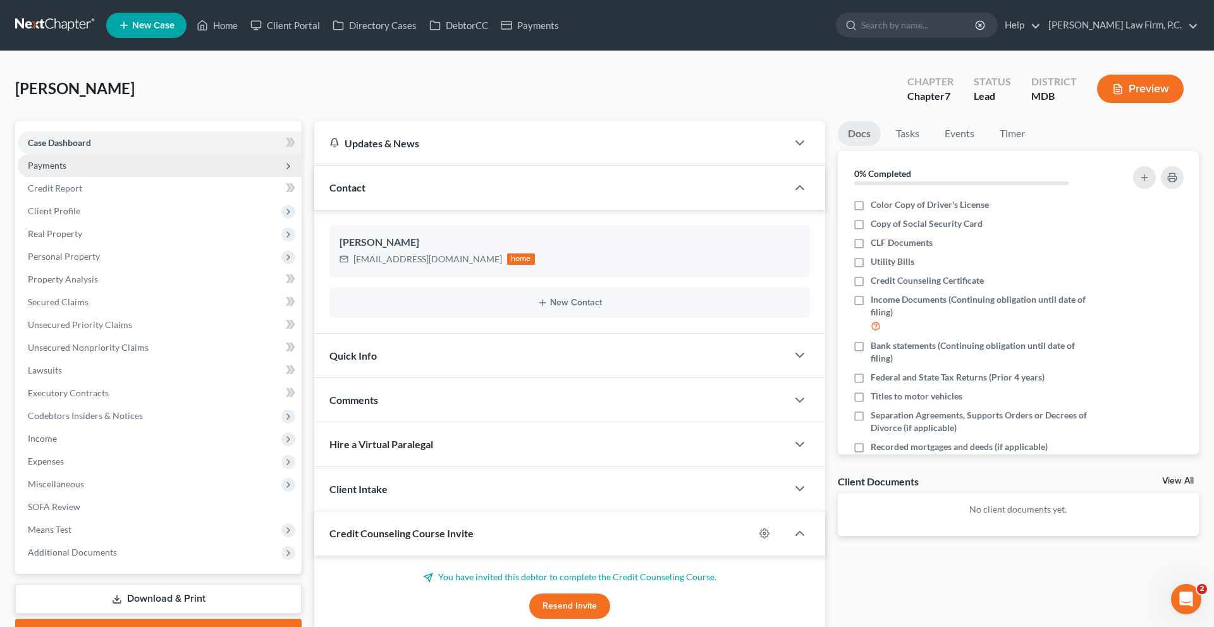
click at [66, 171] on span "Payments" at bounding box center [47, 165] width 39 height 11
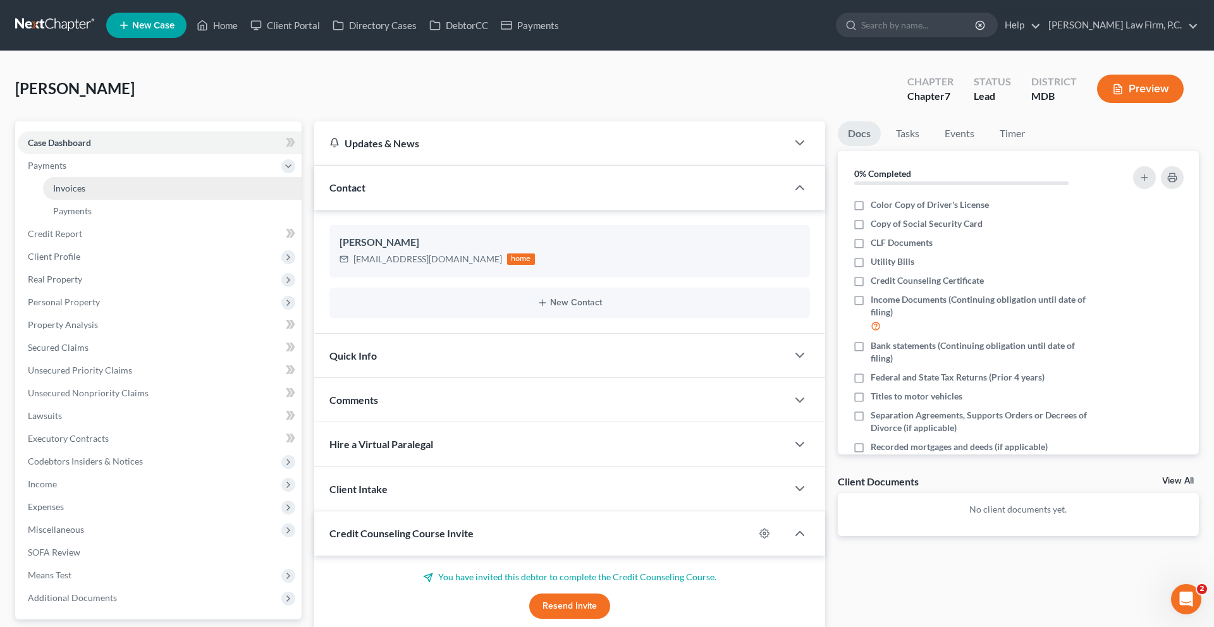
click at [79, 193] on span "Invoices" at bounding box center [69, 188] width 32 height 11
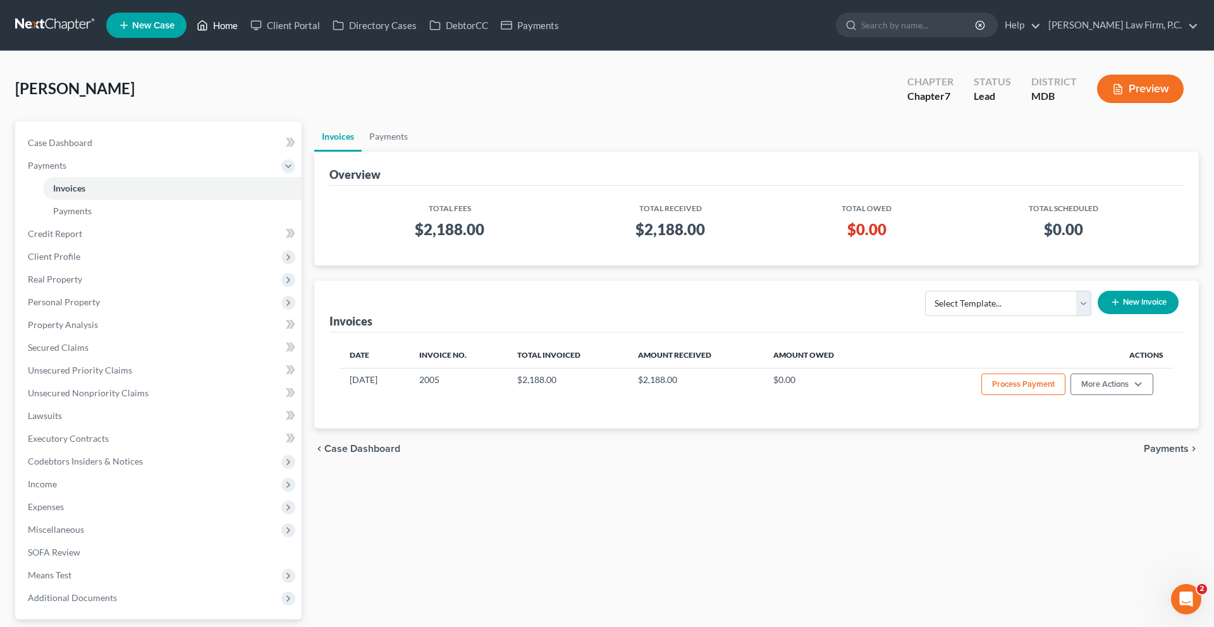
click at [244, 30] on link "Home" at bounding box center [217, 25] width 54 height 23
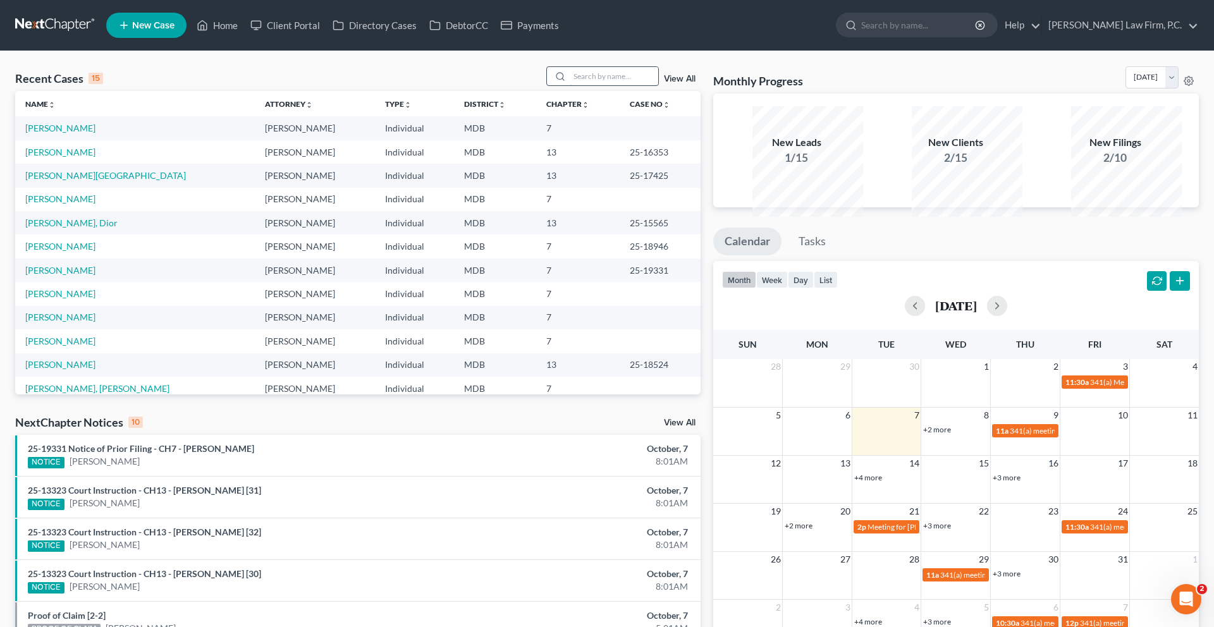
click at [570, 85] on input "search" at bounding box center [614, 76] width 89 height 18
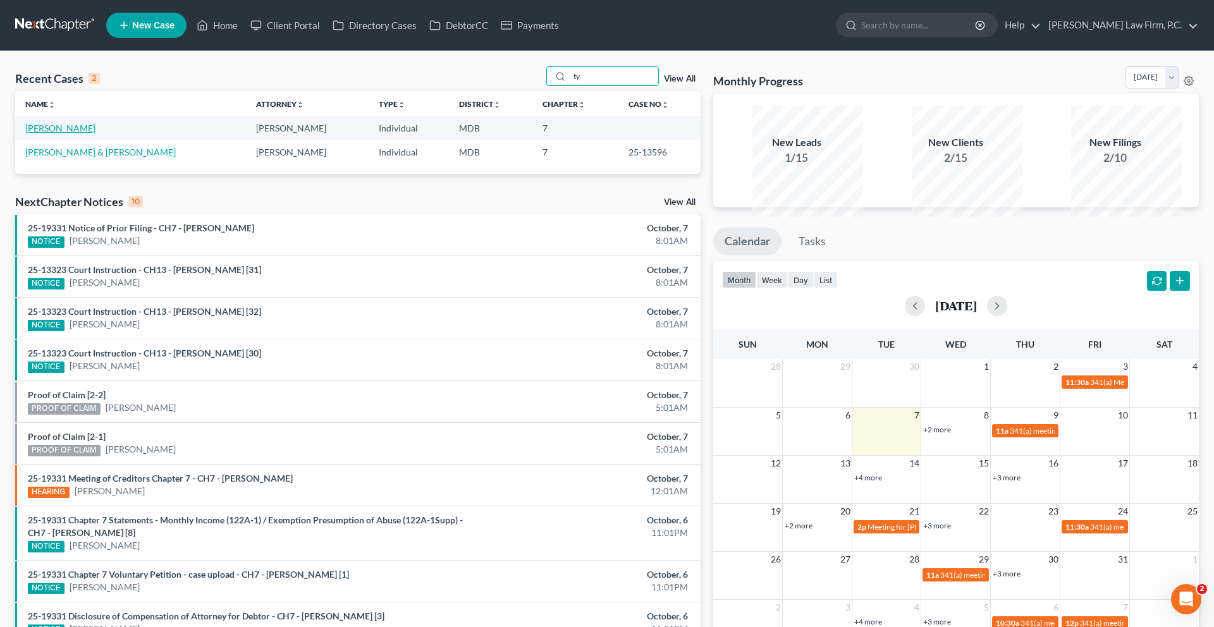
type input "ty"
click at [63, 133] on link "[PERSON_NAME]" at bounding box center [60, 128] width 70 height 11
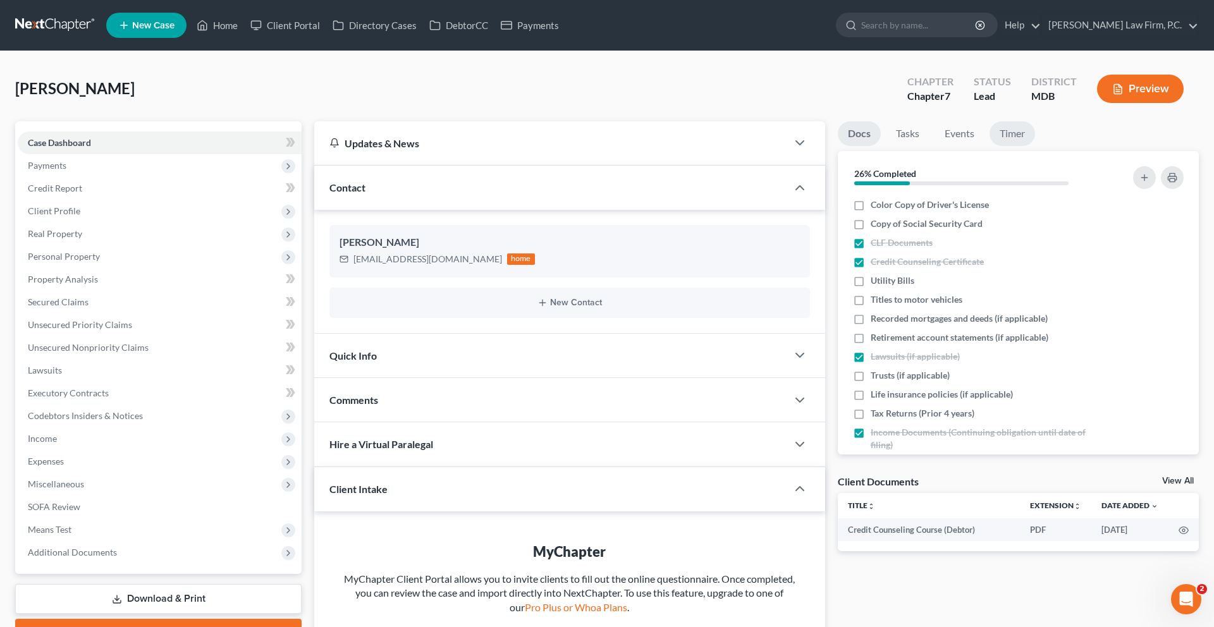
click at [1035, 146] on link "Timer" at bounding box center [1013, 133] width 46 height 25
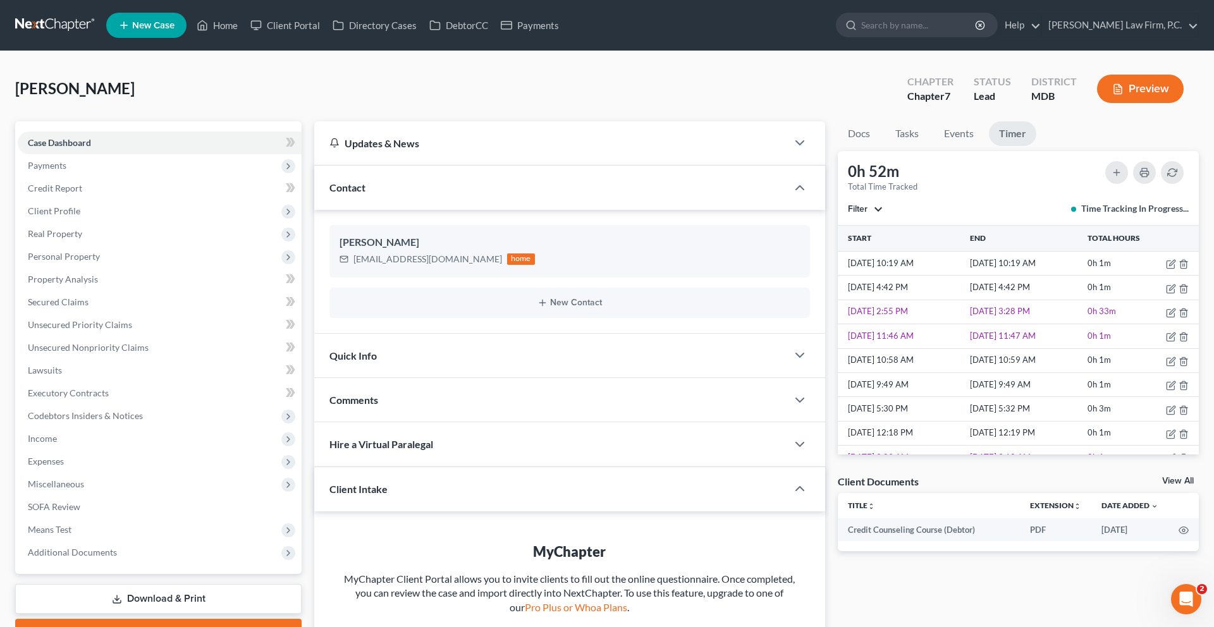
click at [422, 121] on div "[PERSON_NAME] Upgraded Chapter Chapter 7 Status Lead District MDB Preview" at bounding box center [607, 93] width 1184 height 55
click at [244, 32] on link "Home" at bounding box center [217, 25] width 54 height 23
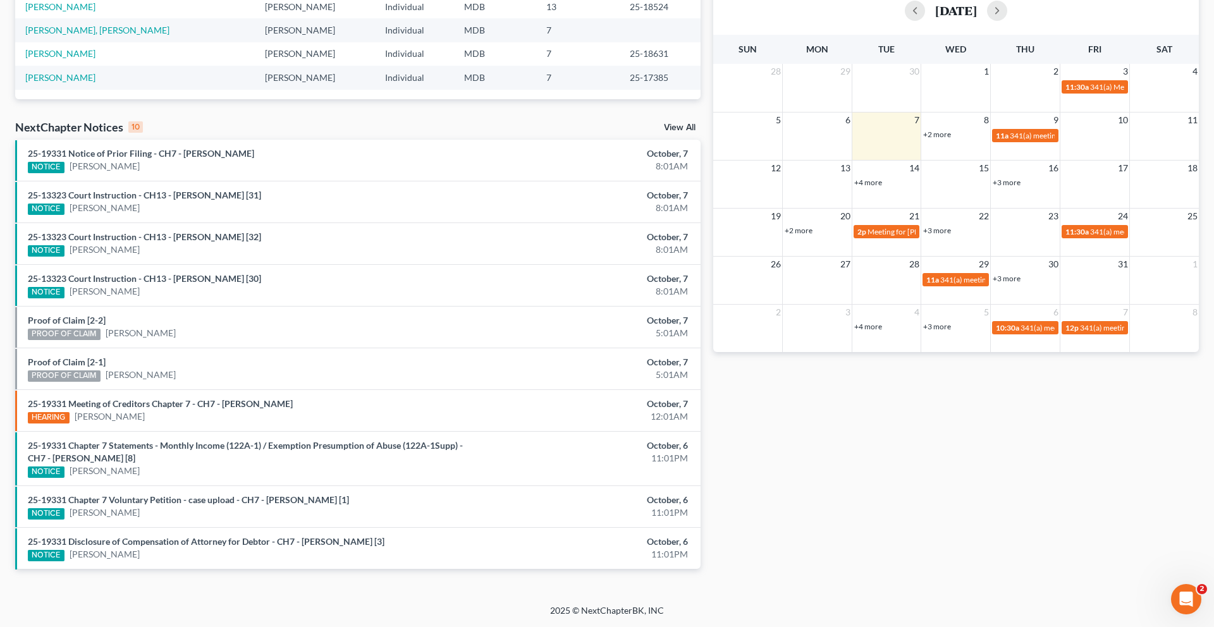
scroll to position [344, 0]
click at [155, 284] on link "25-13323 Court Instruction - CH13 - [PERSON_NAME] [30]" at bounding box center [144, 278] width 233 height 11
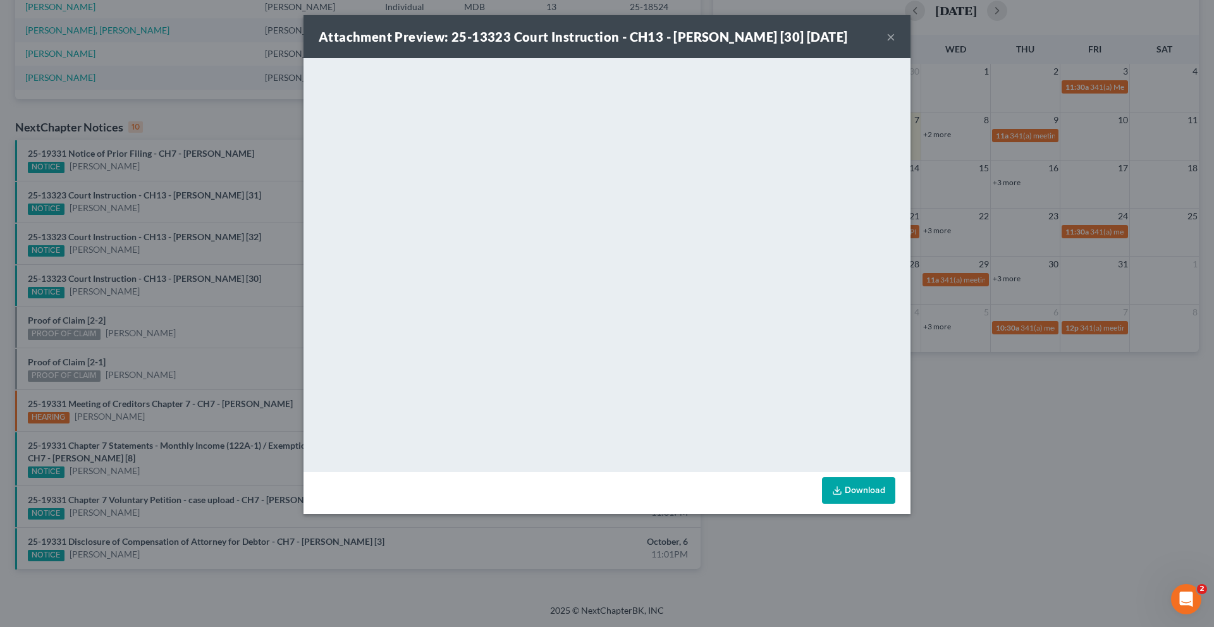
click at [895, 44] on button "×" at bounding box center [890, 36] width 9 height 15
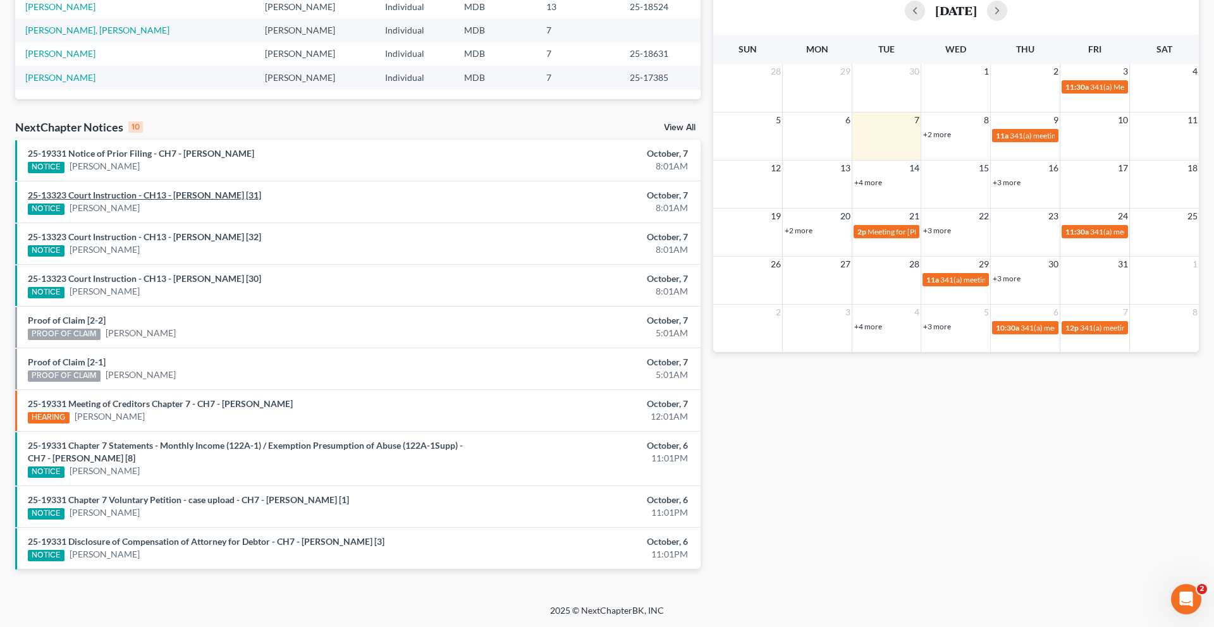
click at [224, 200] on link "25-13323 Court Instruction - CH13 - [PERSON_NAME] [31]" at bounding box center [144, 195] width 233 height 11
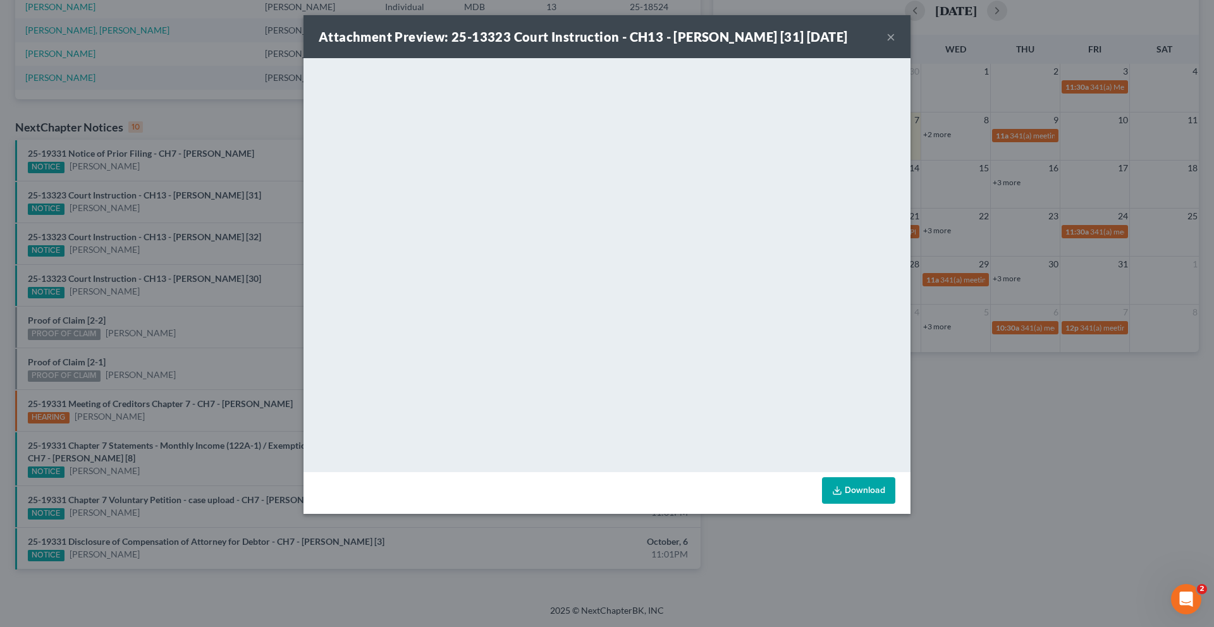
click at [895, 42] on button "×" at bounding box center [890, 36] width 9 height 15
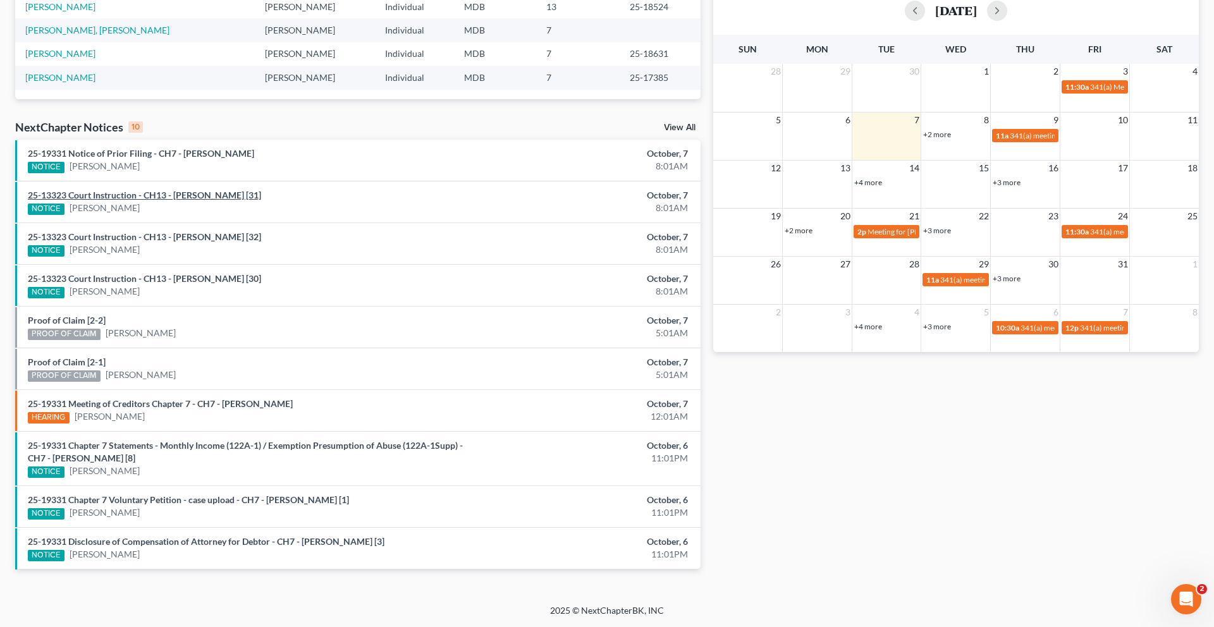
click at [166, 200] on link "25-13323 Court Instruction - CH13 - [PERSON_NAME] [31]" at bounding box center [144, 195] width 233 height 11
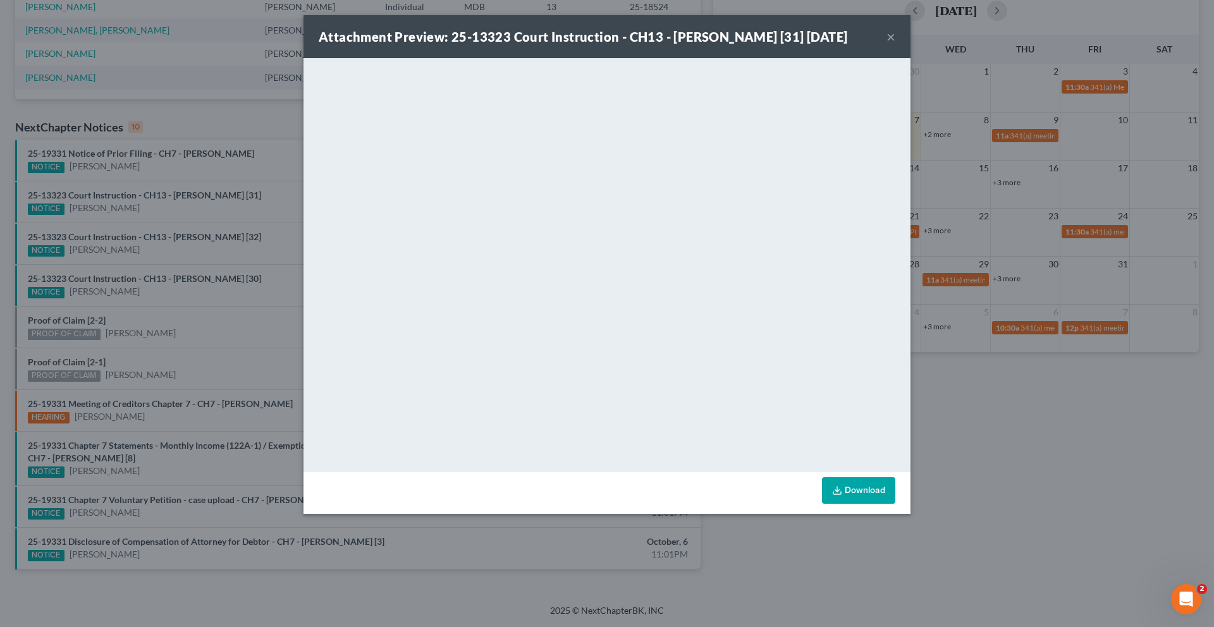
click at [895, 44] on button "×" at bounding box center [890, 36] width 9 height 15
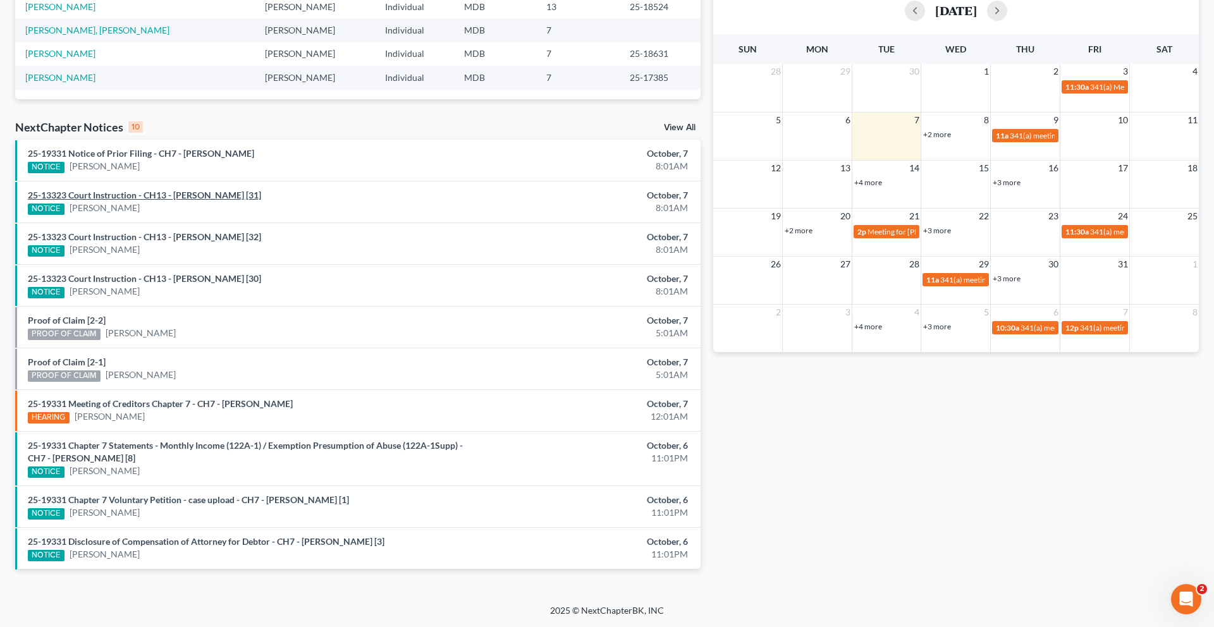
click at [144, 200] on link "25-13323 Court Instruction - CH13 - [PERSON_NAME] [31]" at bounding box center [144, 195] width 233 height 11
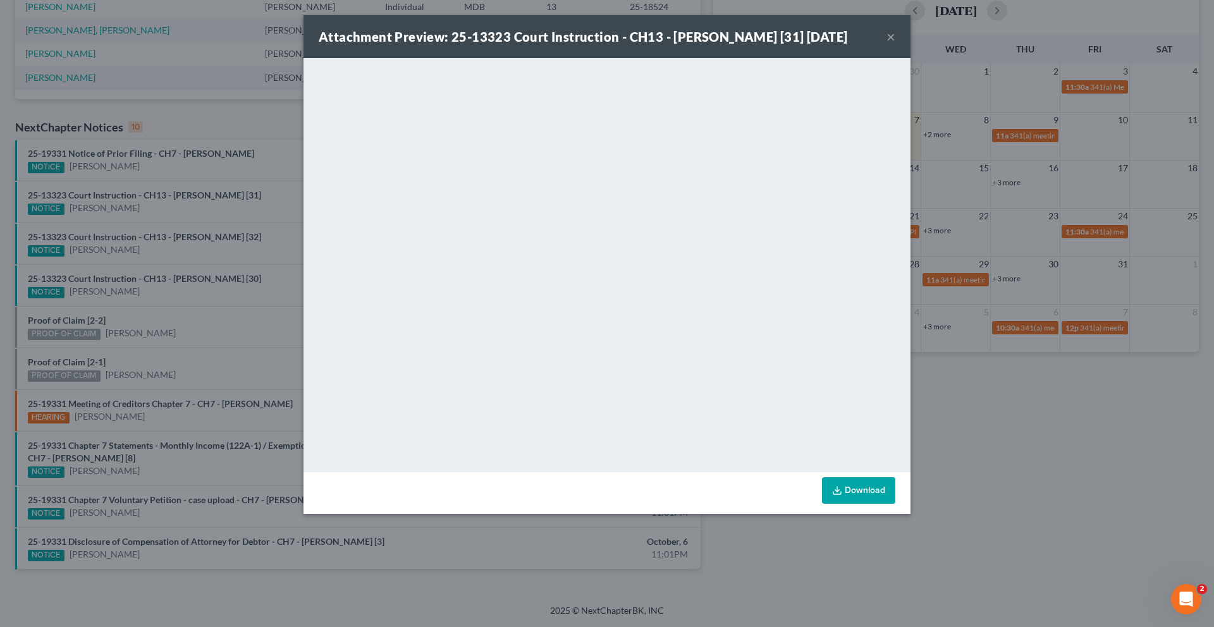
scroll to position [109, 0]
click at [895, 44] on button "×" at bounding box center [890, 36] width 9 height 15
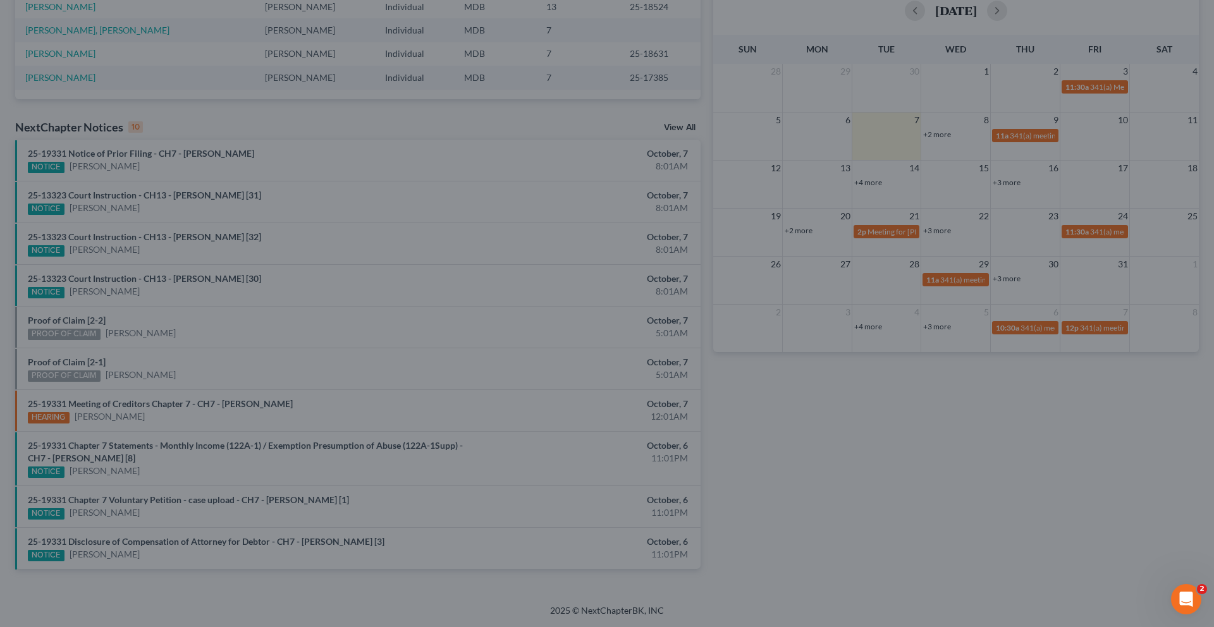
scroll to position [0, 0]
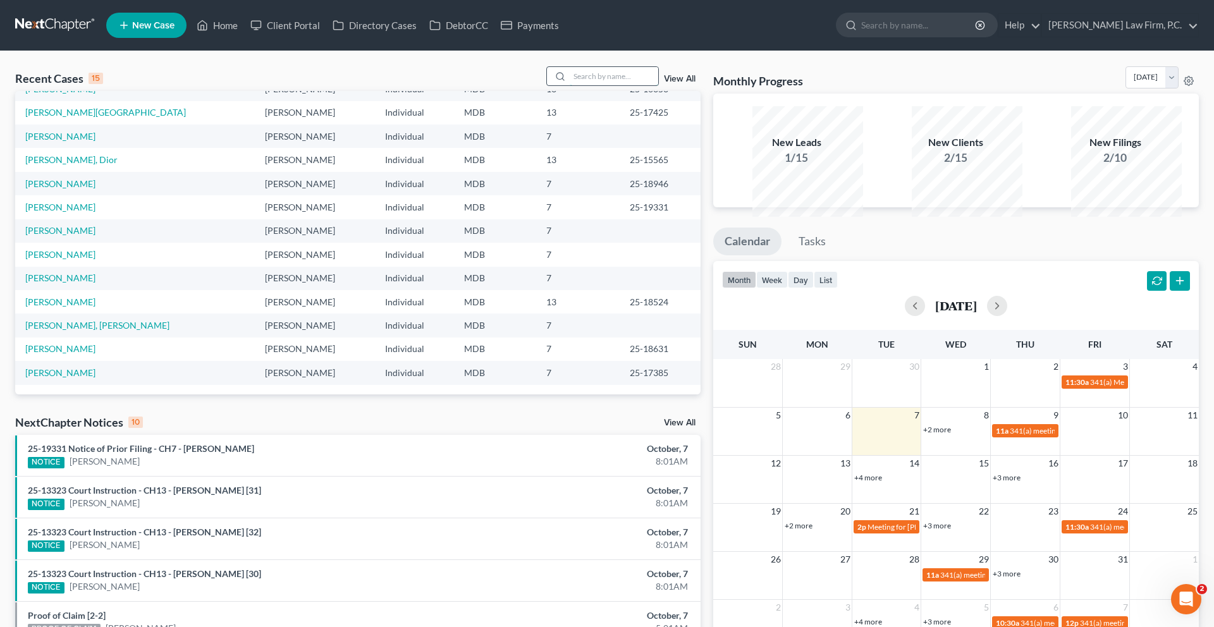
click at [596, 85] on input "search" at bounding box center [614, 76] width 89 height 18
type input "[PERSON_NAME]"
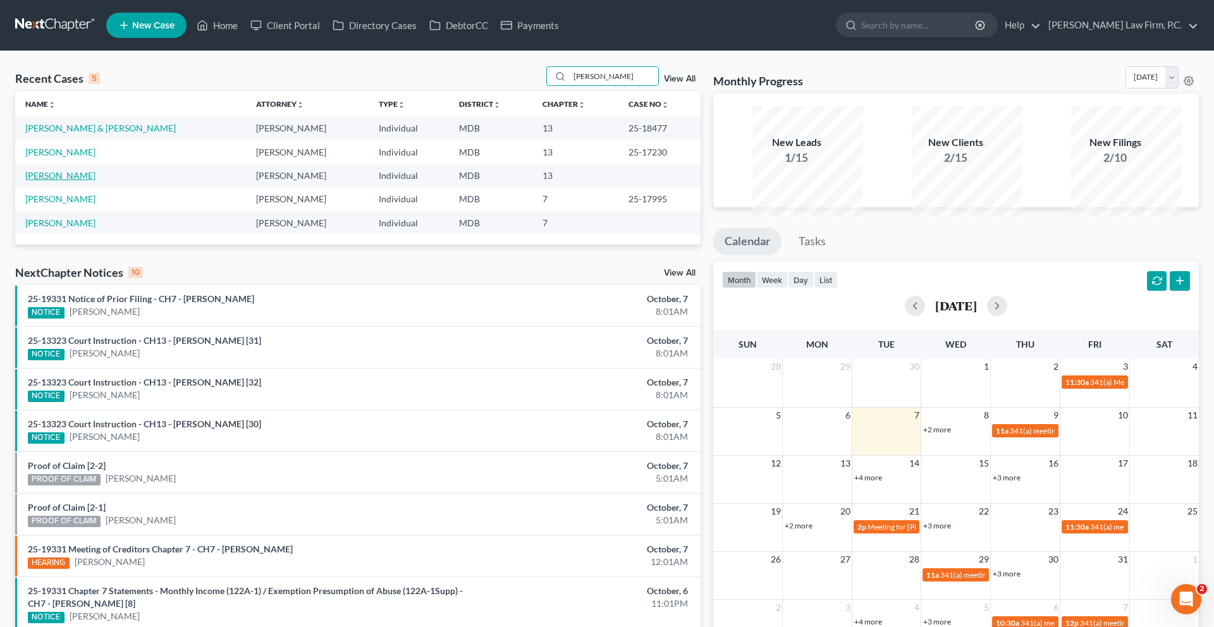
click at [78, 181] on link "[PERSON_NAME]" at bounding box center [60, 175] width 70 height 11
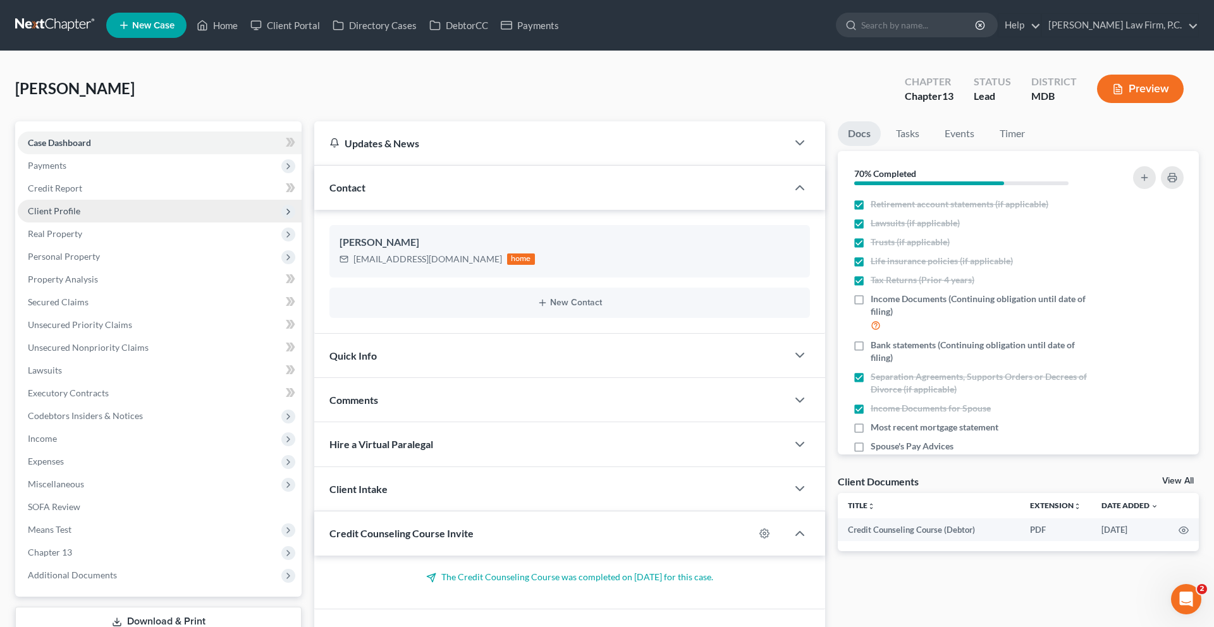
click at [80, 216] on span "Client Profile" at bounding box center [54, 210] width 52 height 11
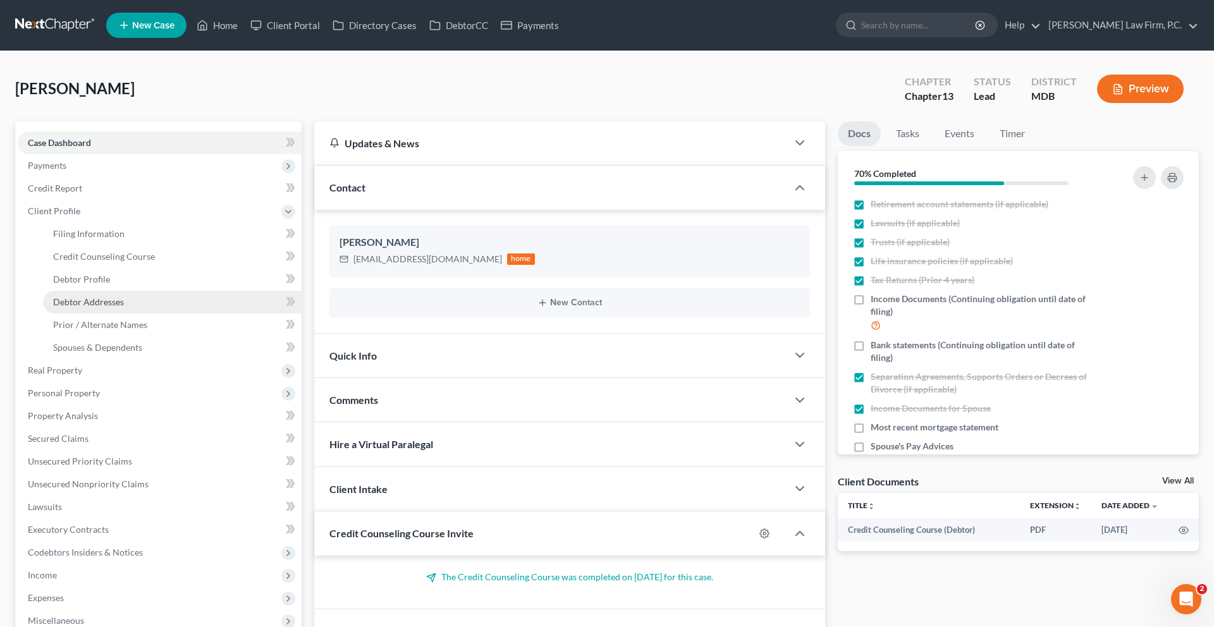
click at [113, 314] on link "Debtor Addresses" at bounding box center [172, 302] width 259 height 23
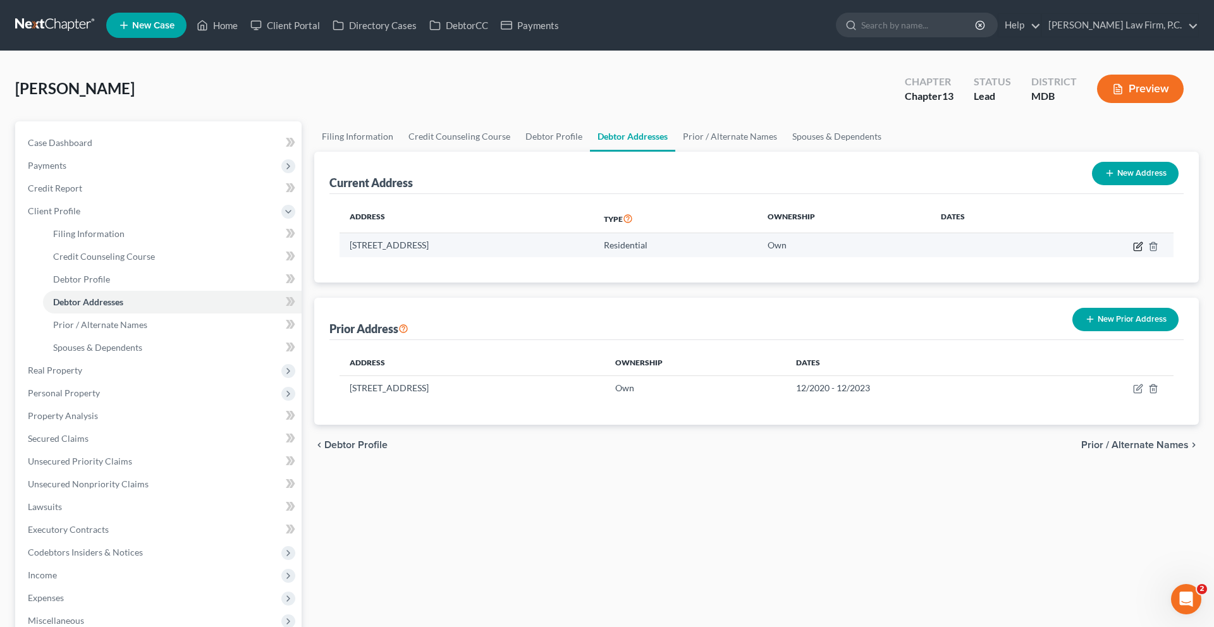
click at [1133, 252] on icon "button" at bounding box center [1138, 247] width 10 height 10
select select "21"
select select "1"
select select "0"
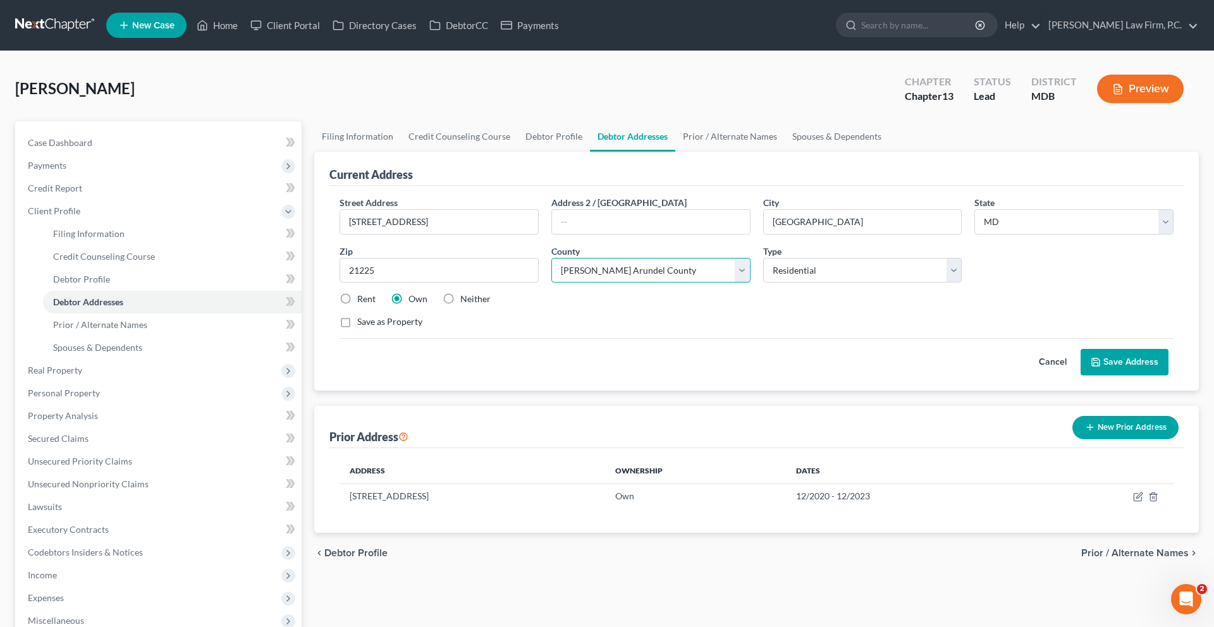
click at [706, 283] on select "County [GEOGRAPHIC_DATA] [GEOGRAPHIC_DATA] [GEOGRAPHIC_DATA] [GEOGRAPHIC_DATA] …" at bounding box center [650, 270] width 199 height 25
select select "3"
click at [555, 283] on select "County [GEOGRAPHIC_DATA] [GEOGRAPHIC_DATA] [GEOGRAPHIC_DATA] [GEOGRAPHIC_DATA] …" at bounding box center [650, 270] width 199 height 25
click at [1120, 376] on button "Save Address" at bounding box center [1125, 362] width 88 height 27
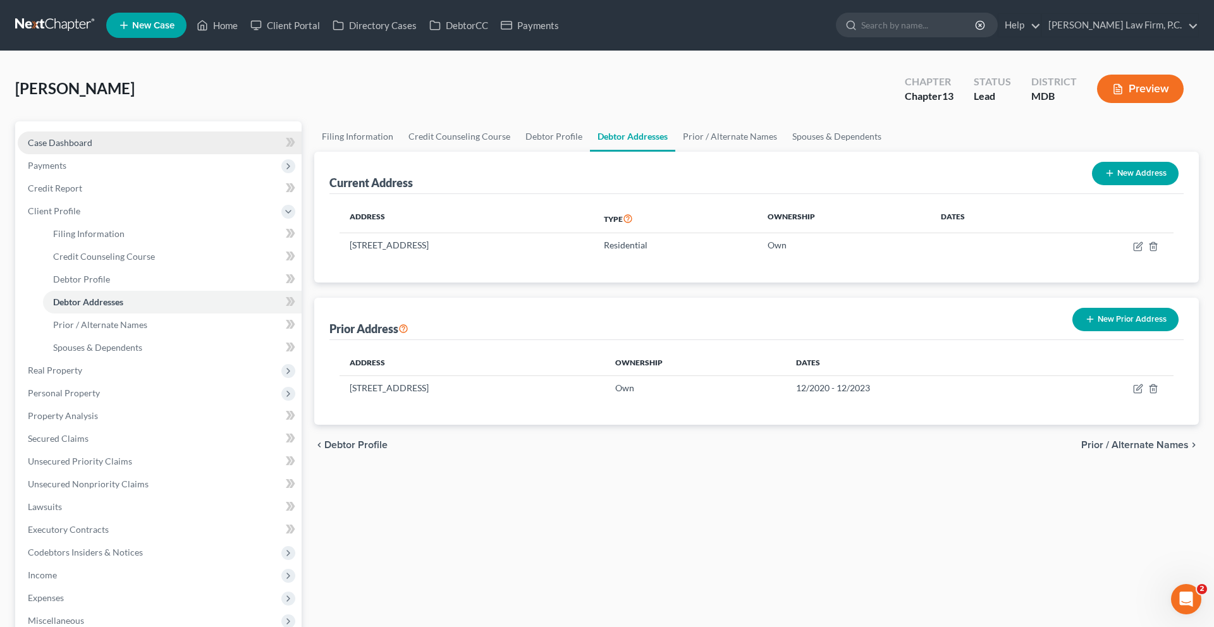
click at [87, 148] on span "Case Dashboard" at bounding box center [60, 142] width 64 height 11
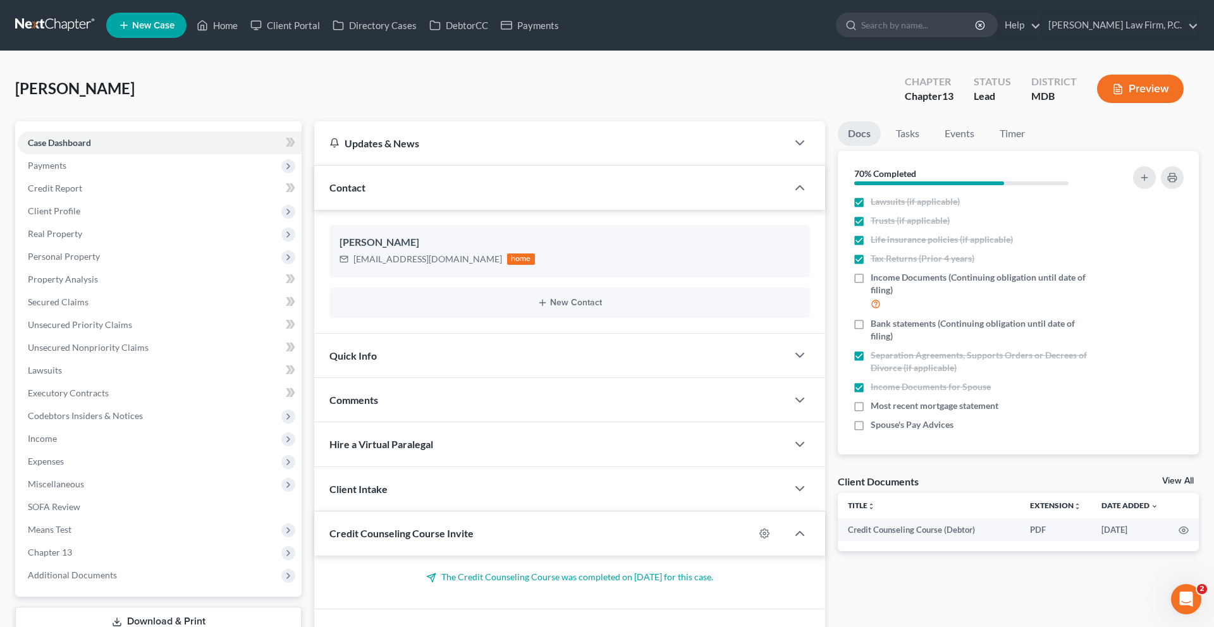
scroll to position [241, 0]
click at [116, 245] on span "Real Property" at bounding box center [160, 234] width 284 height 23
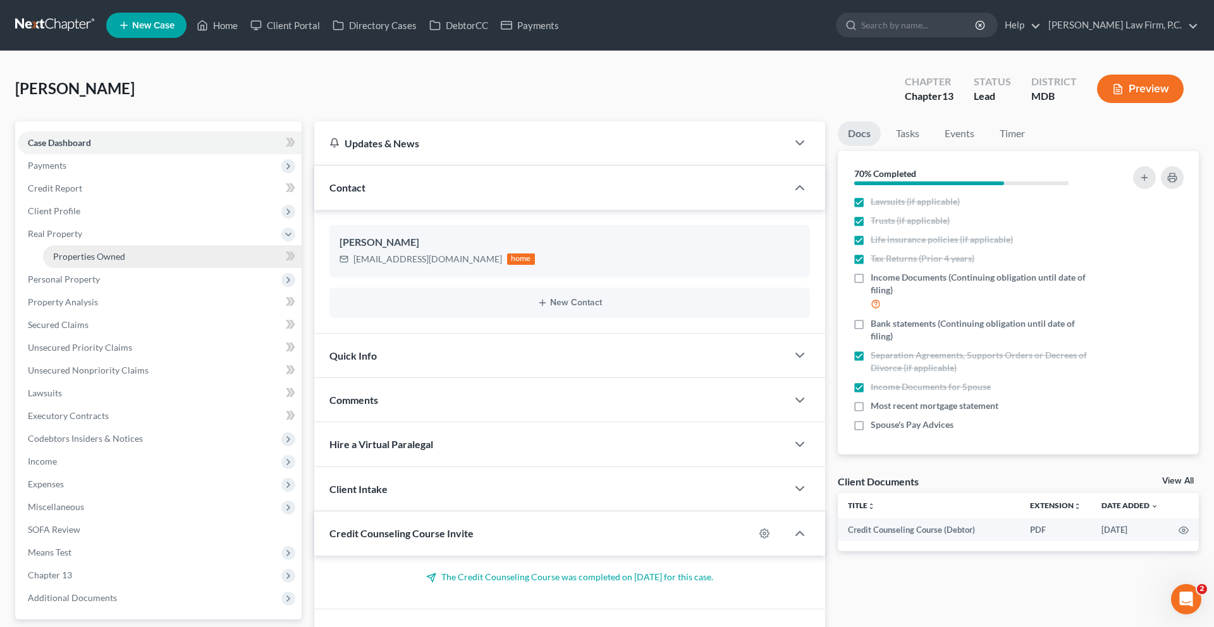
click at [114, 262] on span "Properties Owned" at bounding box center [89, 256] width 72 height 11
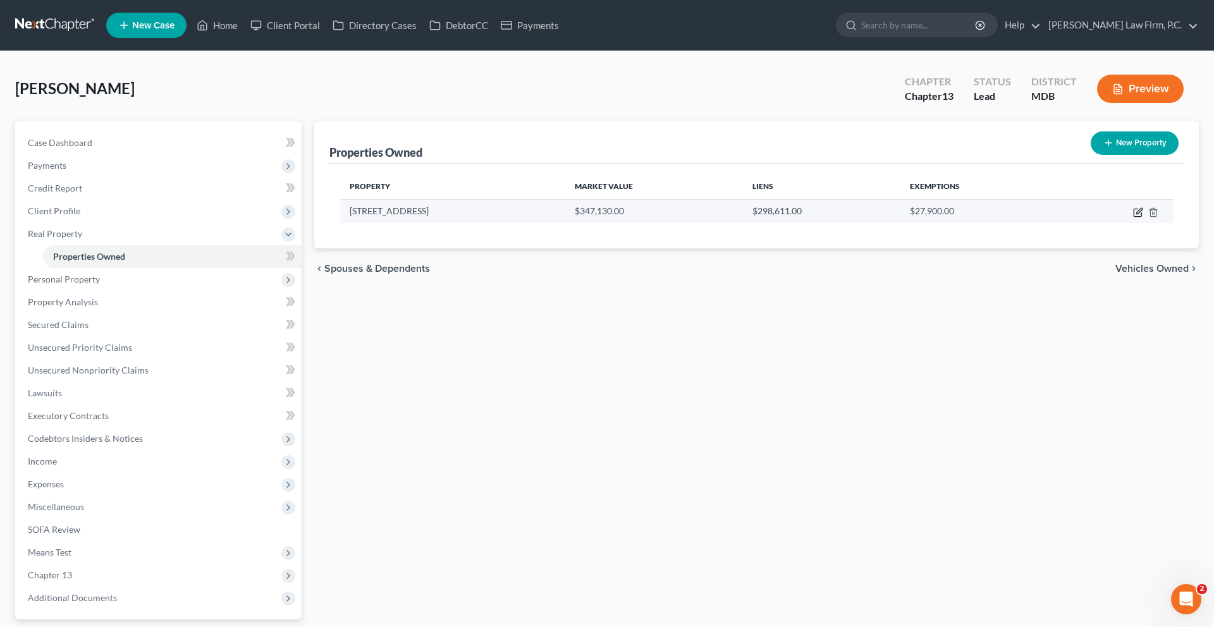
click at [1136, 214] on icon "button" at bounding box center [1139, 211] width 6 height 6
select select "21"
select select "1"
select select "3"
select select "1"
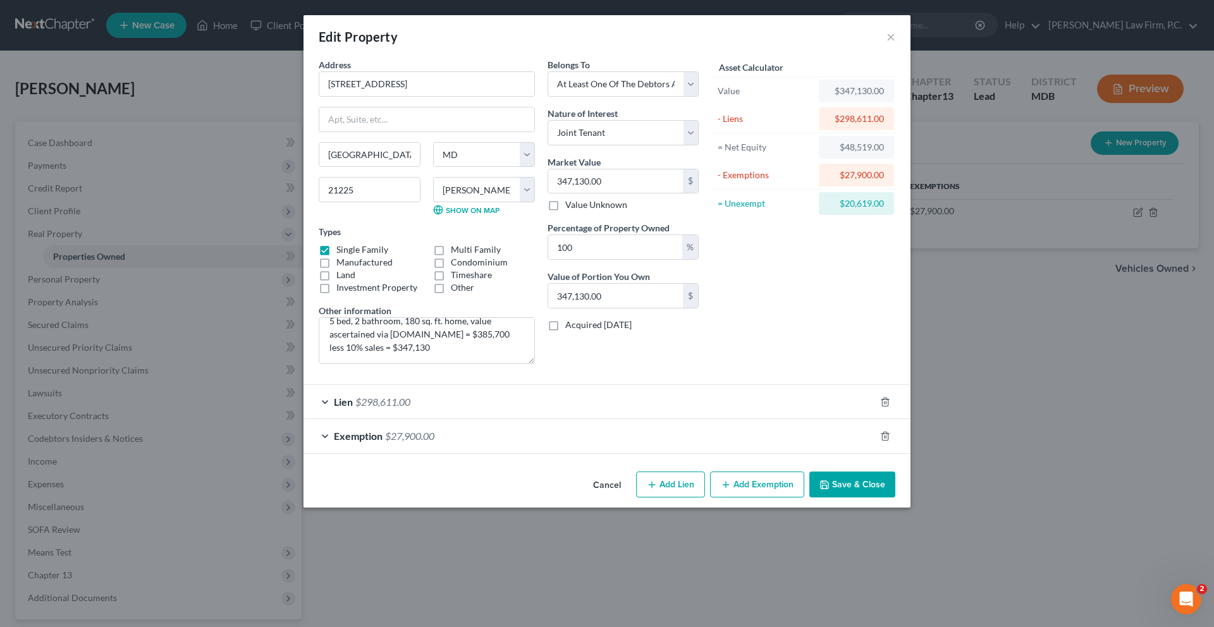
scroll to position [24, 0]
click at [895, 498] on button "Save & Close" at bounding box center [852, 485] width 86 height 27
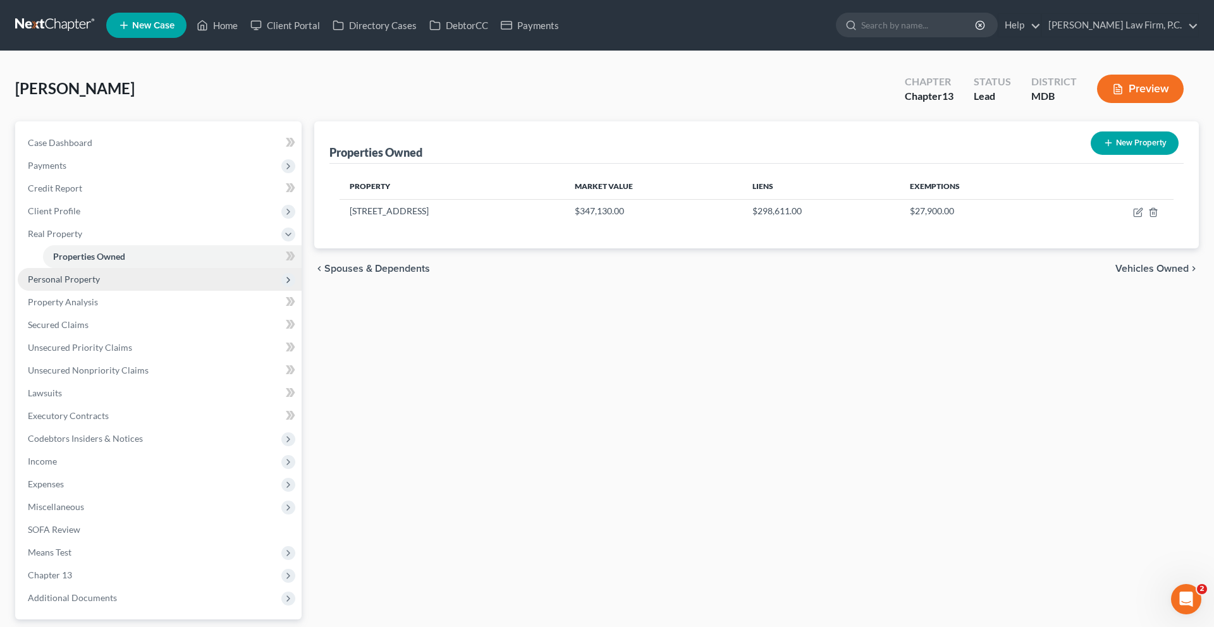
click at [100, 285] on span "Personal Property" at bounding box center [64, 279] width 72 height 11
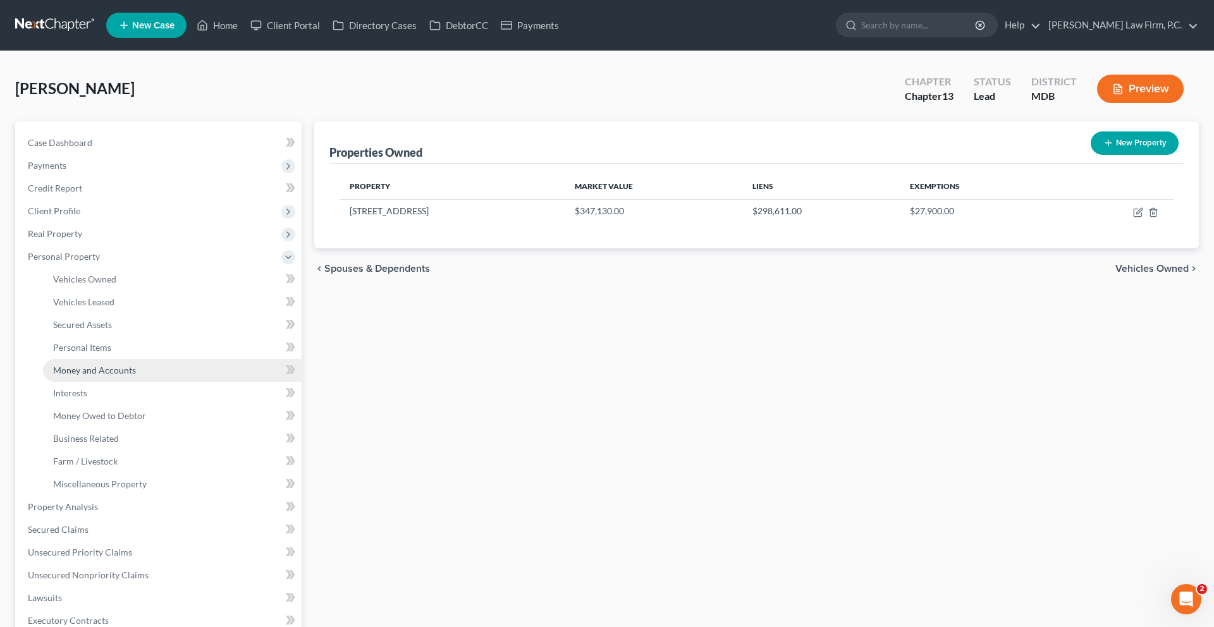
click at [129, 376] on span "Money and Accounts" at bounding box center [94, 370] width 83 height 11
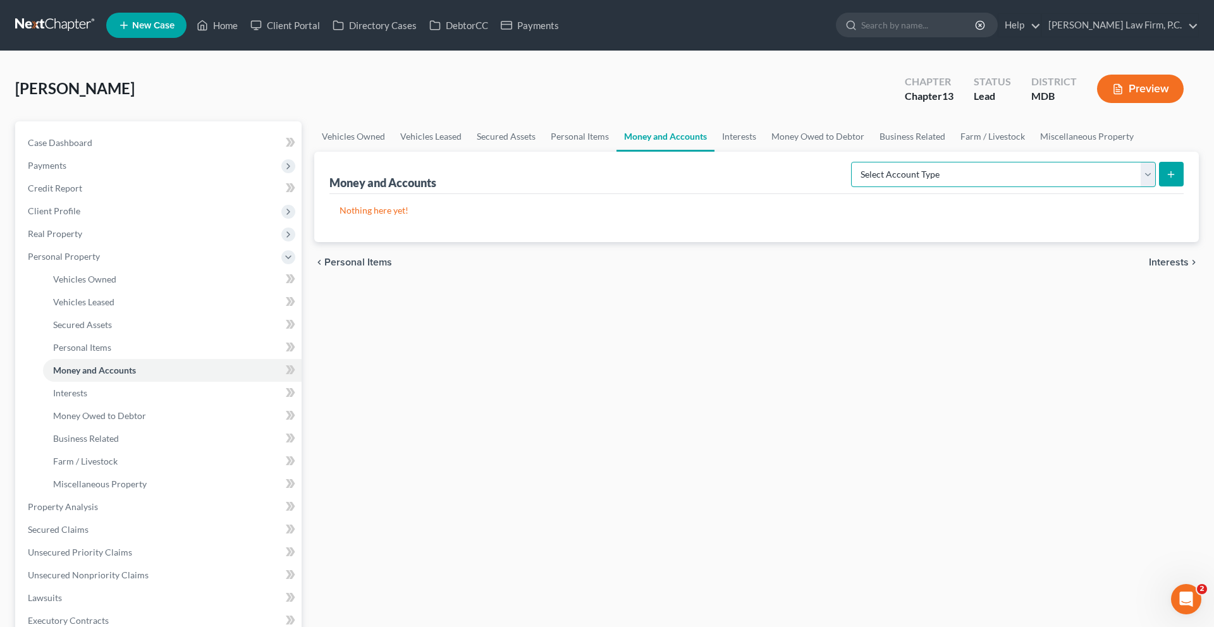
click at [1024, 187] on select "Select Account Type Brokerage (A/B: 18, SOFA: 20) Cash on Hand (A/B: 16) Certif…" at bounding box center [1003, 174] width 305 height 25
select select "cash_on_hand"
click at [851, 187] on select "Select Account Type Brokerage (A/B: 18, SOFA: 20) Cash on Hand (A/B: 16) Certif…" at bounding box center [1003, 174] width 305 height 25
click at [1159, 187] on button "submit" at bounding box center [1171, 174] width 25 height 25
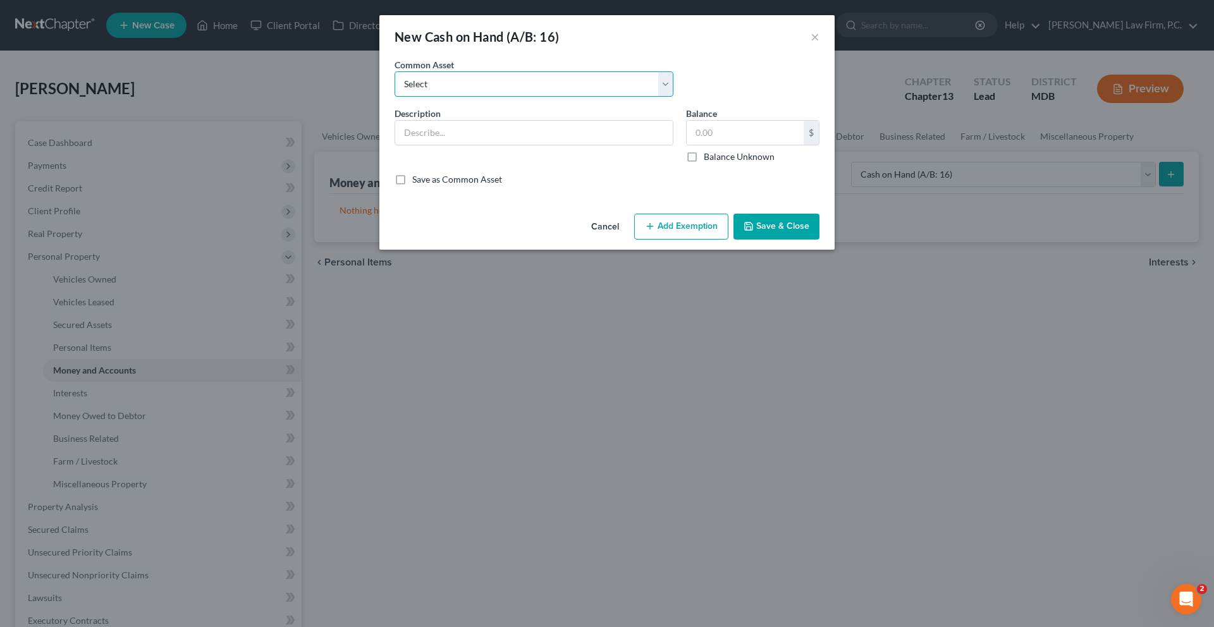
click at [564, 97] on select "Select Cash on Hand" at bounding box center [534, 83] width 279 height 25
select select "0"
click at [395, 89] on select "Select Cash on Hand" at bounding box center [534, 83] width 279 height 25
type input "Cash on Hand"
type input "50.00"
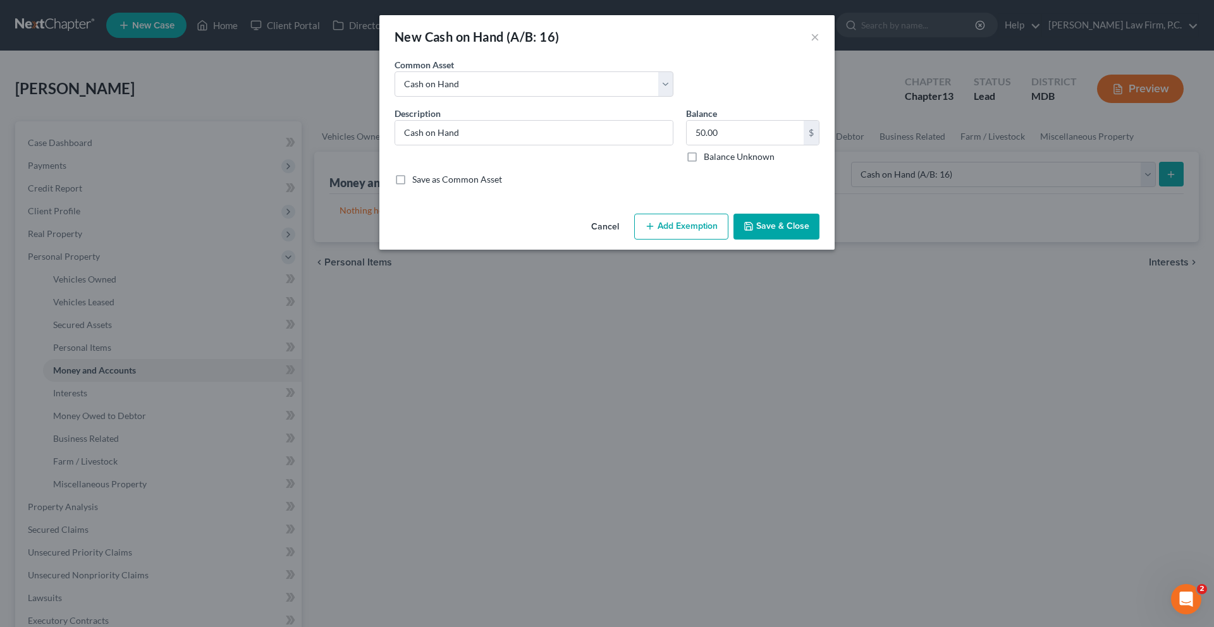
click at [682, 240] on button "Add Exemption" at bounding box center [681, 227] width 94 height 27
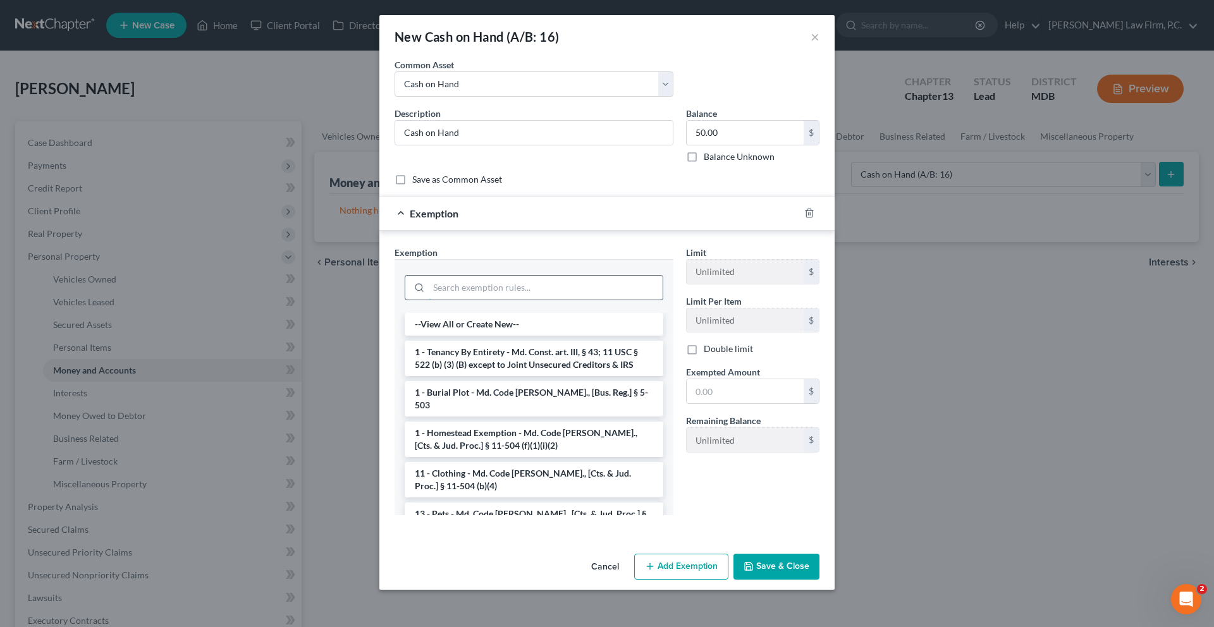
click at [596, 300] on input "search" at bounding box center [546, 288] width 234 height 24
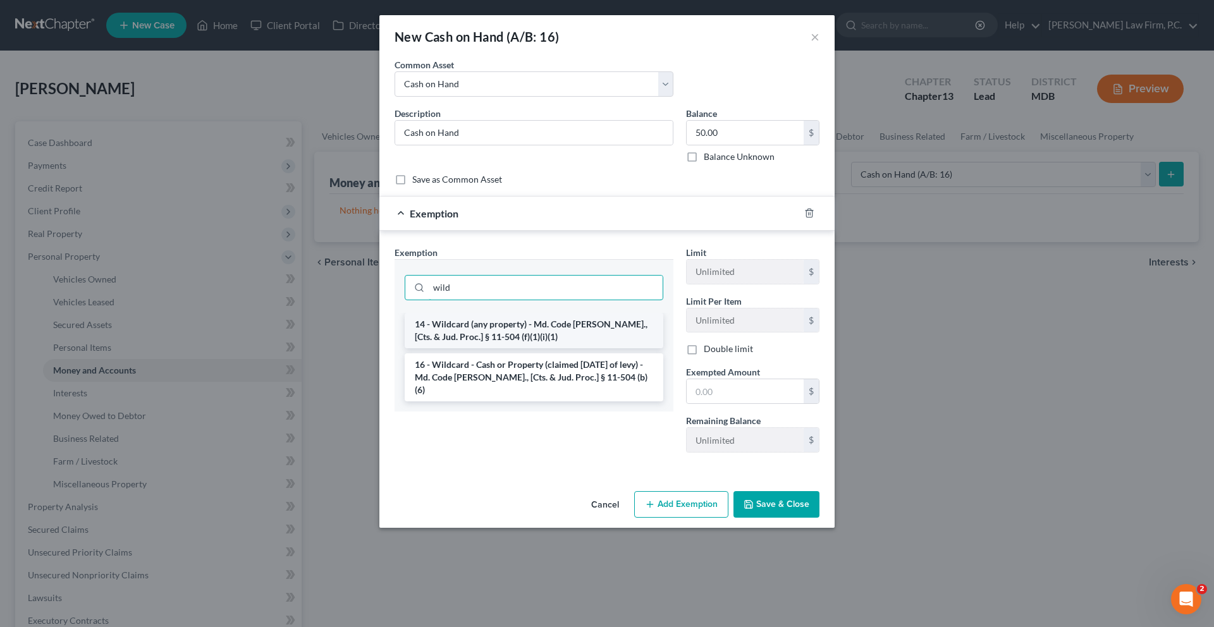
type input "wild"
click at [572, 348] on li "14 - Wildcard (any property) - Md. Code [PERSON_NAME]., [Cts. & Jud. Proc.] § 1…" at bounding box center [534, 330] width 259 height 35
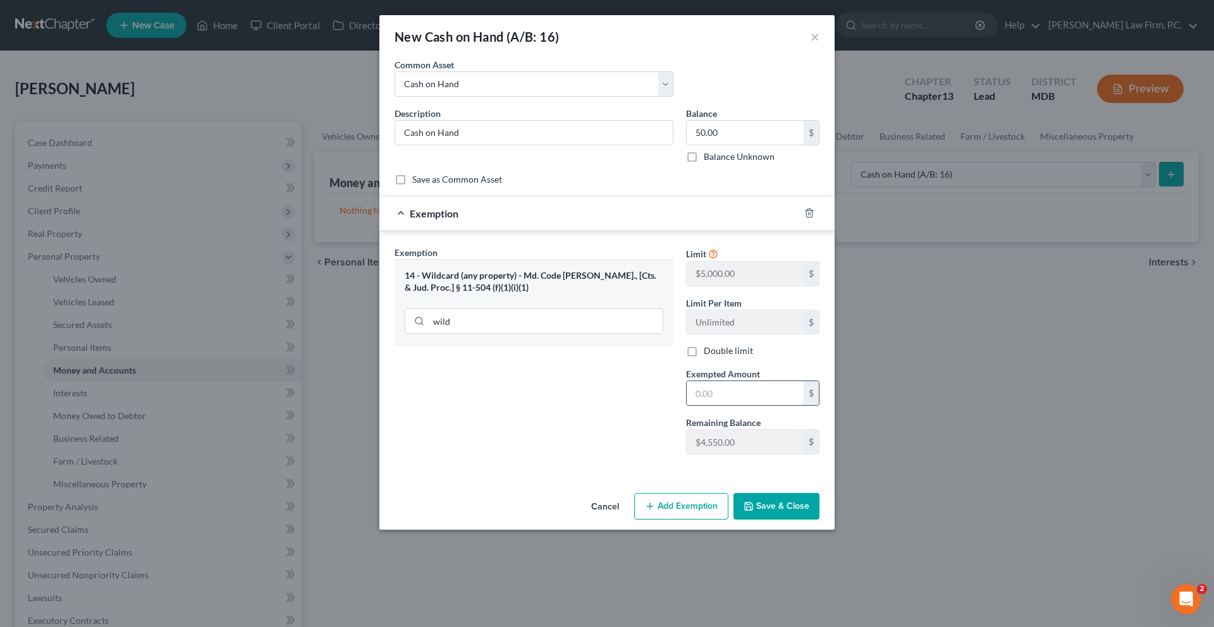
click at [740, 405] on input "text" at bounding box center [745, 393] width 117 height 24
type input "50.00"
click at [658, 465] on div "Exemption Set must be selected for CA. Exemption * 14 - Wildcard (any property)…" at bounding box center [533, 355] width 291 height 219
click at [819, 520] on button "Save & Close" at bounding box center [776, 506] width 86 height 27
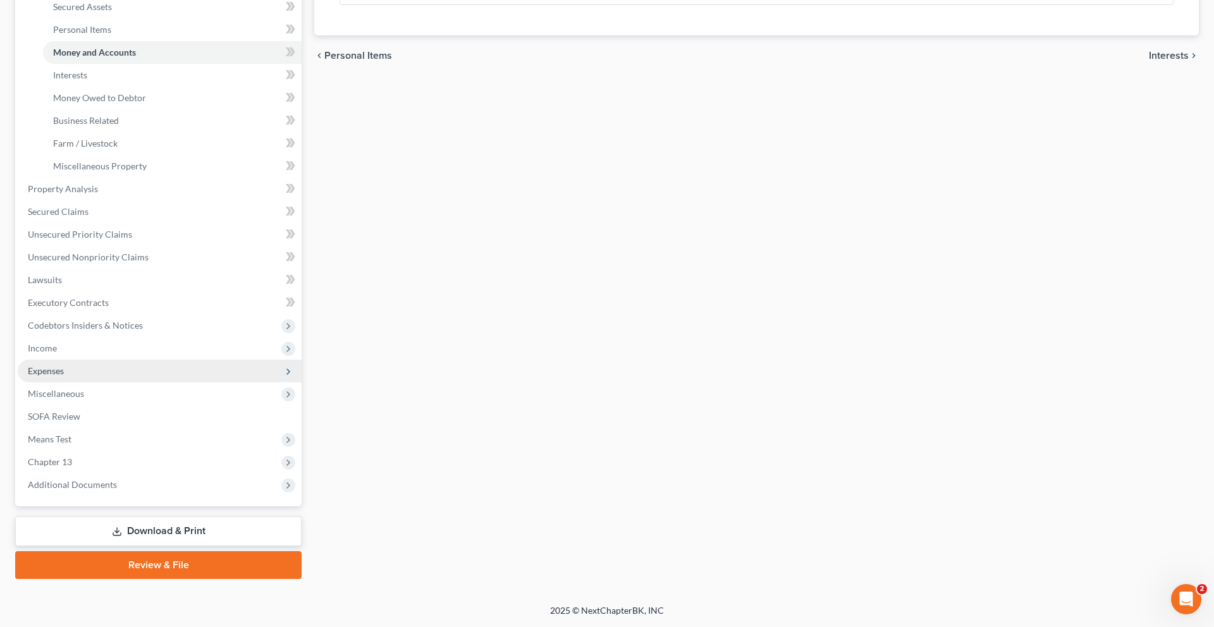
scroll to position [469, 0]
click at [84, 399] on span "Miscellaneous" at bounding box center [56, 393] width 56 height 11
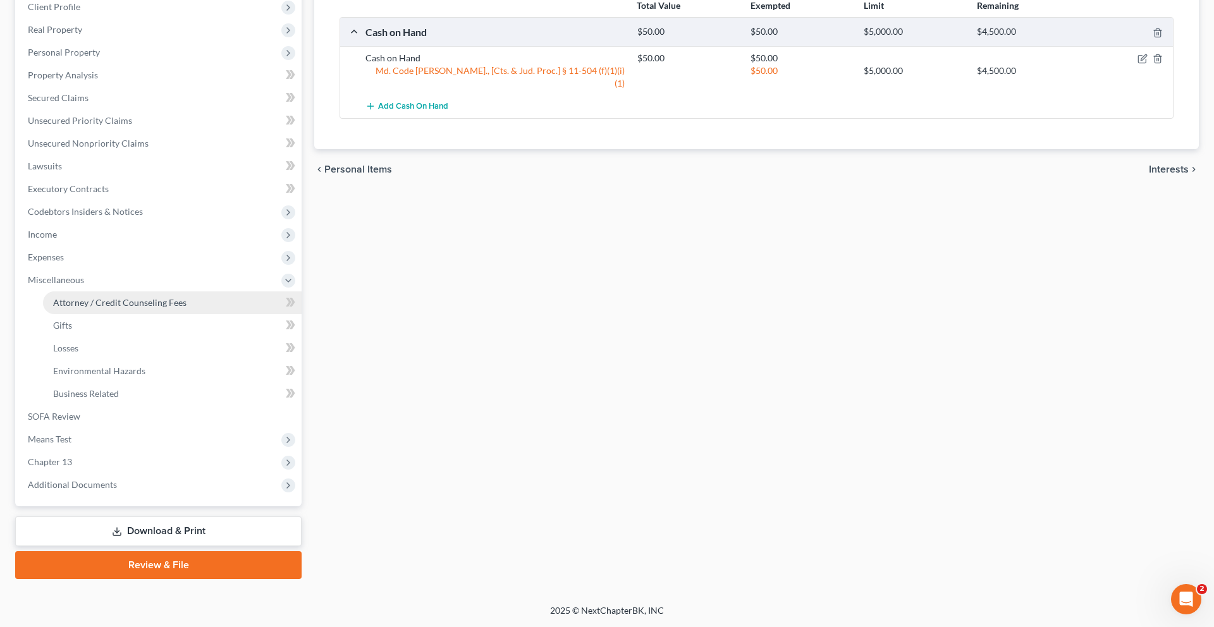
click at [145, 297] on span "Attorney / Credit Counseling Fees" at bounding box center [119, 302] width 133 height 11
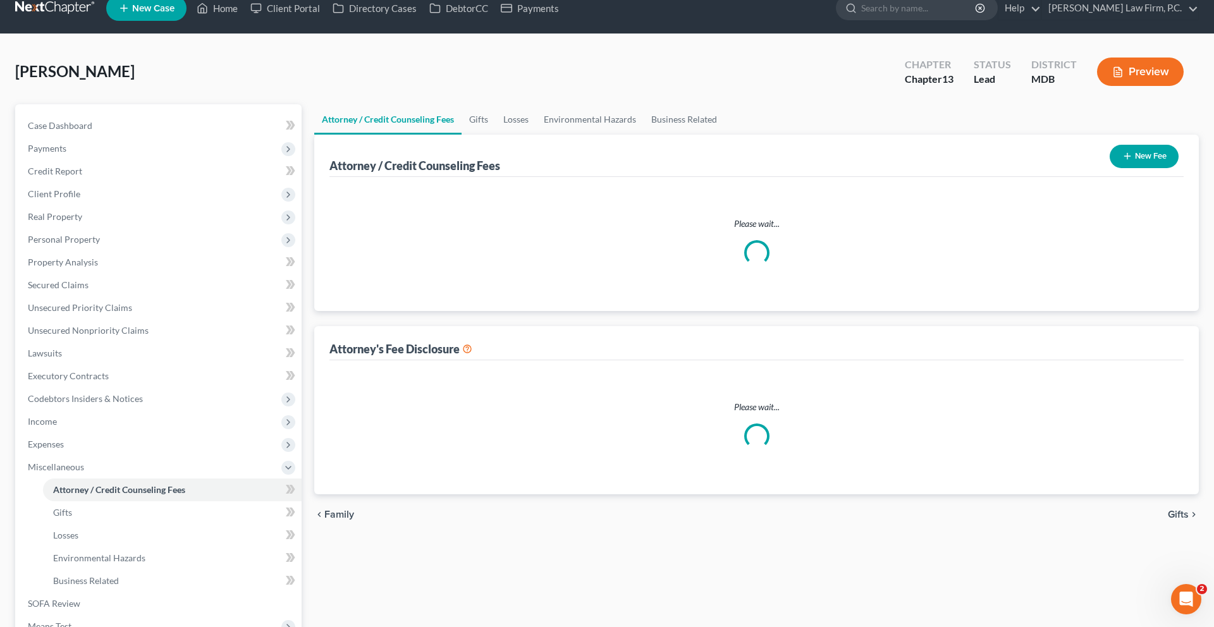
select select "3"
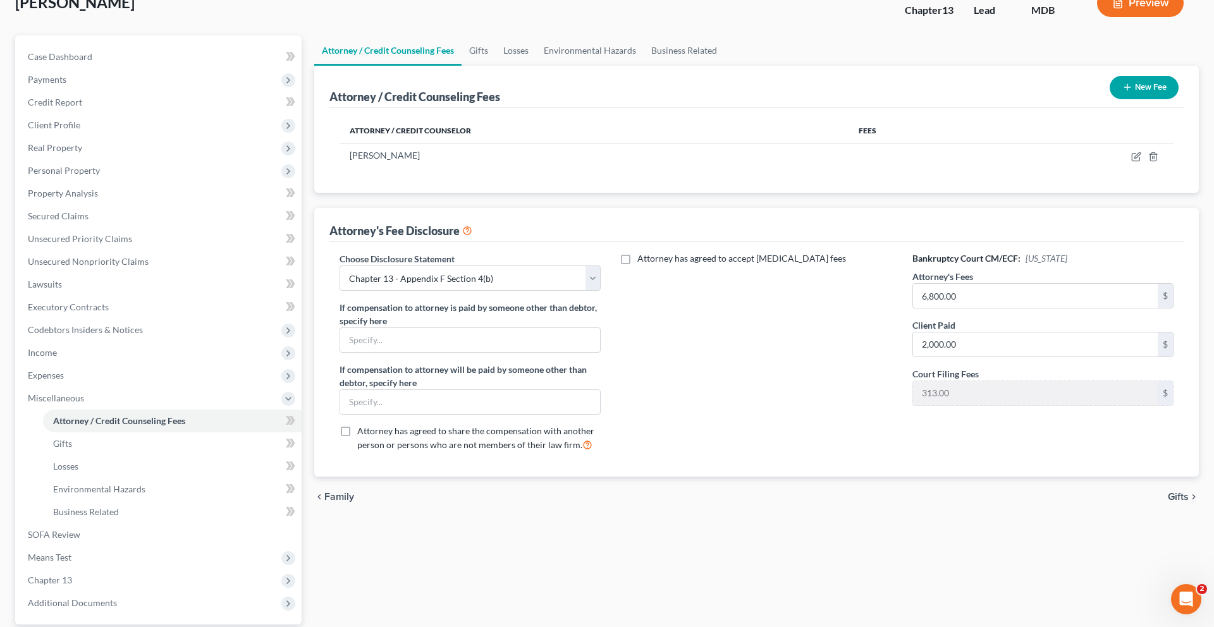
scroll to position [131, 0]
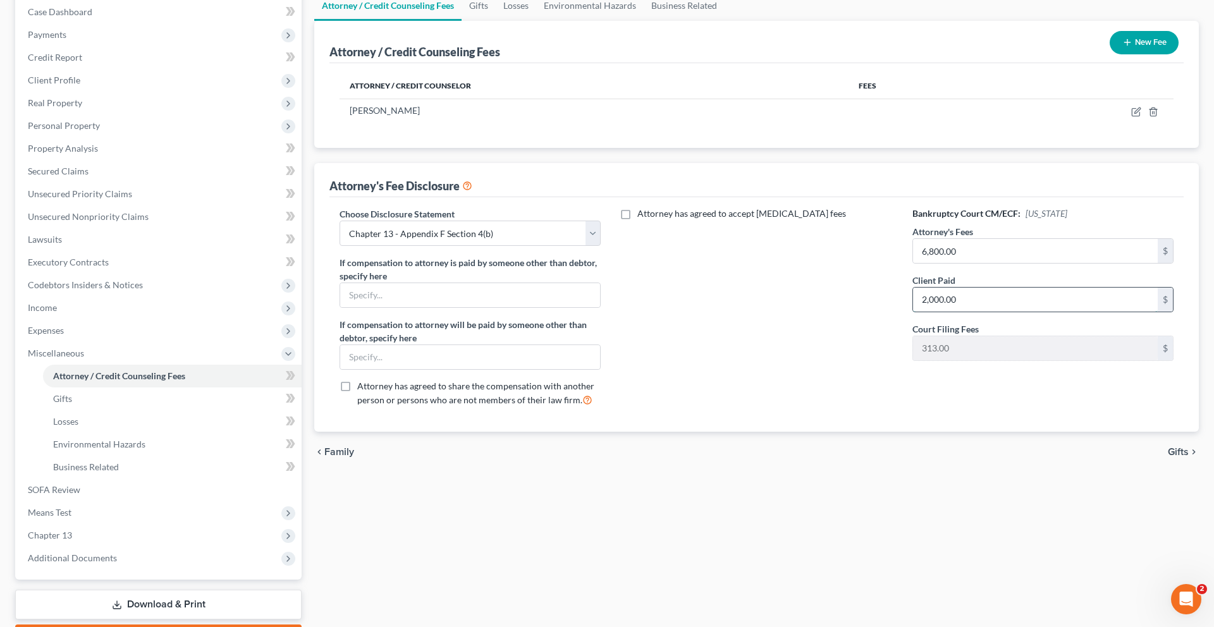
click at [996, 312] on input "2,000.00" at bounding box center [1035, 300] width 245 height 24
click at [1132, 116] on icon "button" at bounding box center [1136, 113] width 8 height 8
select select "21"
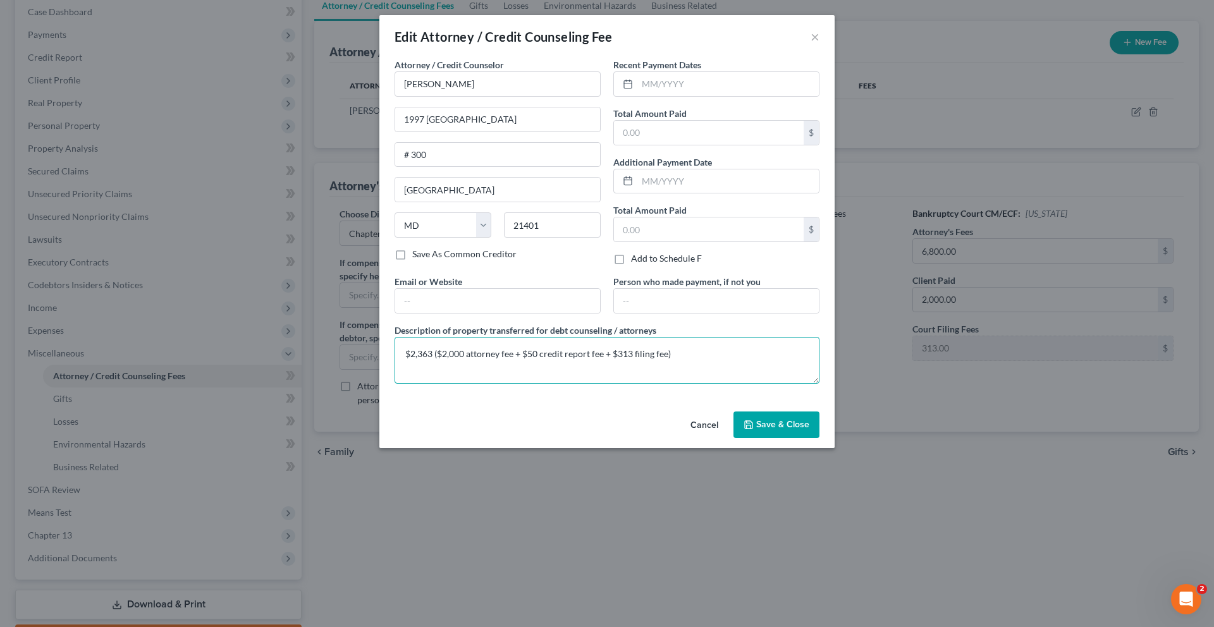
click at [395, 384] on textarea "$2,363 ($2,000 attorney fee + $50 credit report fee + $313 filing fee)" at bounding box center [607, 360] width 425 height 47
drag, startPoint x: 820, startPoint y: 438, endPoint x: 465, endPoint y: 437, distance: 354.7
click at [465, 384] on textarea "ARAG Legal Insurance $2,363 ($2,000 attorney fee + $50 credit report fee + $313…" at bounding box center [607, 360] width 425 height 47
type textarea "ARAG Legal Insurance $2,000 Debtor - $363 ($313 filing fee + $50 credit report …"
click at [710, 145] on input "text" at bounding box center [709, 133] width 190 height 24
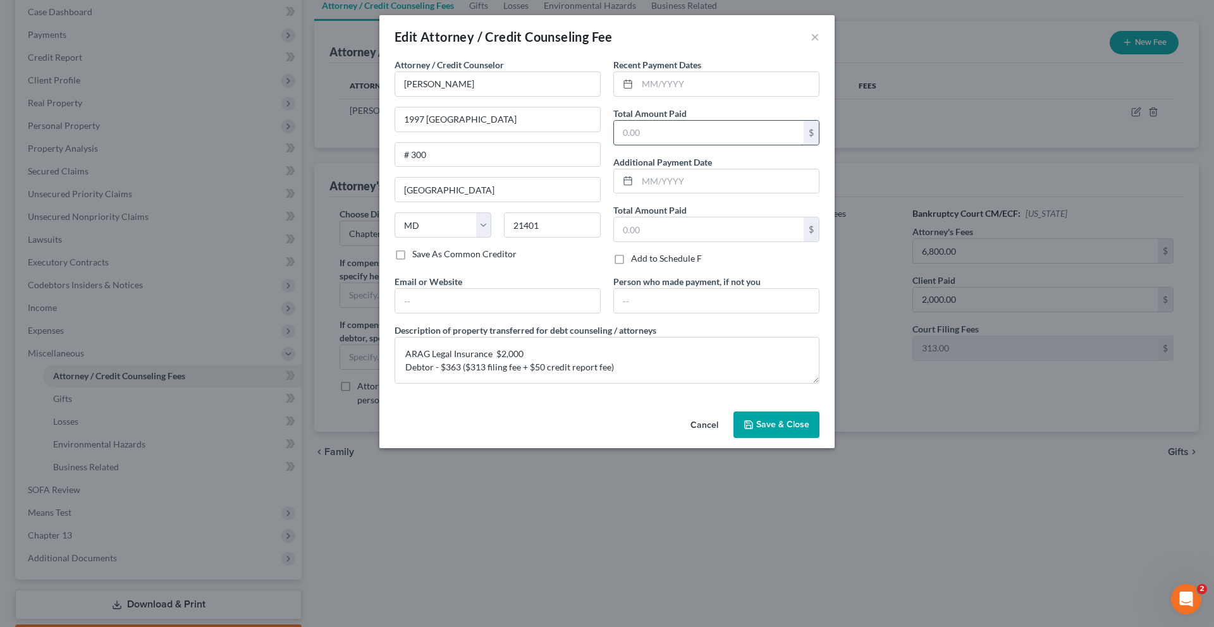
click at [657, 145] on input "text" at bounding box center [709, 133] width 190 height 24
type input "2,363.00"
click at [719, 384] on textarea "ARAG Legal Insurance $2,000 Debtor - $363 ($313 filing fee + $50 credit report …" at bounding box center [607, 360] width 425 height 47
click at [707, 313] on input "text" at bounding box center [716, 301] width 205 height 24
click at [707, 313] on input "ARAG" at bounding box center [716, 301] width 205 height 24
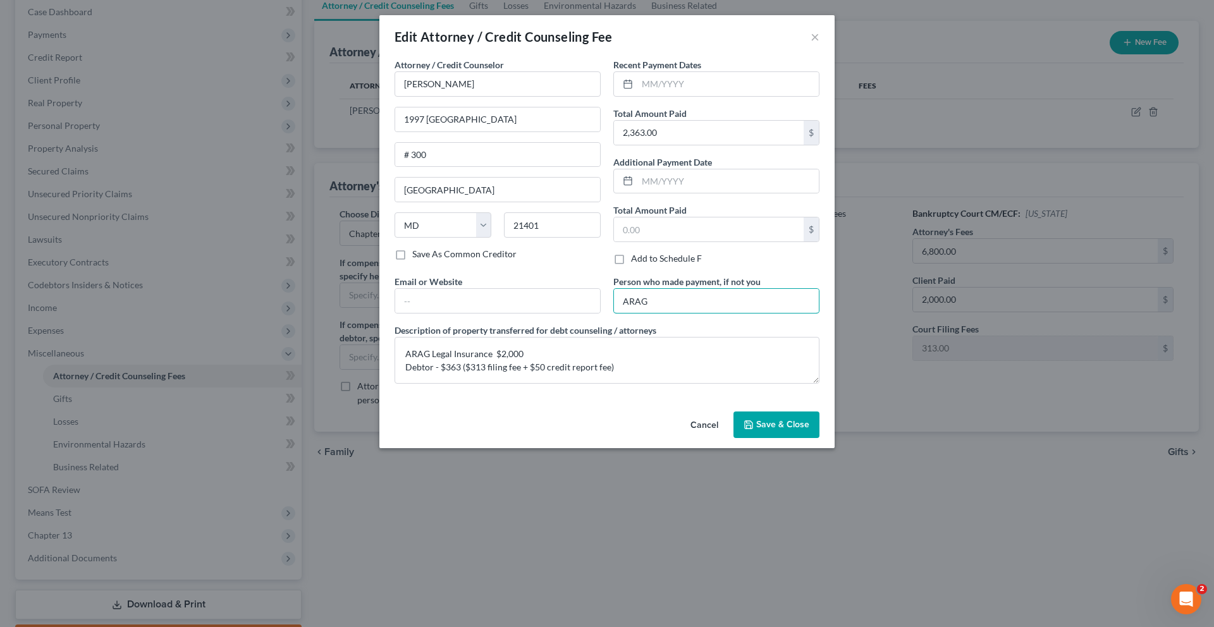
type input "ARAG Legal Insurance"
click at [465, 384] on textarea "ARAG Legal Insurance $2,000 Debtor - $363 ($313 filing fee + $50 credit report …" at bounding box center [607, 360] width 425 height 47
click at [571, 384] on textarea "ARAG Legal Insurance - $2,000 Debtor - $363 ($313 filing fee + $50 credit repor…" at bounding box center [607, 360] width 425 height 47
click at [534, 384] on textarea "ARAG Legal Insurance - $2,000 (Pre filing attorney's fees) Debtor - $363 ($313 …" at bounding box center [607, 360] width 425 height 47
type textarea "ARAG Legal Insurance - $2,000 (Pre-filing attorney's fees) Debtor - $363 ($313 …"
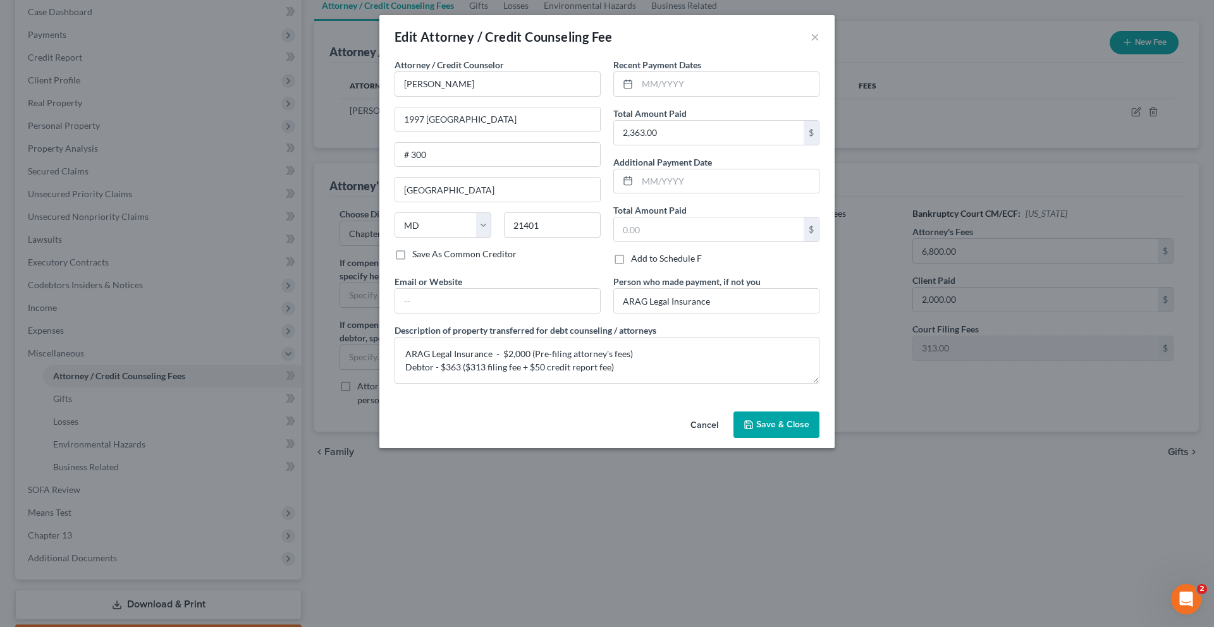
click at [809, 430] on span "Save & Close" at bounding box center [782, 424] width 53 height 11
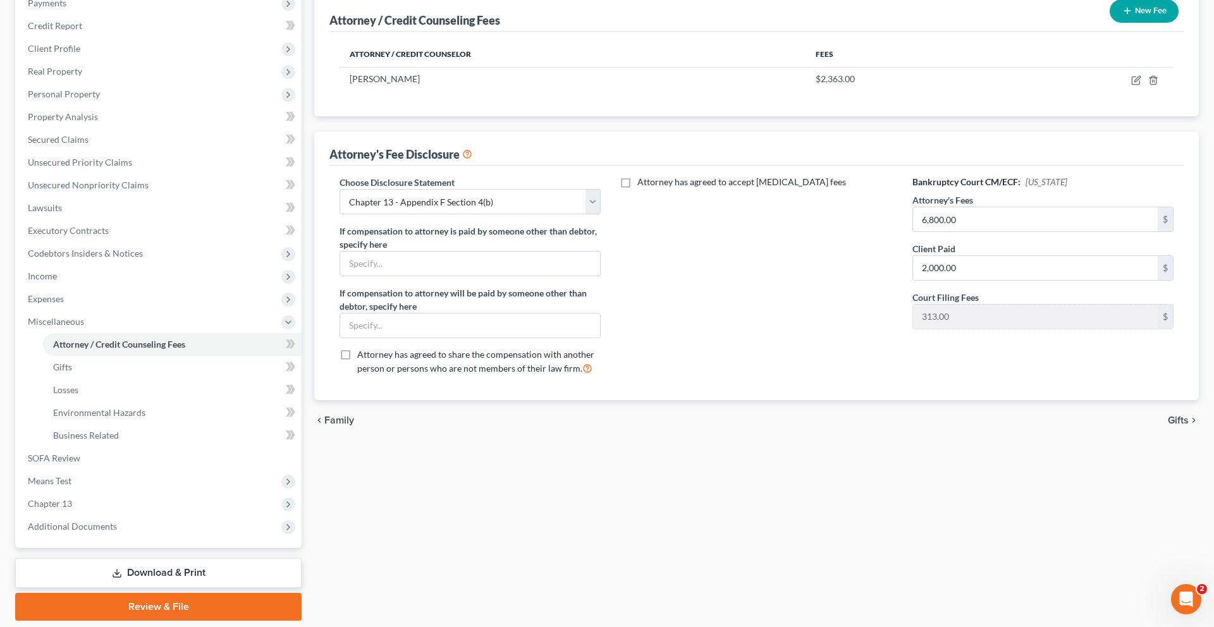
scroll to position [166, 0]
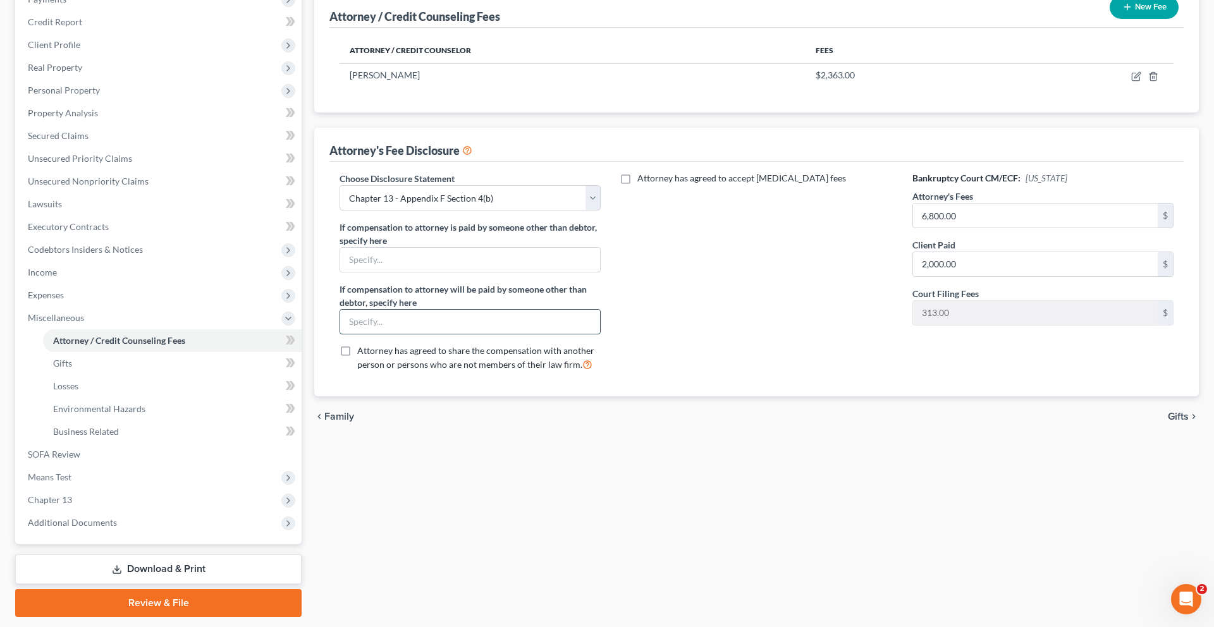
click at [557, 334] on input "text" at bounding box center [470, 322] width 260 height 24
type input "ARAG Legal insurance"
click at [776, 381] on div "Attorney has agreed to accept [MEDICAL_DATA] fees" at bounding box center [756, 276] width 286 height 209
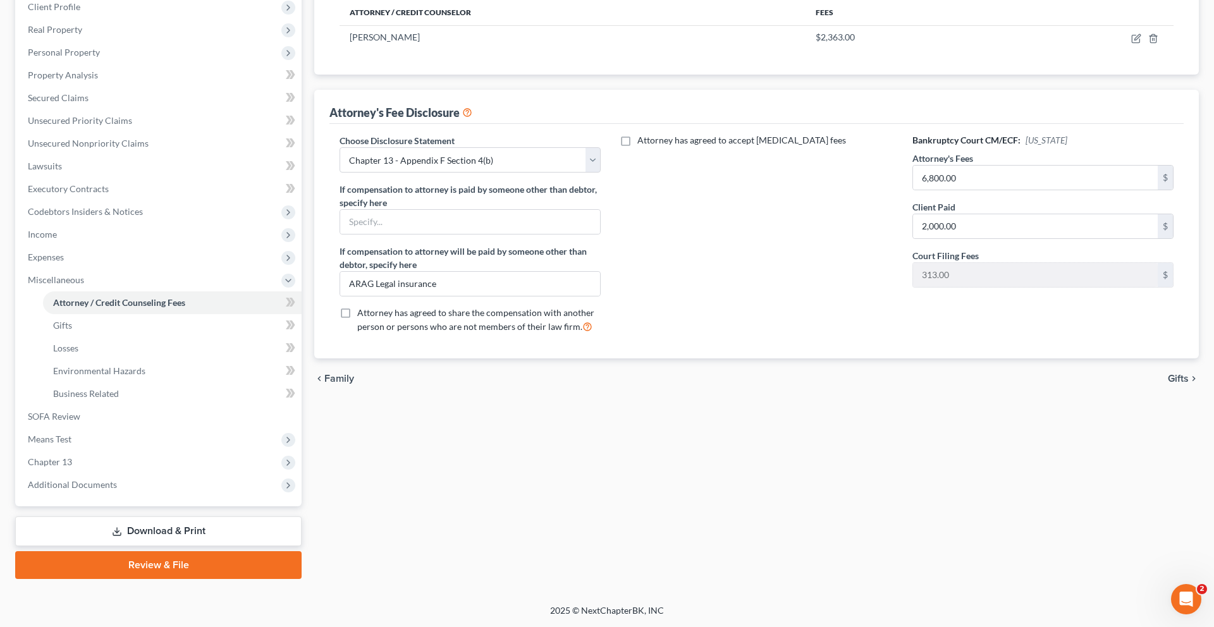
scroll to position [313, 0]
click at [147, 474] on span "Chapter 13" at bounding box center [160, 462] width 284 height 23
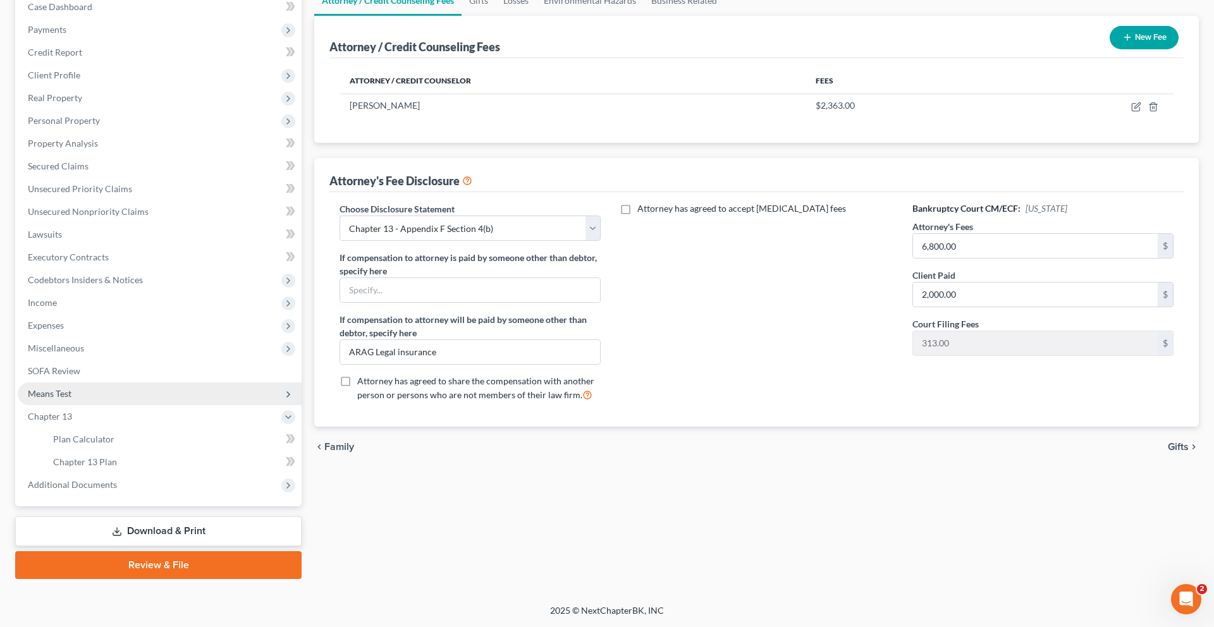
click at [152, 383] on span "Means Test" at bounding box center [160, 394] width 284 height 23
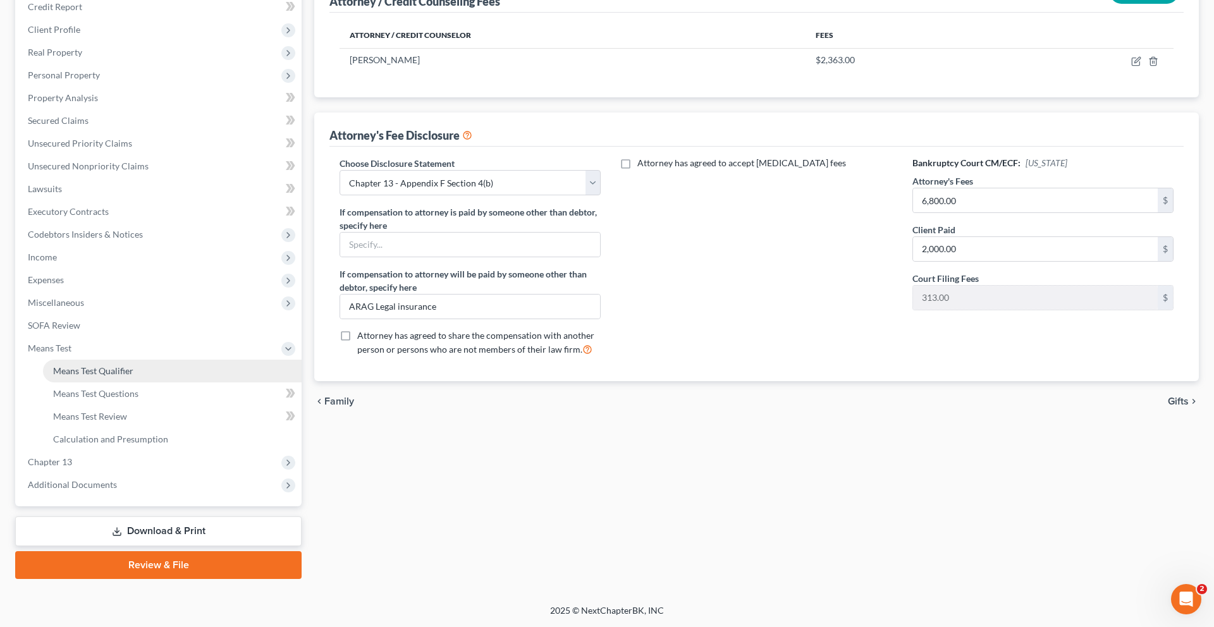
click at [150, 364] on link "Means Test Qualifier" at bounding box center [172, 371] width 259 height 23
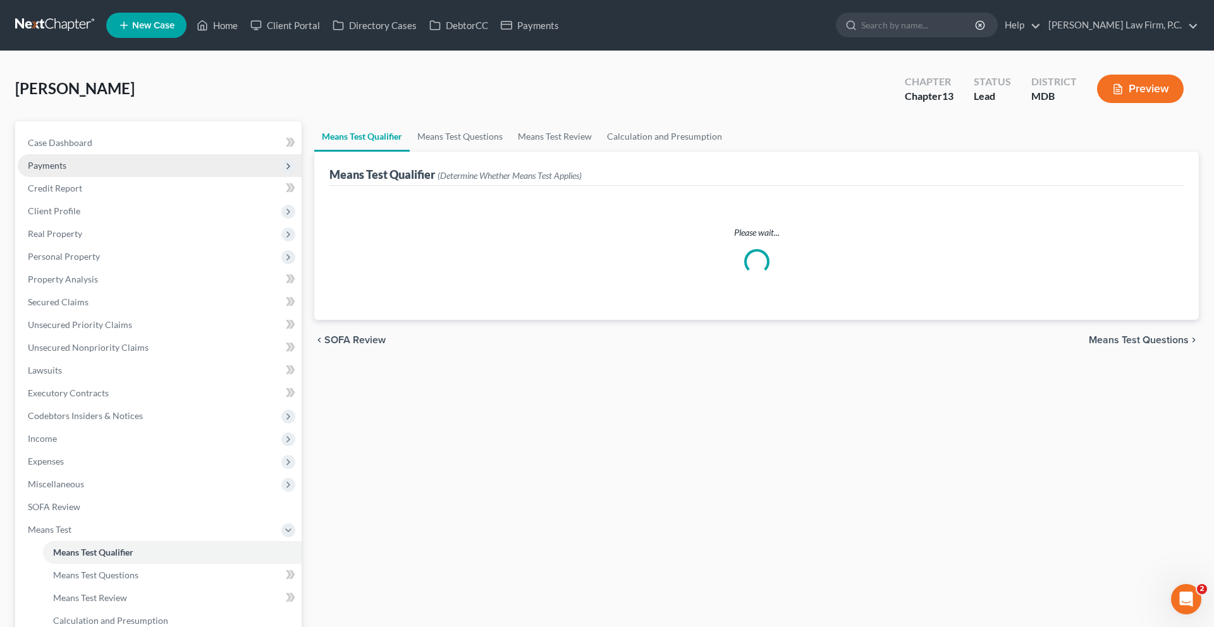
click at [152, 177] on span "Payments" at bounding box center [160, 165] width 284 height 23
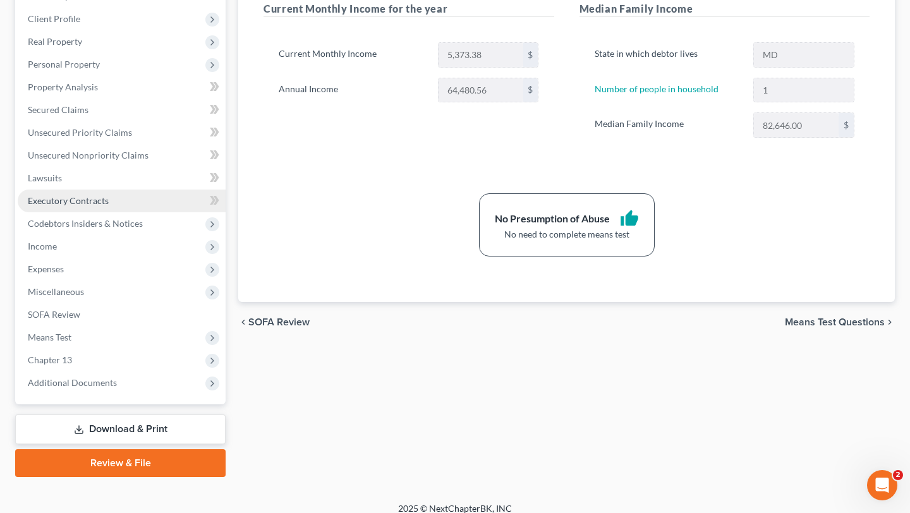
scroll to position [277, 0]
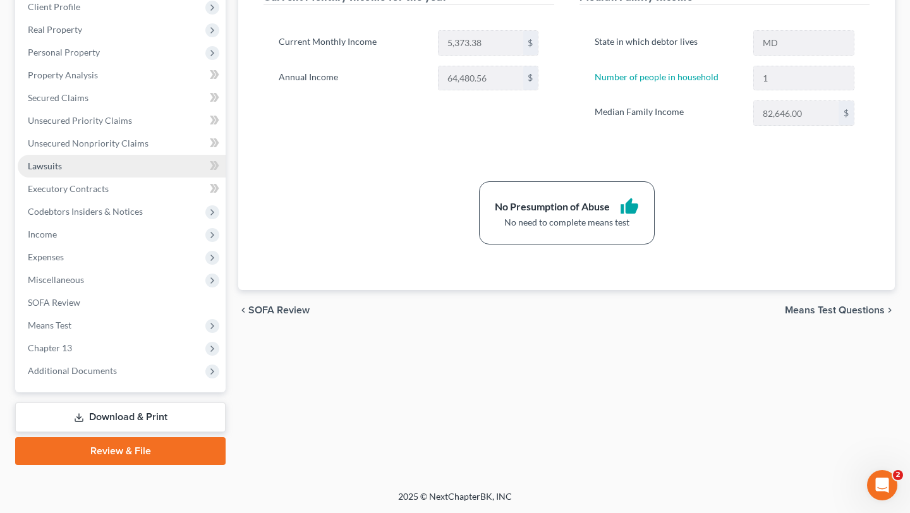
click at [125, 178] on link "Lawsuits" at bounding box center [122, 166] width 208 height 23
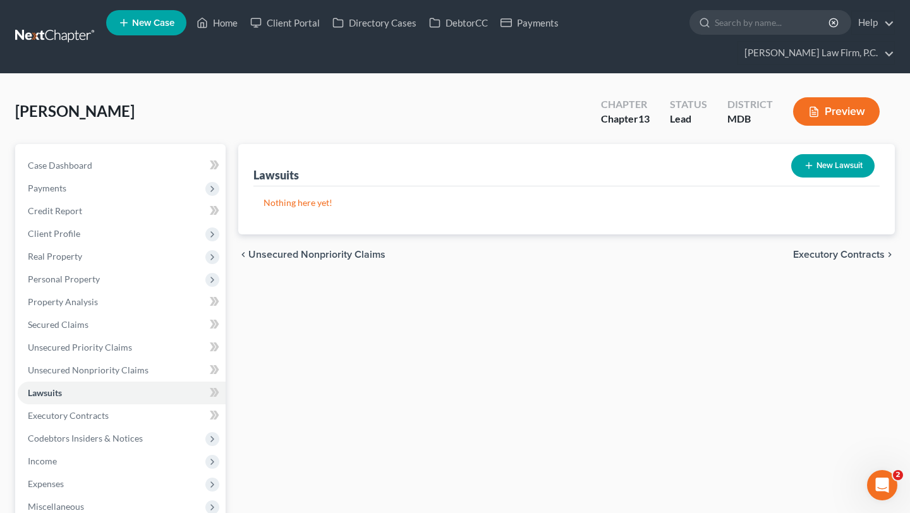
click at [826, 178] on button "New Lawsuit" at bounding box center [833, 165] width 83 height 23
select select "0"
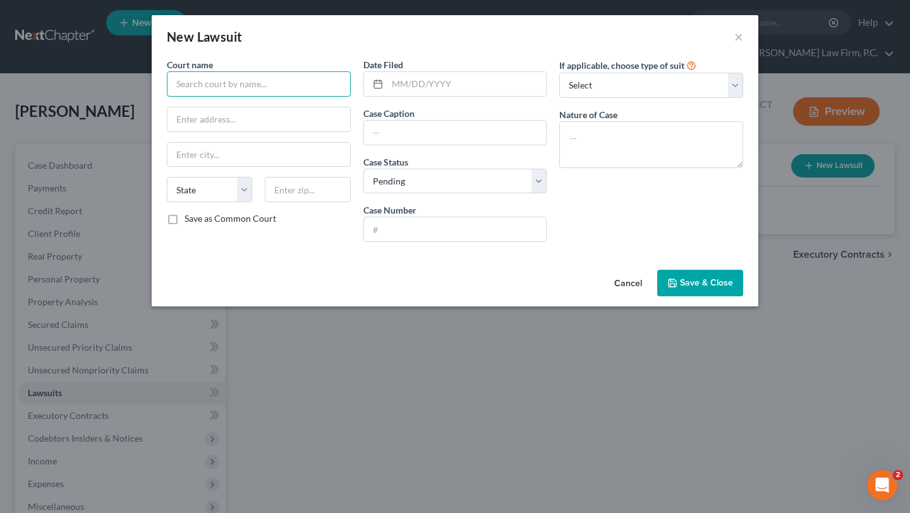
click at [255, 97] on input "text" at bounding box center [259, 83] width 184 height 25
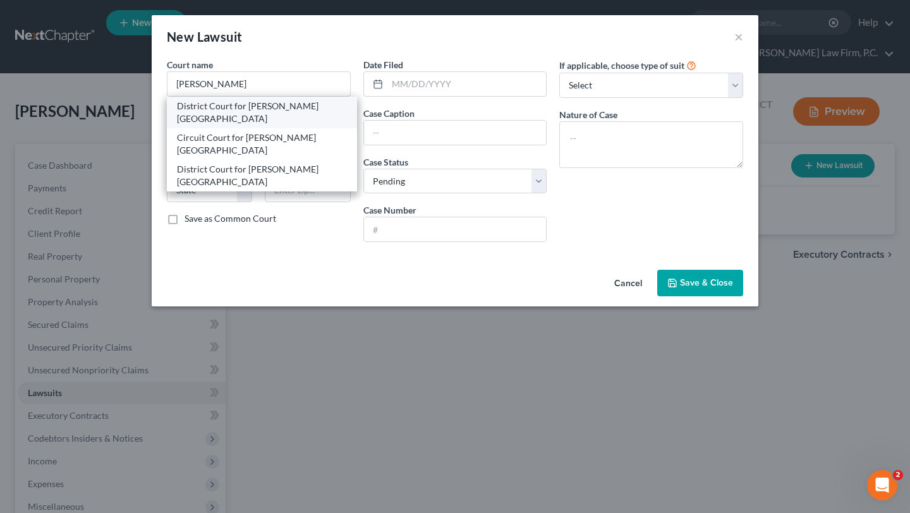
click at [223, 125] on div "District Court for [PERSON_NAME][GEOGRAPHIC_DATA]" at bounding box center [262, 112] width 170 height 25
type input "District Court for [PERSON_NAME][GEOGRAPHIC_DATA]"
type input "[STREET_ADDRESS][PERSON_NAME]"
type input "[GEOGRAPHIC_DATA]"
select select "21"
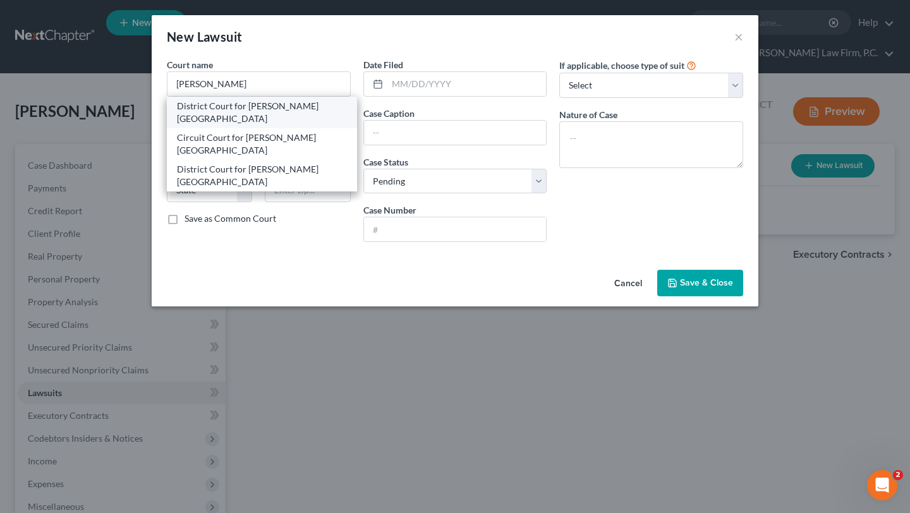
type input "21401"
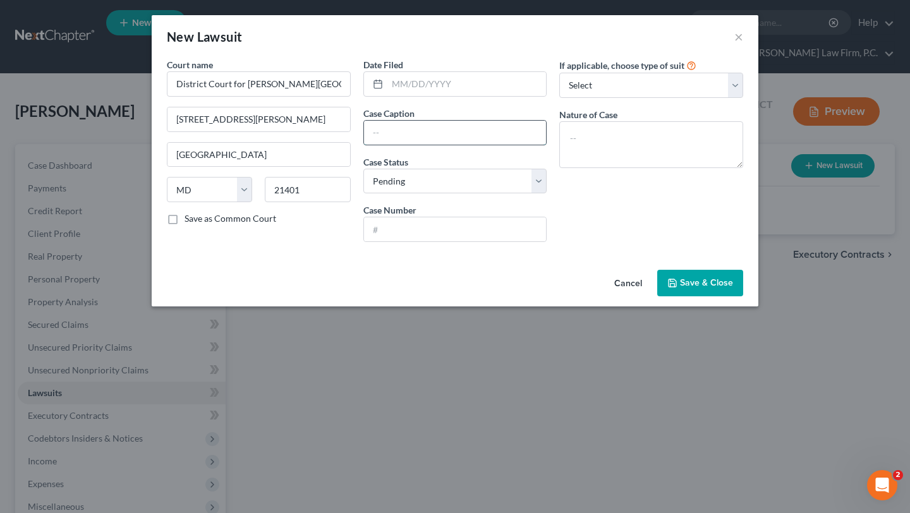
click at [388, 145] on input "text" at bounding box center [455, 133] width 183 height 24
type input "Discover Bank vs. [PERSON_NAME]"
click at [394, 242] on input "text" at bounding box center [455, 230] width 183 height 24
type input "d"
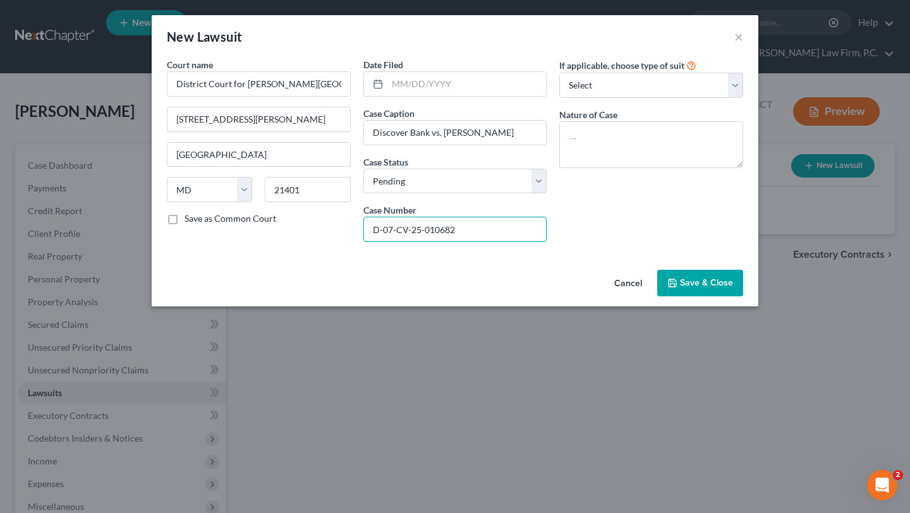
type input "D-07-CV-25-010682"
click at [744, 297] on button "Save & Close" at bounding box center [701, 283] width 86 height 27
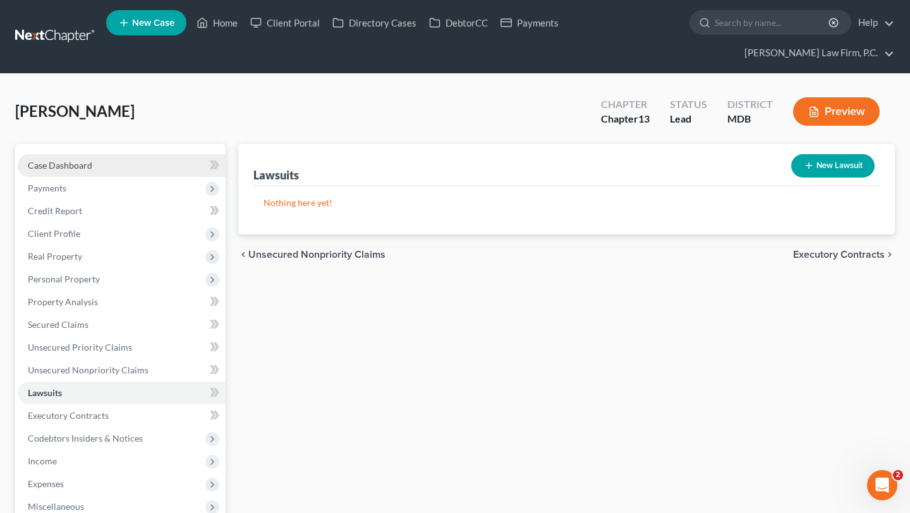
click at [130, 177] on link "Case Dashboard" at bounding box center [122, 165] width 208 height 23
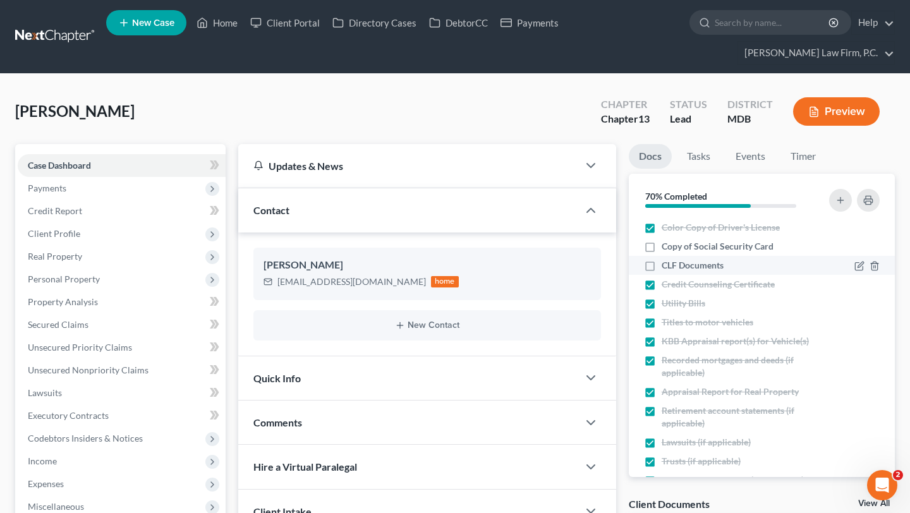
click at [724, 272] on span "CLF Documents" at bounding box center [693, 265] width 62 height 13
click at [675, 267] on input "CLF Documents" at bounding box center [671, 263] width 8 height 8
checkbox input "true"
